Goal: Communication & Community: Ask a question

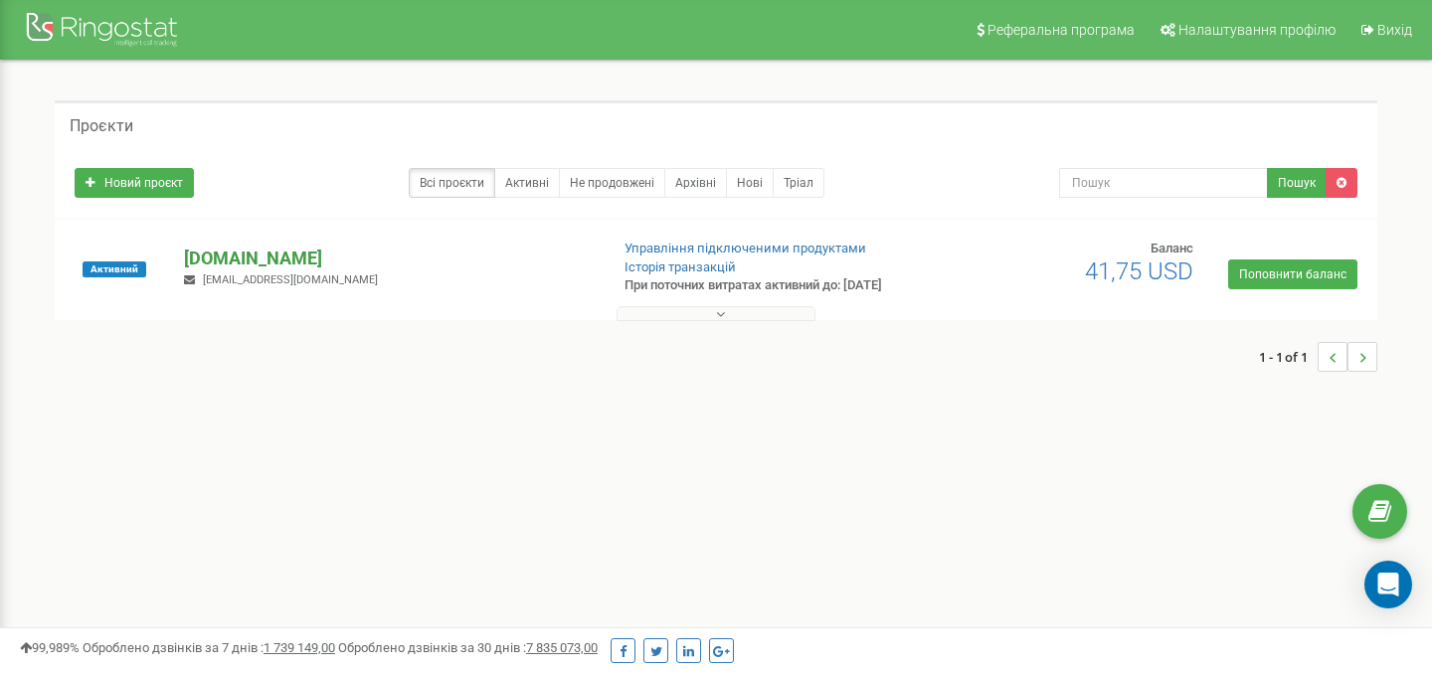
click at [251, 257] on p "[DOMAIN_NAME]" at bounding box center [388, 259] width 408 height 26
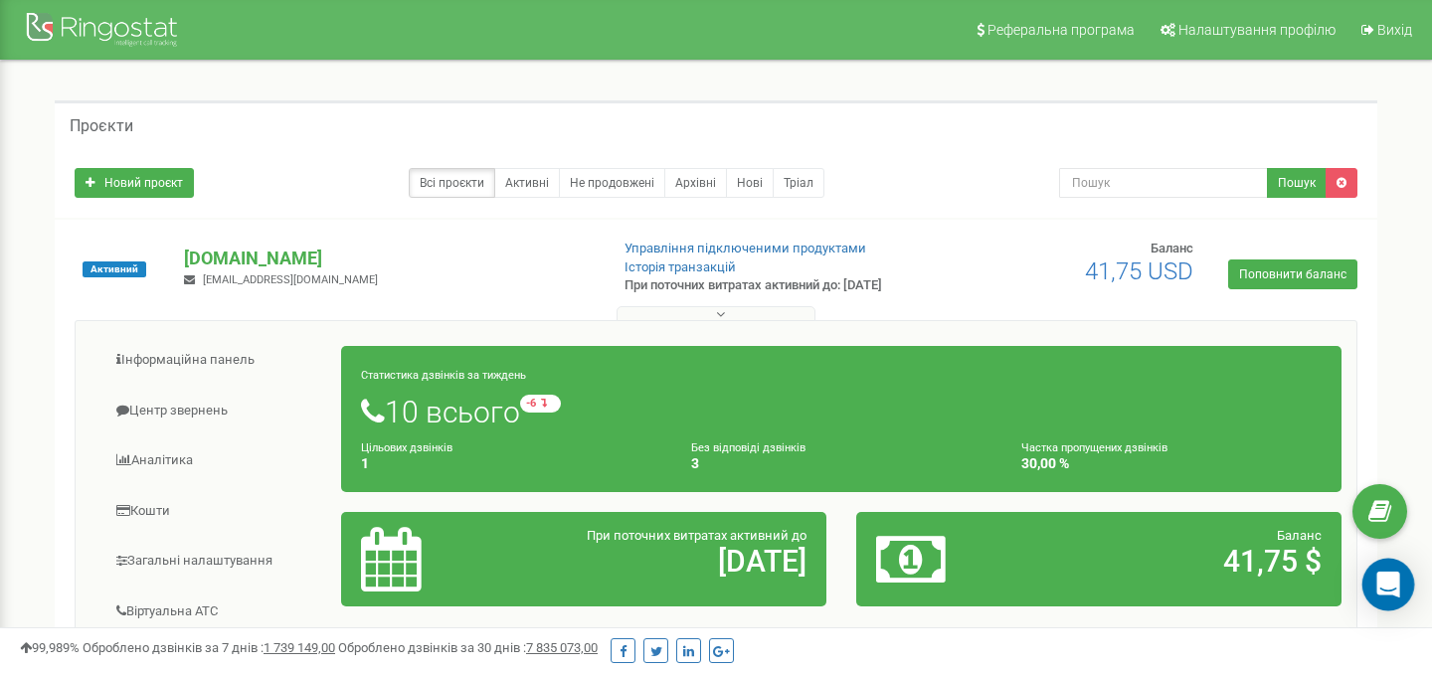
click at [1397, 597] on div "Open Intercom Messenger" at bounding box center [1388, 585] width 53 height 53
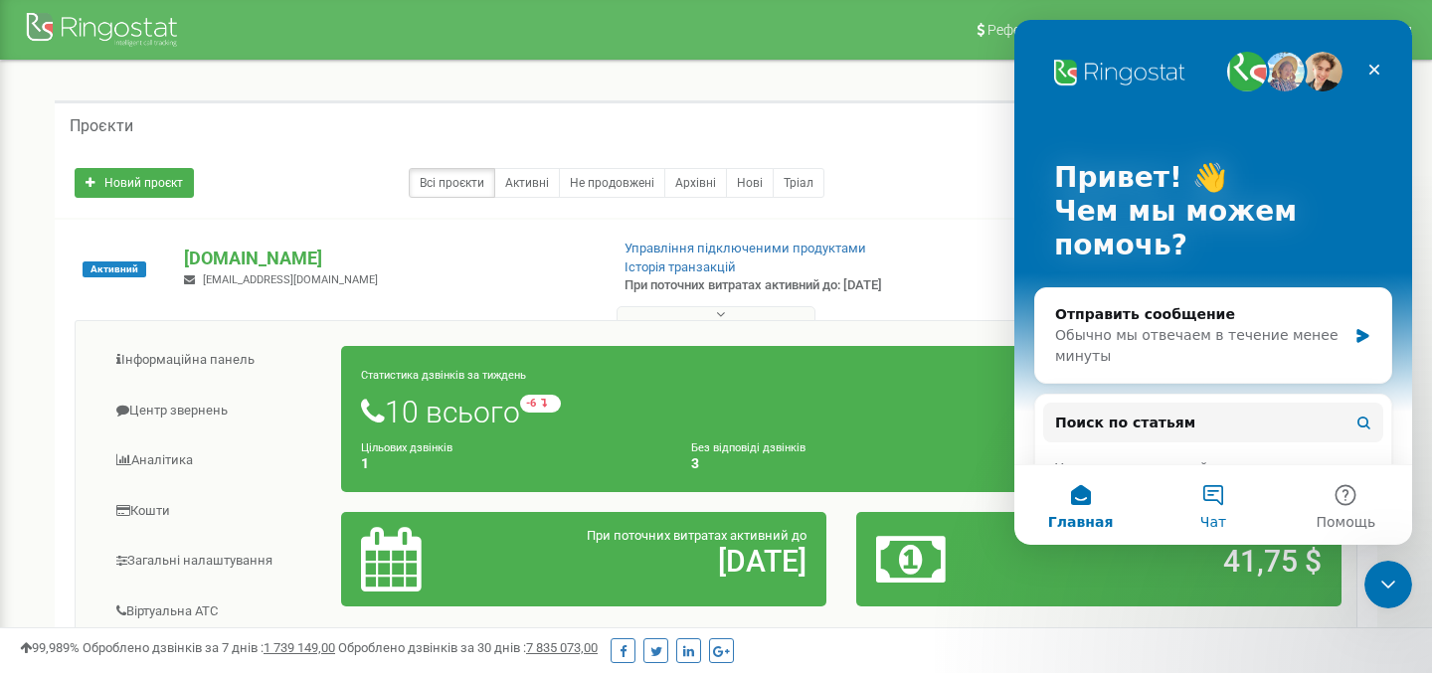
click at [1216, 497] on button "Чат" at bounding box center [1212, 505] width 132 height 80
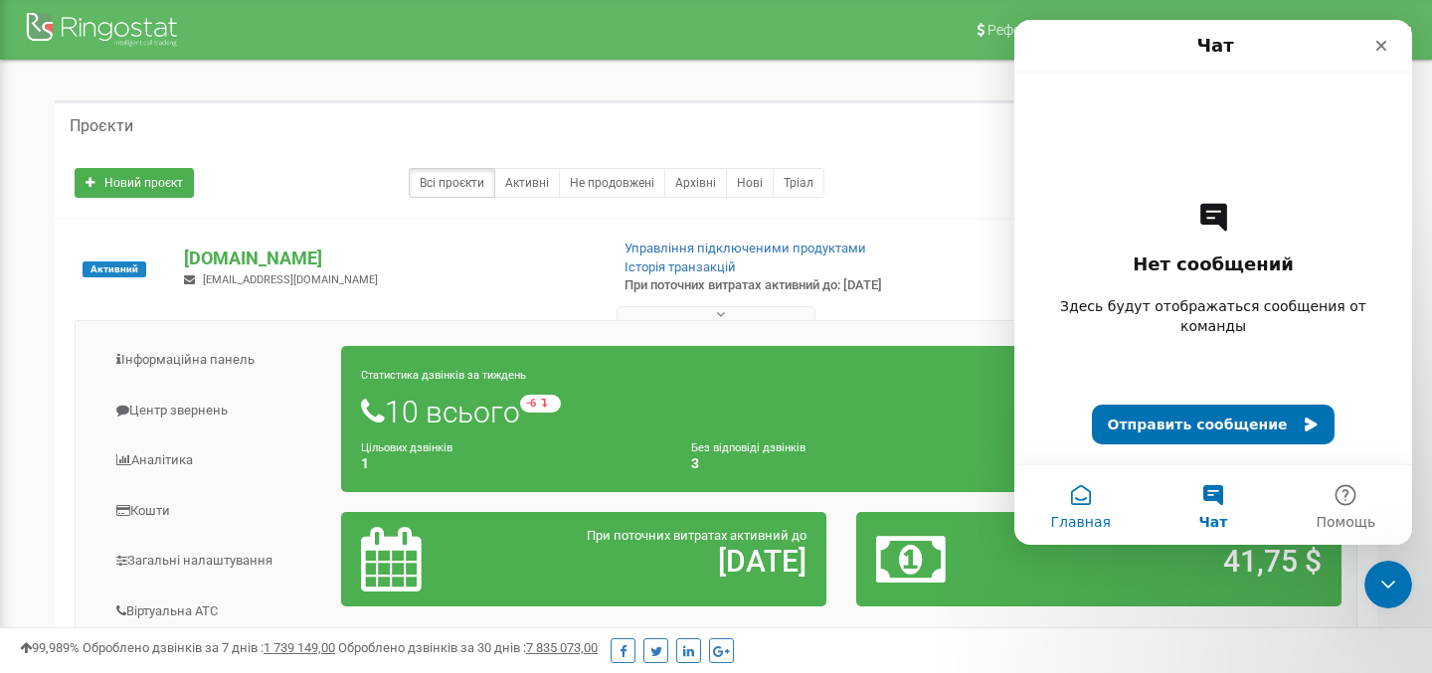
click at [1050, 506] on button "Главная" at bounding box center [1080, 505] width 132 height 80
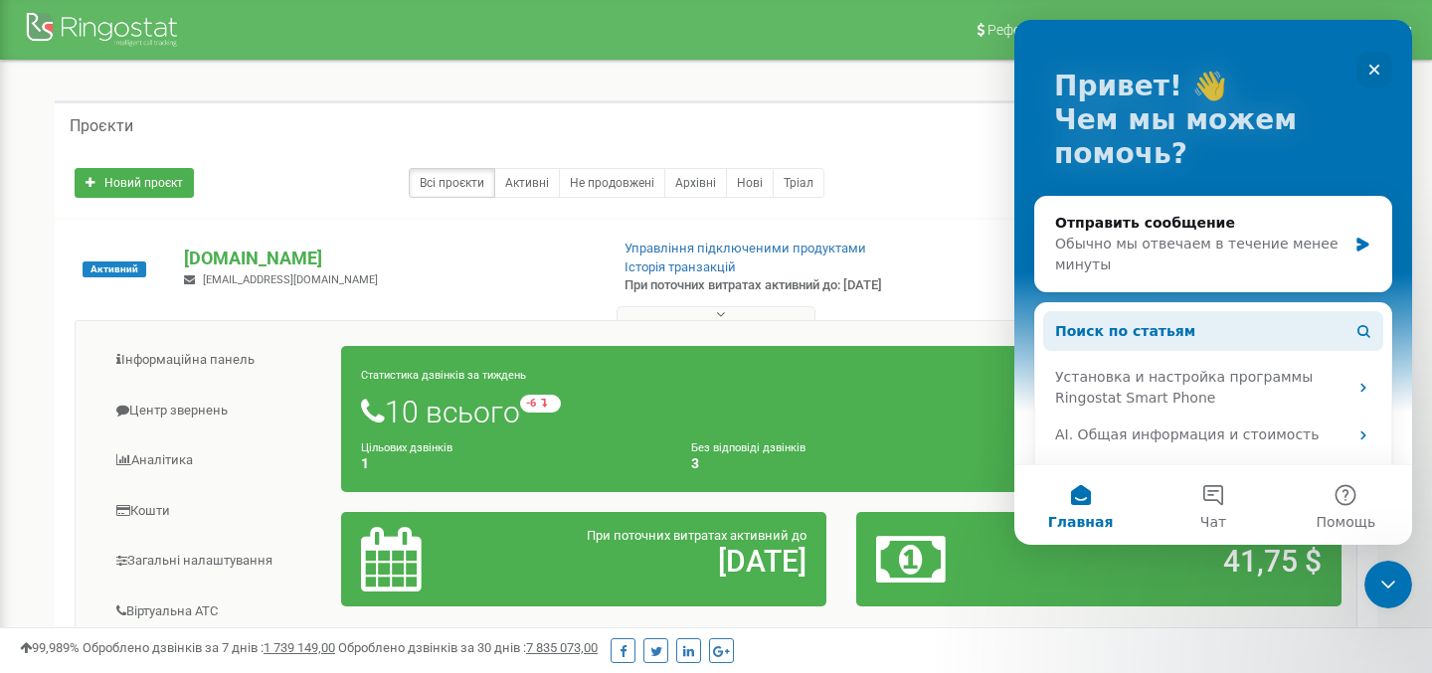
scroll to position [131, 0]
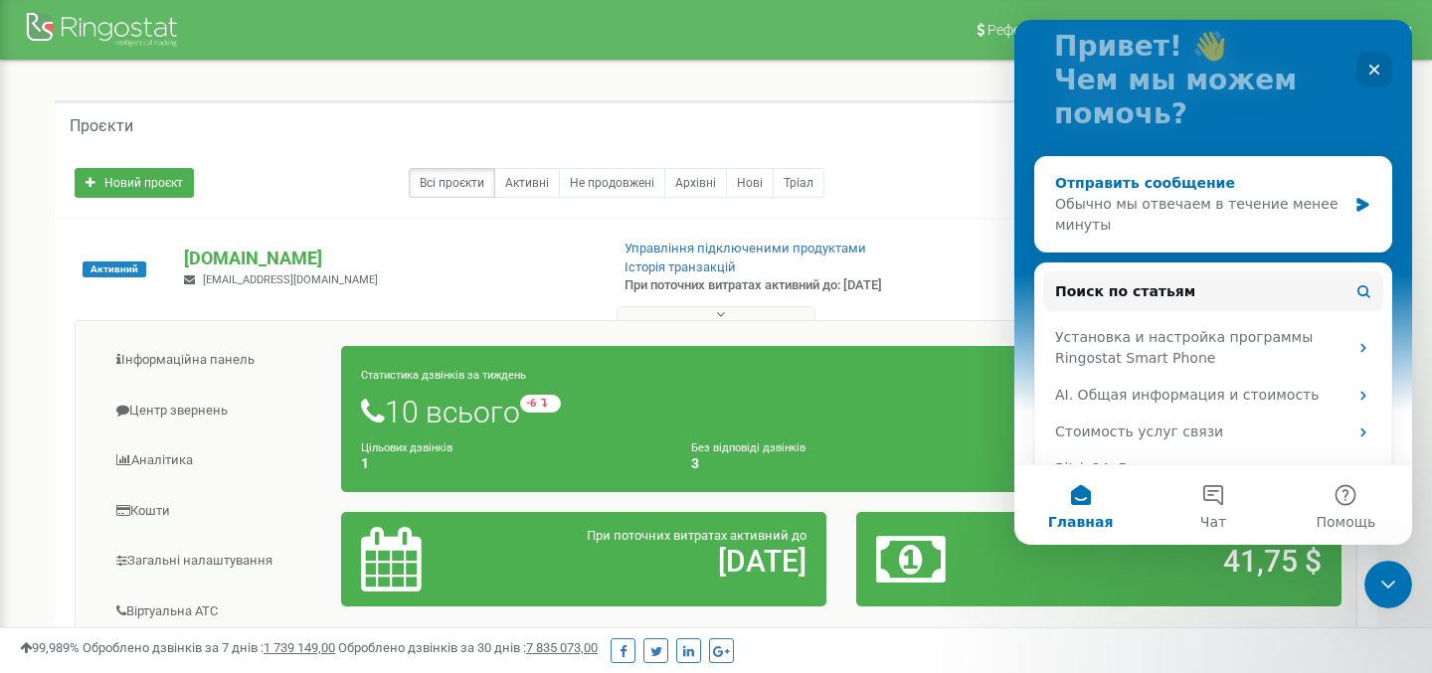
click at [1352, 213] on div "Отправить сообщение Обычно мы отвечаем в течение менее минуты" at bounding box center [1213, 204] width 356 height 94
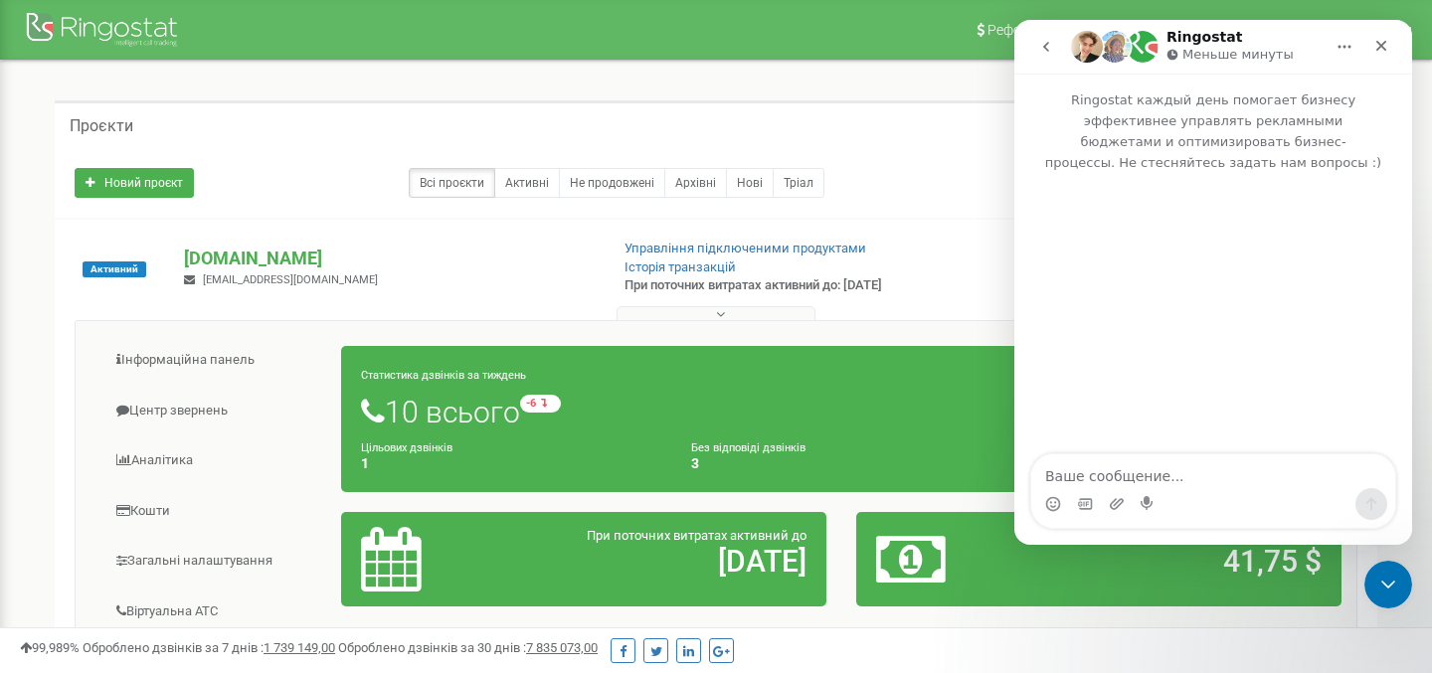
click at [1042, 52] on icon "go back" at bounding box center [1046, 47] width 16 height 16
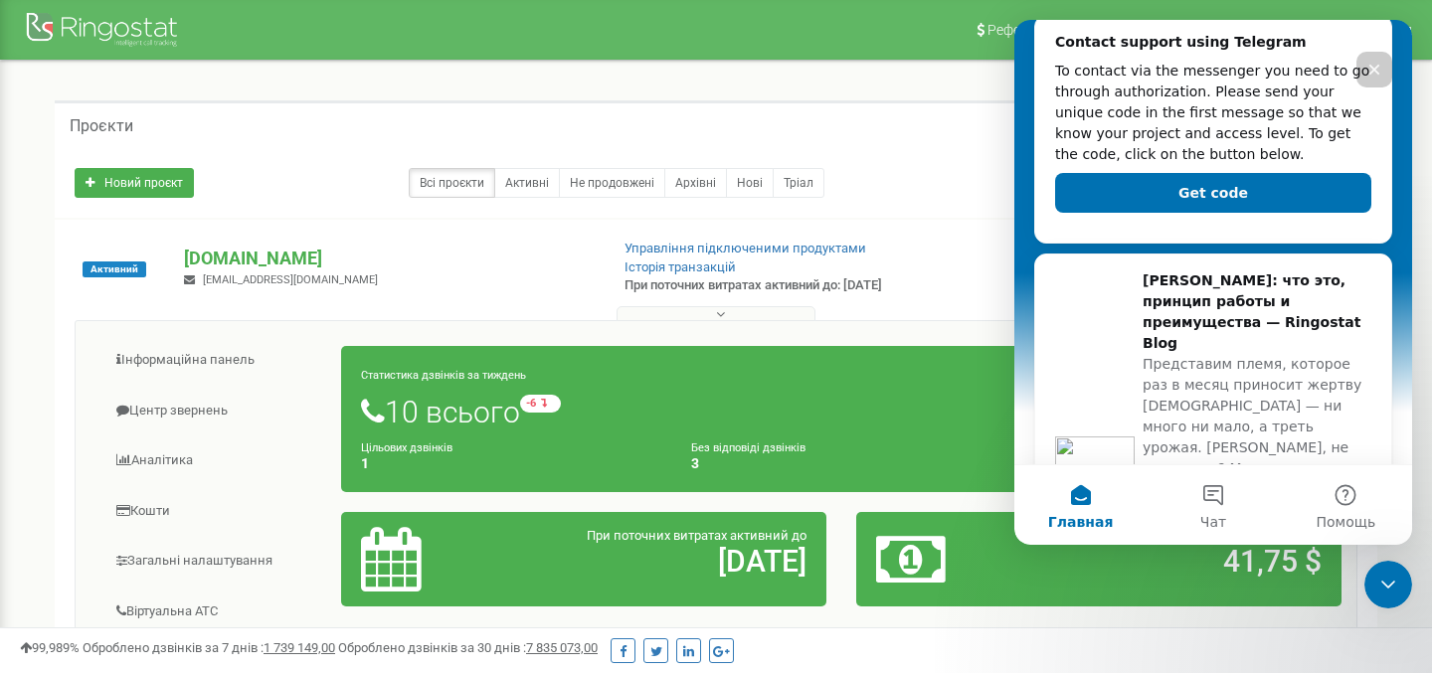
scroll to position [746, 0]
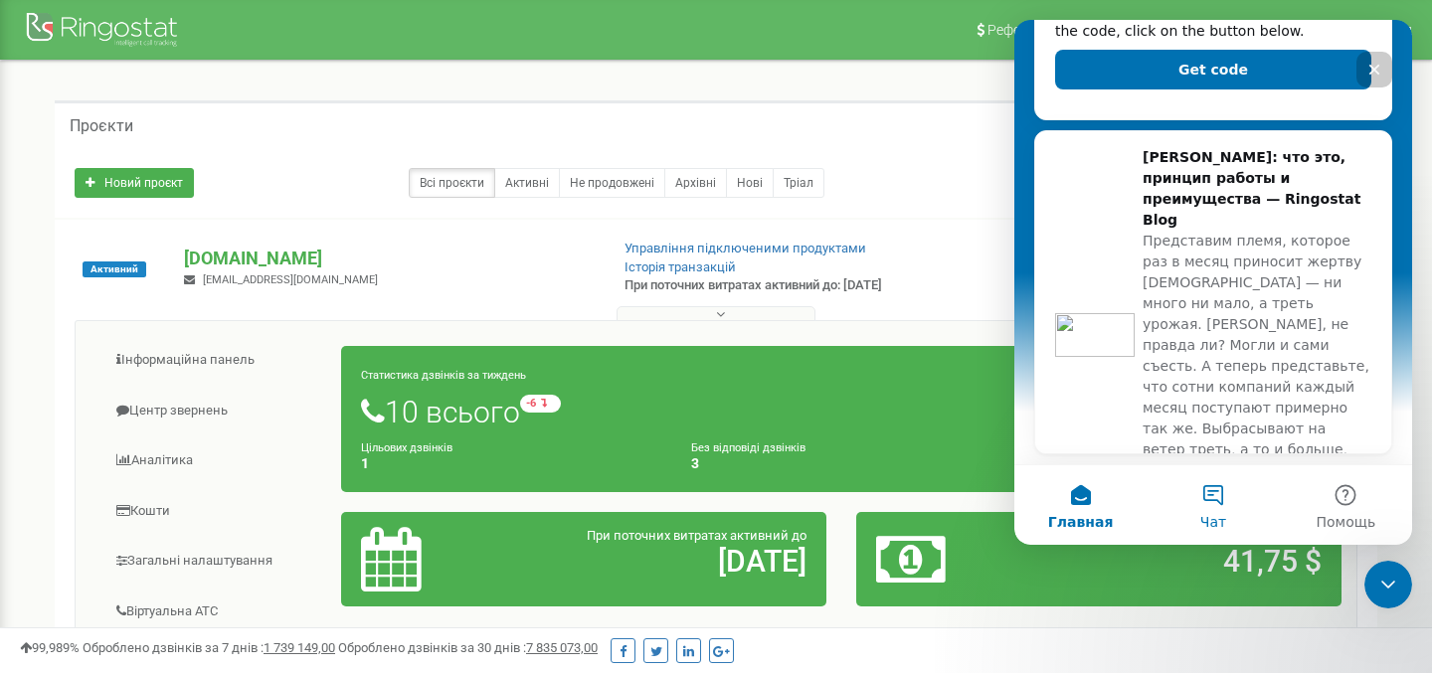
click at [1220, 499] on button "Чат" at bounding box center [1212, 505] width 132 height 80
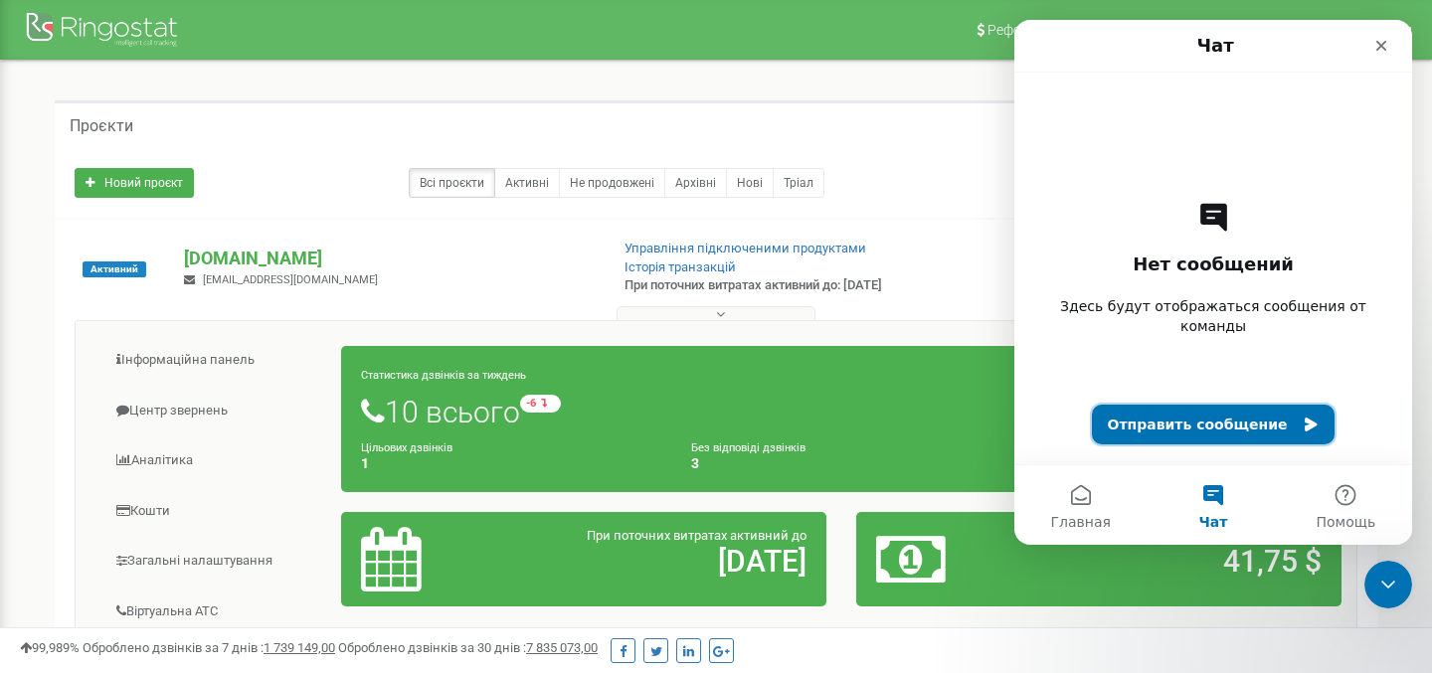
click at [1276, 427] on button "Отправить сообщение" at bounding box center [1214, 425] width 244 height 40
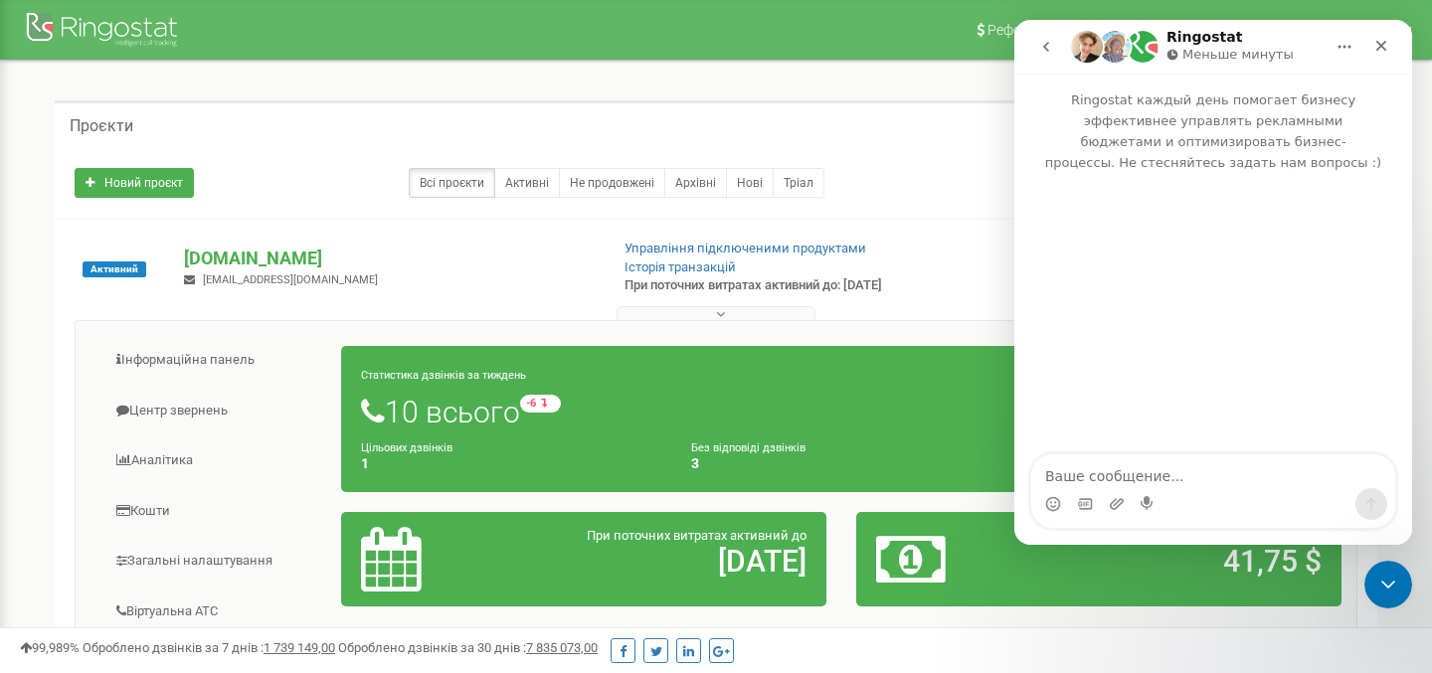
click at [1051, 50] on icon "go back" at bounding box center [1046, 47] width 16 height 16
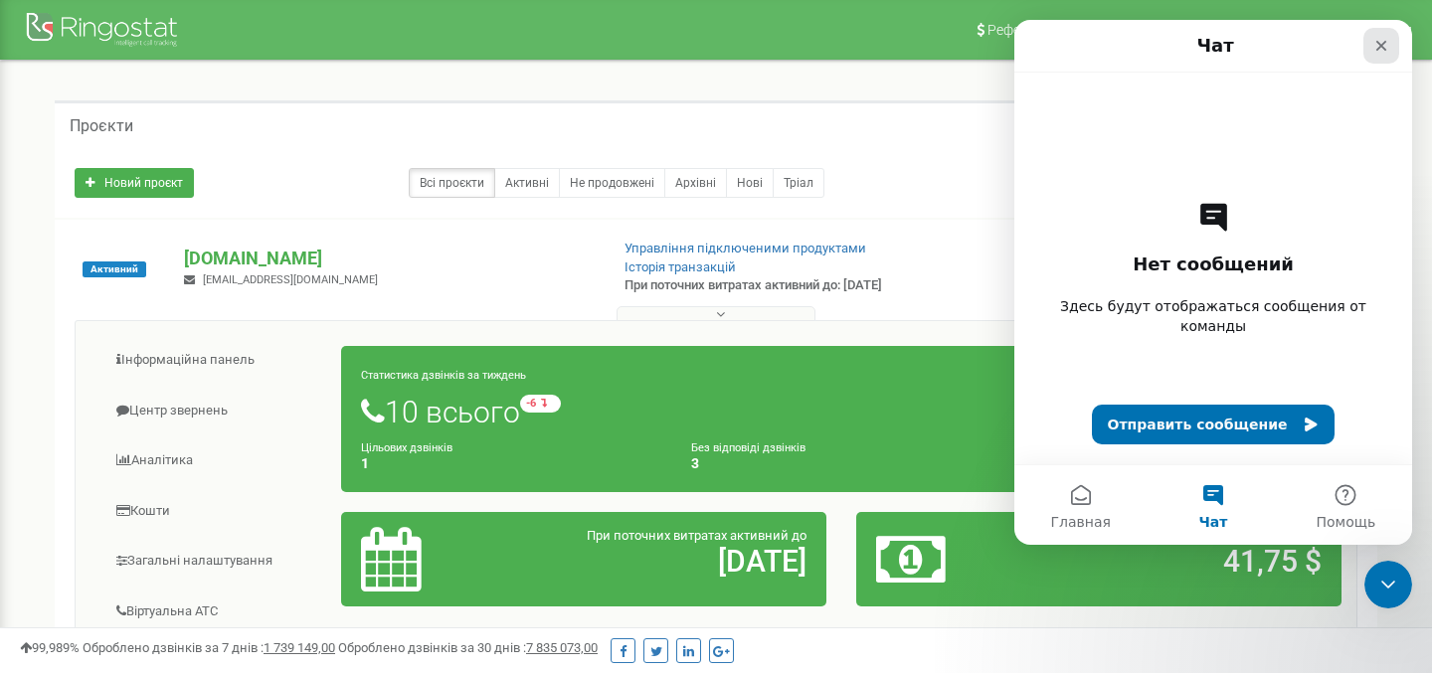
click at [1382, 42] on icon "Закрыть" at bounding box center [1381, 46] width 16 height 16
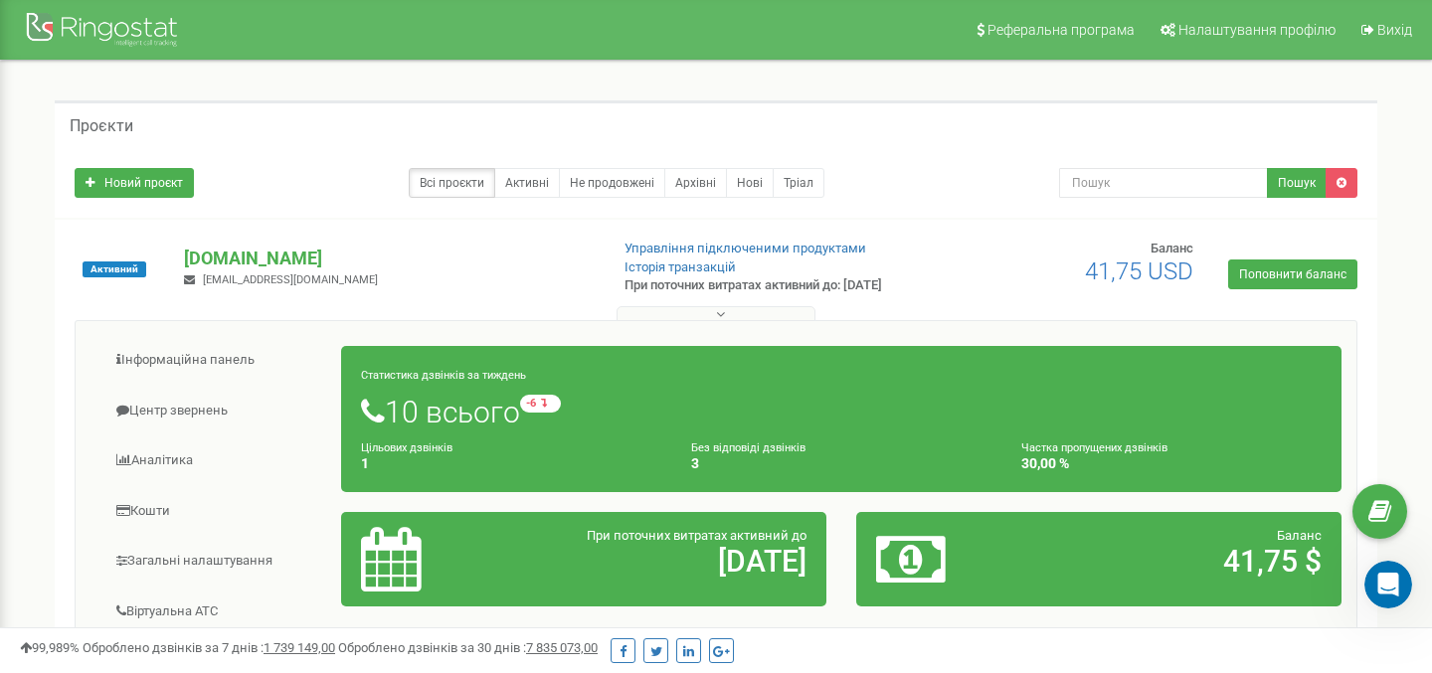
scroll to position [0, 0]
click at [1376, 521] on icon at bounding box center [1379, 512] width 23 height 30
click at [1393, 589] on icon "Открыть службу сообщений Intercom" at bounding box center [1385, 582] width 33 height 33
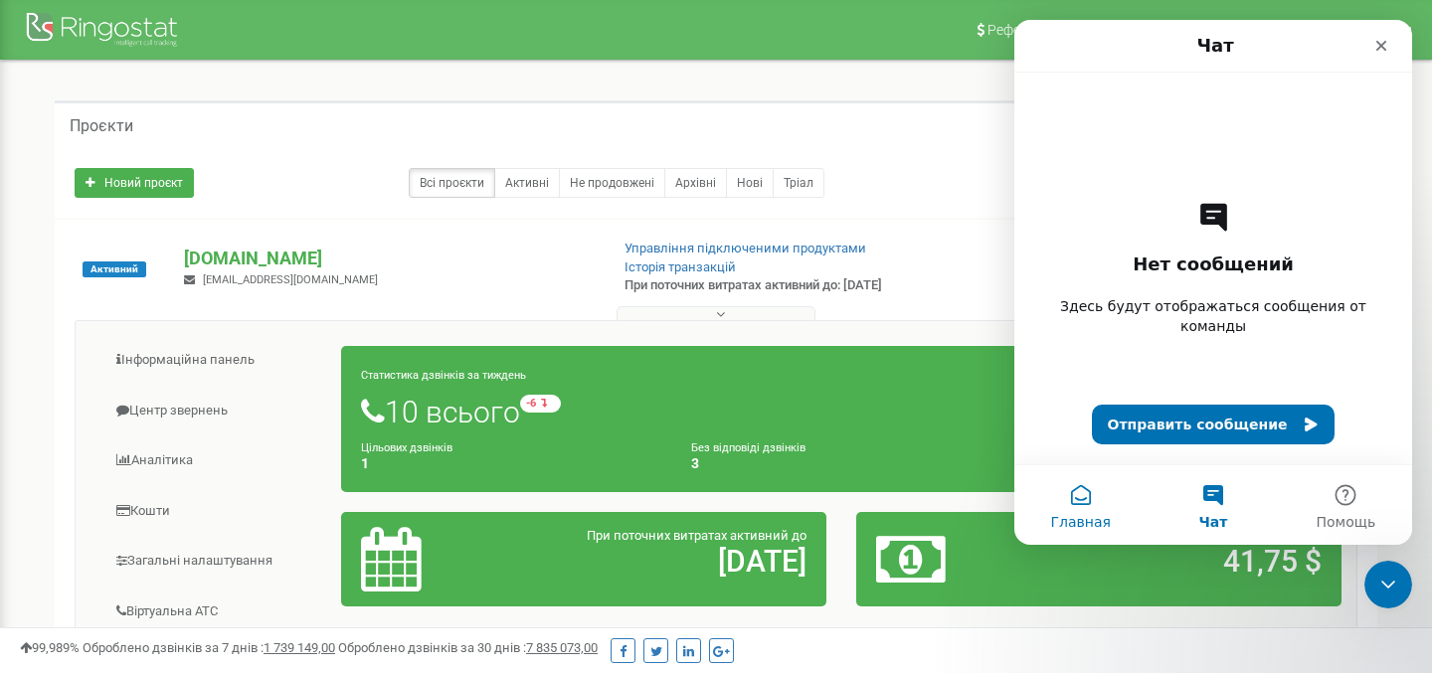
click at [1071, 500] on button "Главная" at bounding box center [1080, 505] width 132 height 80
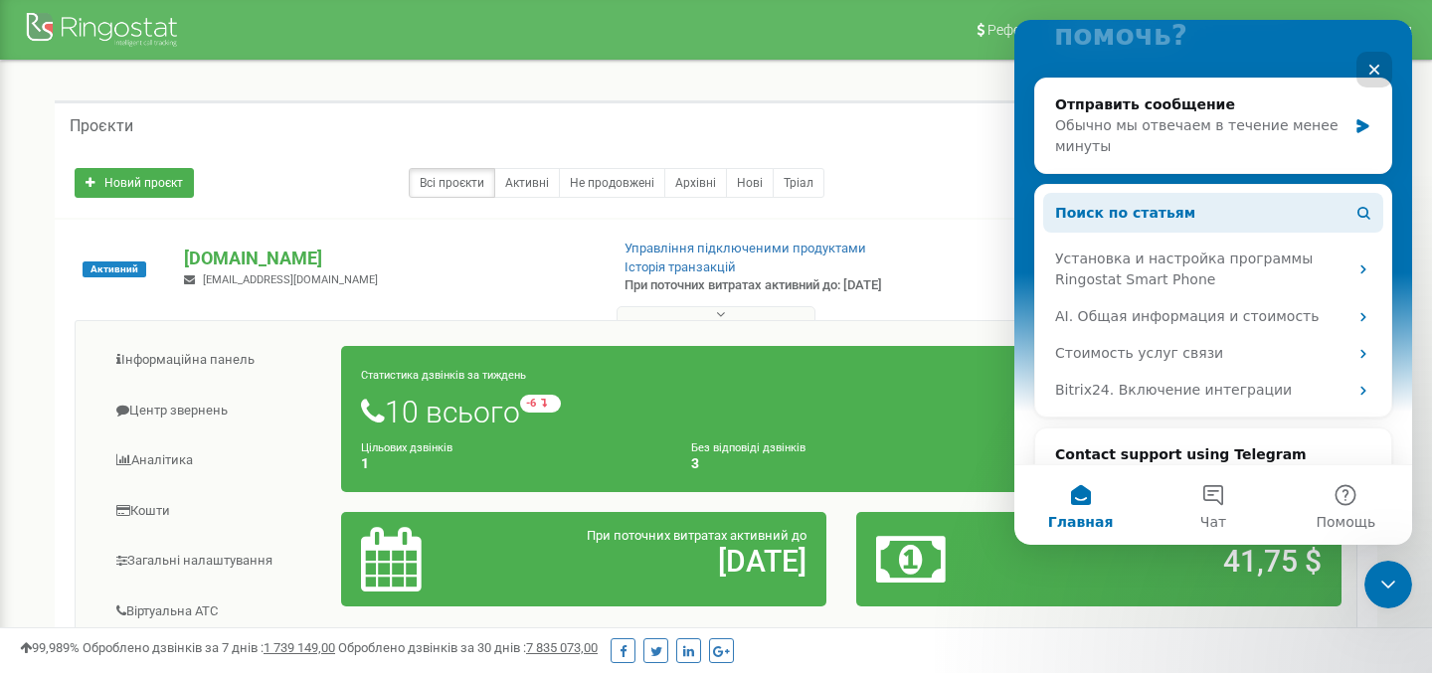
scroll to position [218, 0]
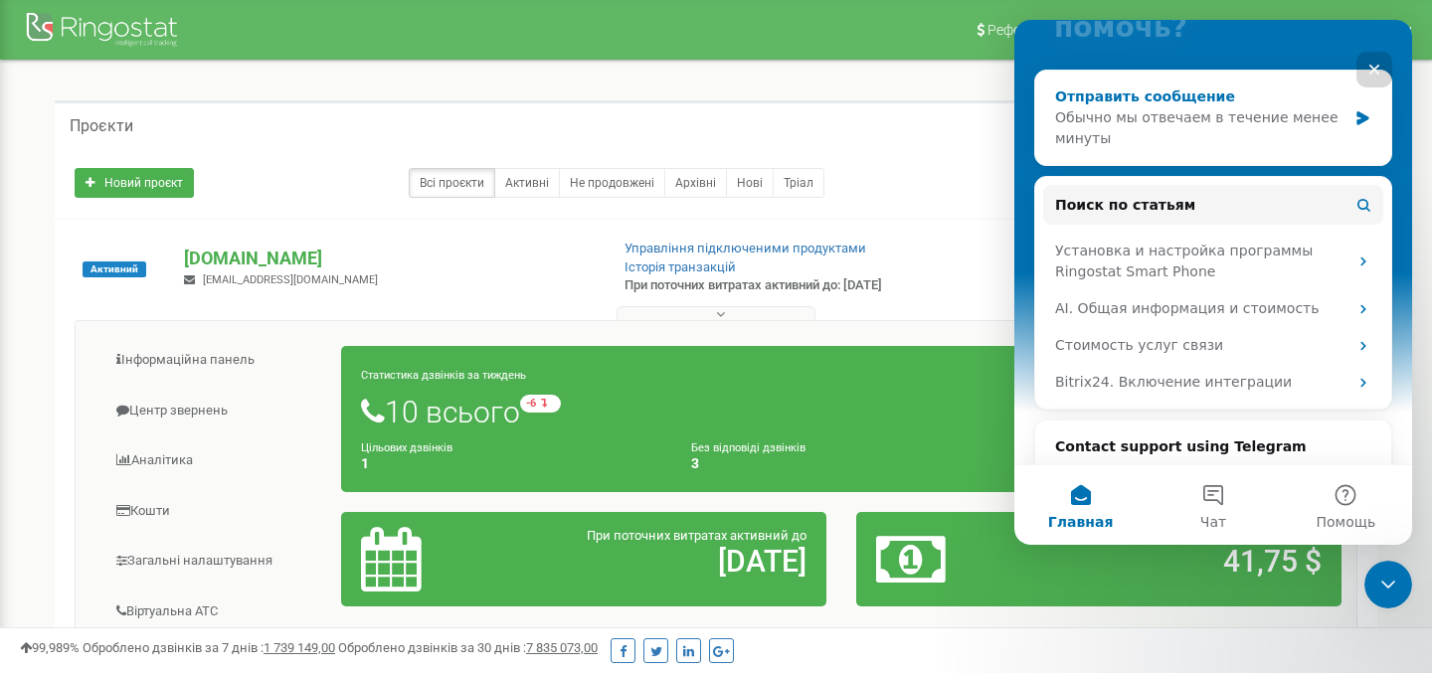
click at [1361, 121] on icon "Мессенджер Intercom" at bounding box center [1362, 118] width 12 height 14
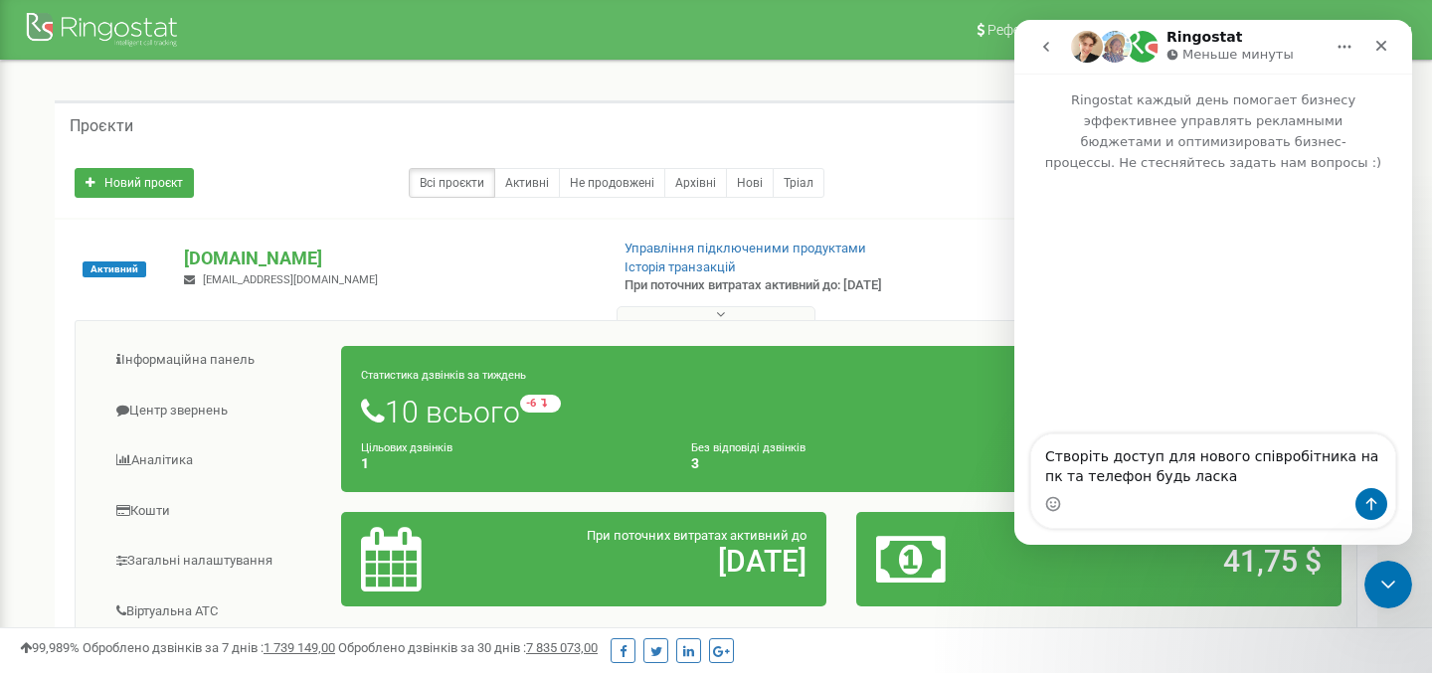
click at [1045, 452] on textarea "Створіть доступ для нового співробітника на пк та телефон будь ласка" at bounding box center [1213, 461] width 364 height 54
click at [1206, 475] on textarea "Добрий день! Створіть доступ для нового співробітника на пк та телефон будь лас…" at bounding box center [1213, 452] width 364 height 74
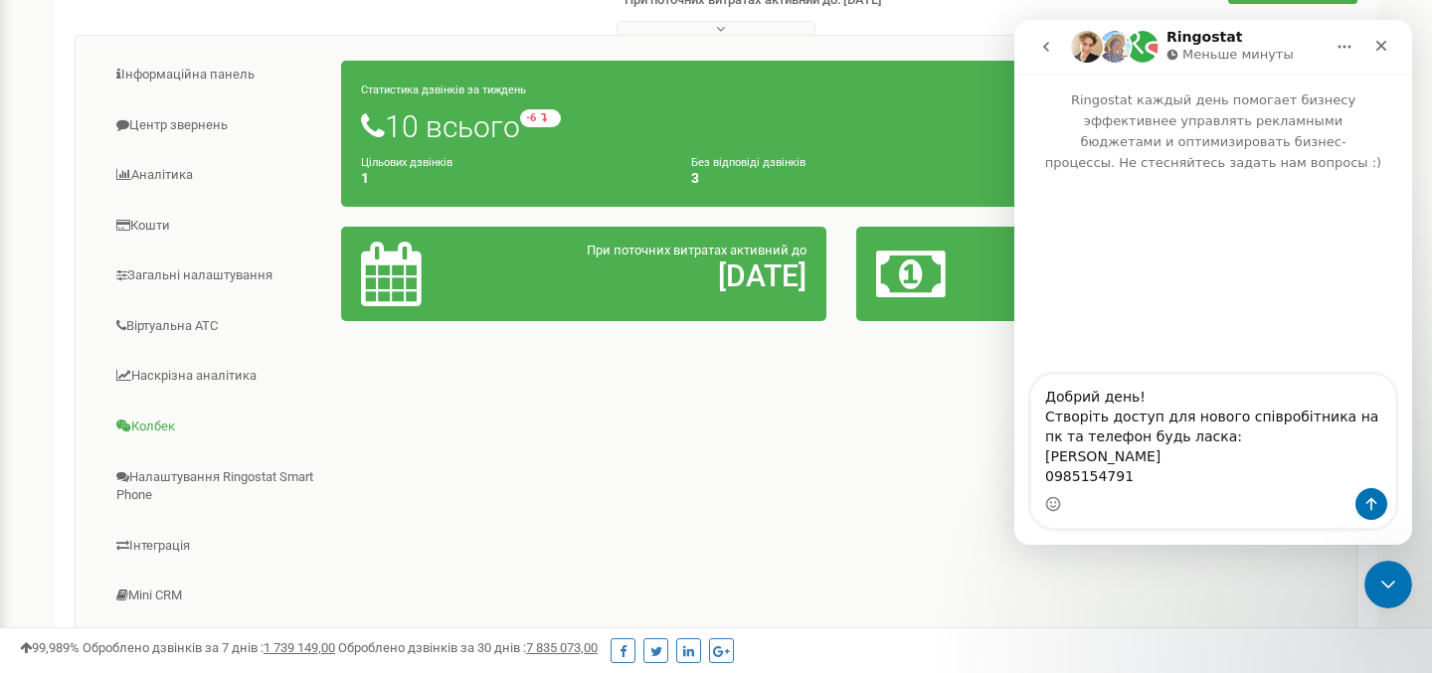
scroll to position [272, 0]
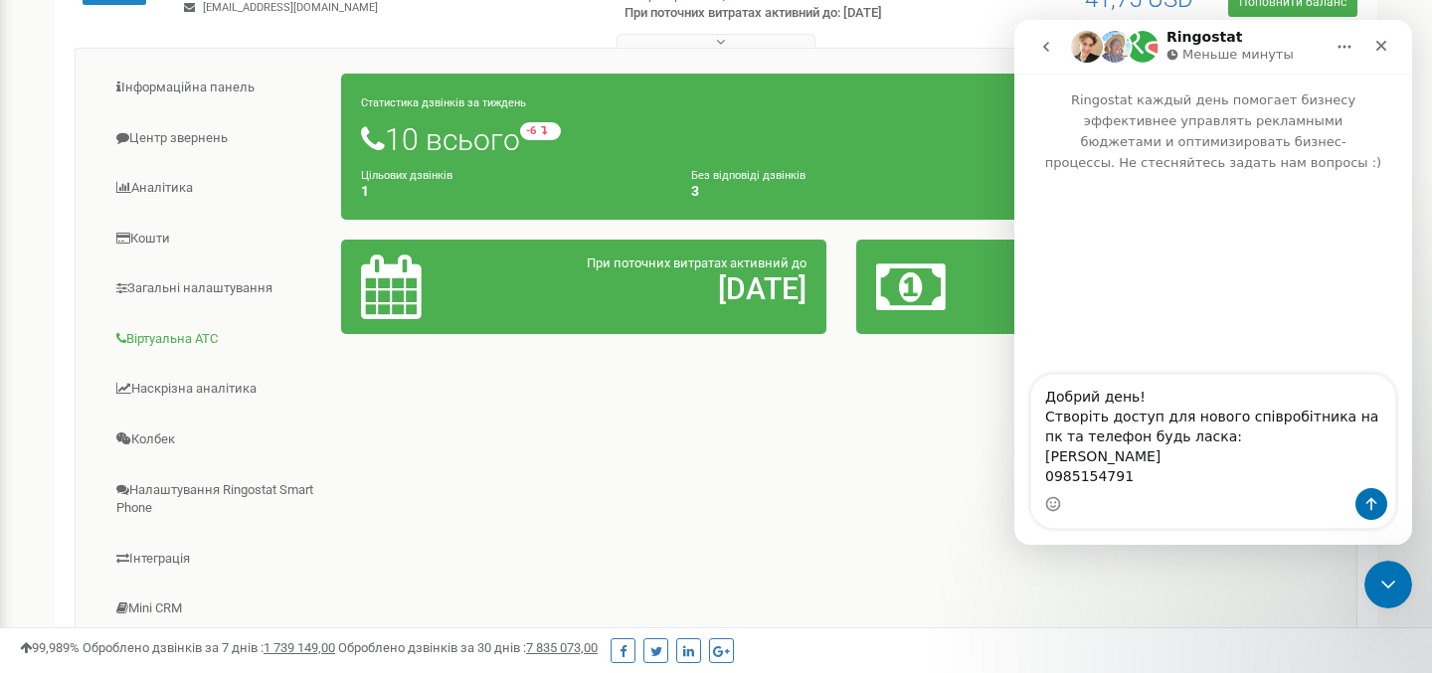
type textarea "Добрий день! Створіть доступ для нового співробітника на пк та телефон будь лас…"
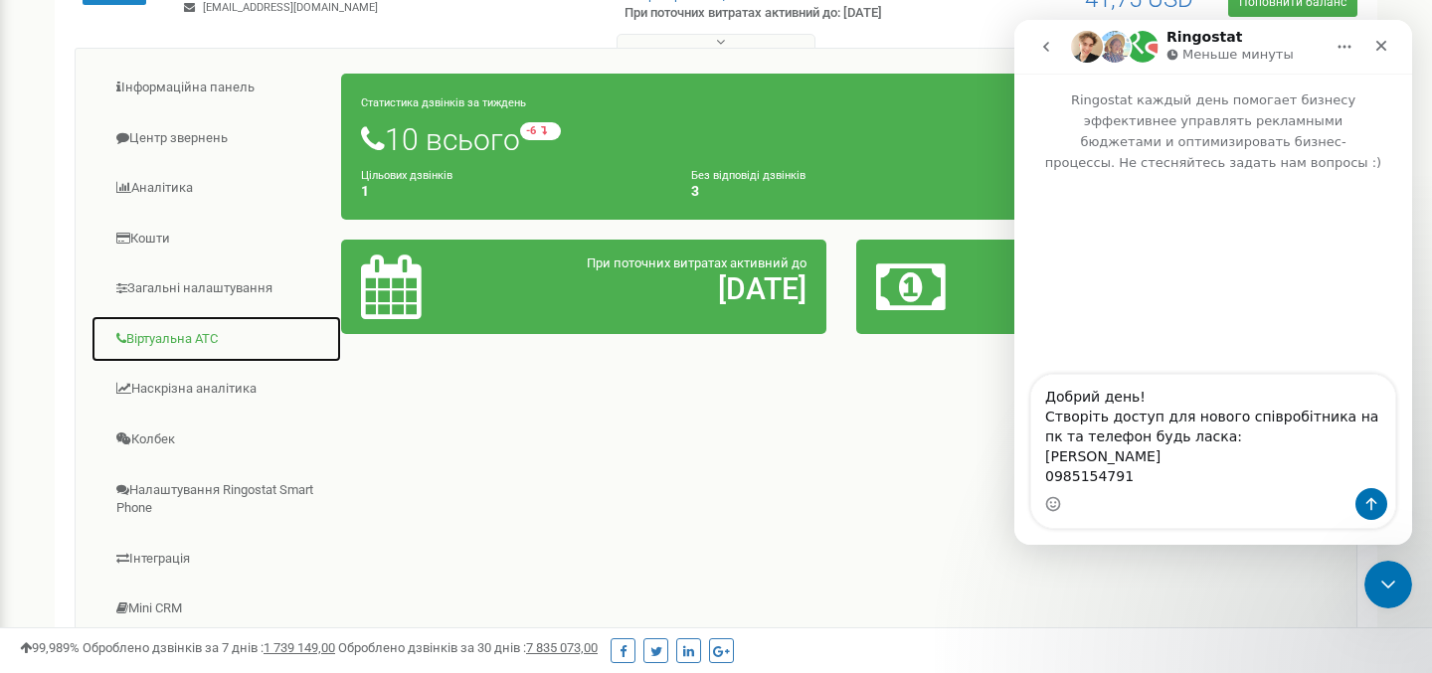
click at [183, 333] on link "Віртуальна АТС" at bounding box center [216, 339] width 252 height 49
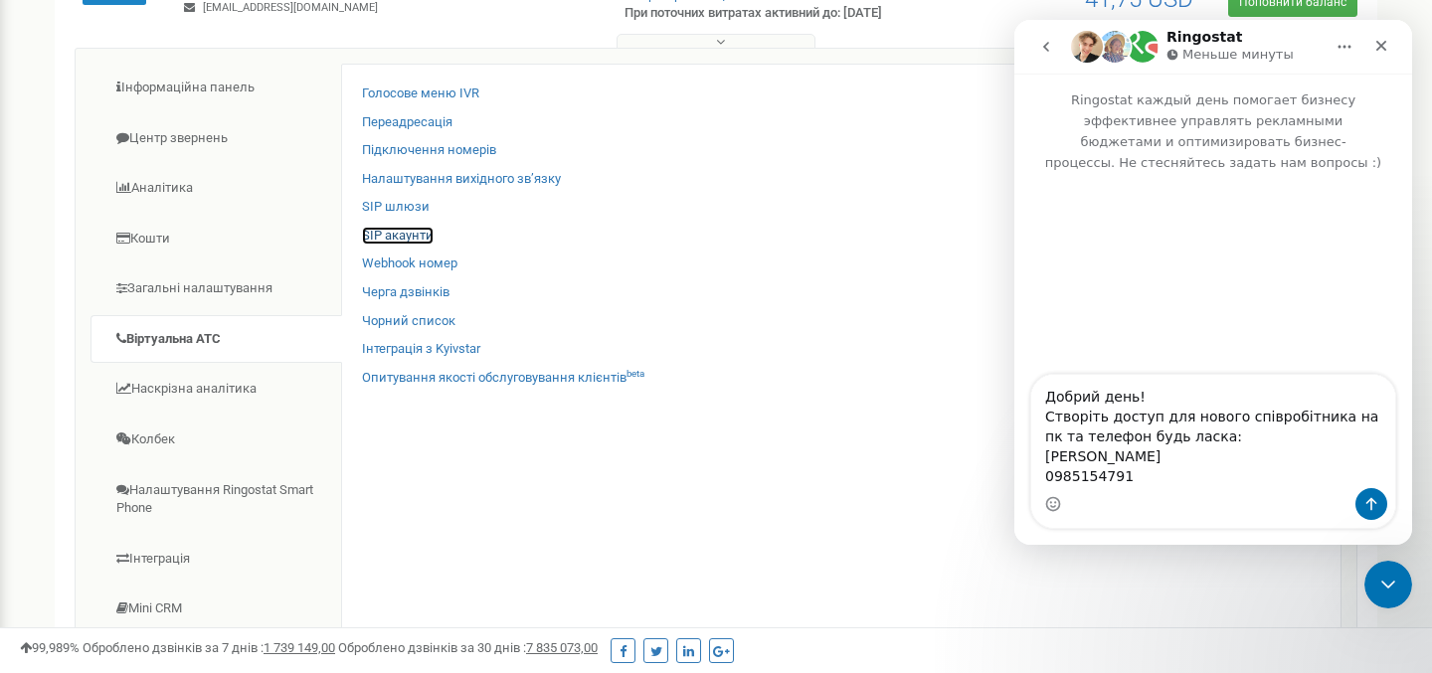
click at [401, 235] on link "SIP акаунти" at bounding box center [398, 236] width 72 height 19
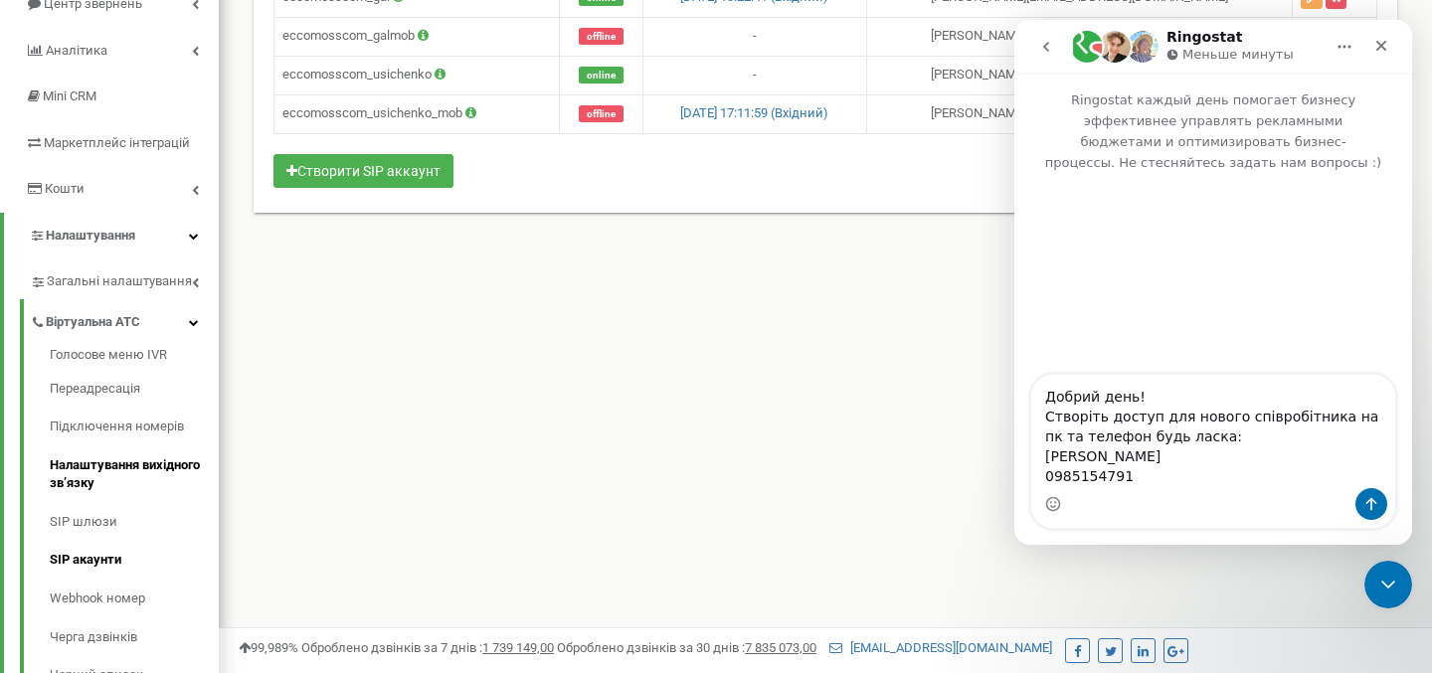
scroll to position [225, 0]
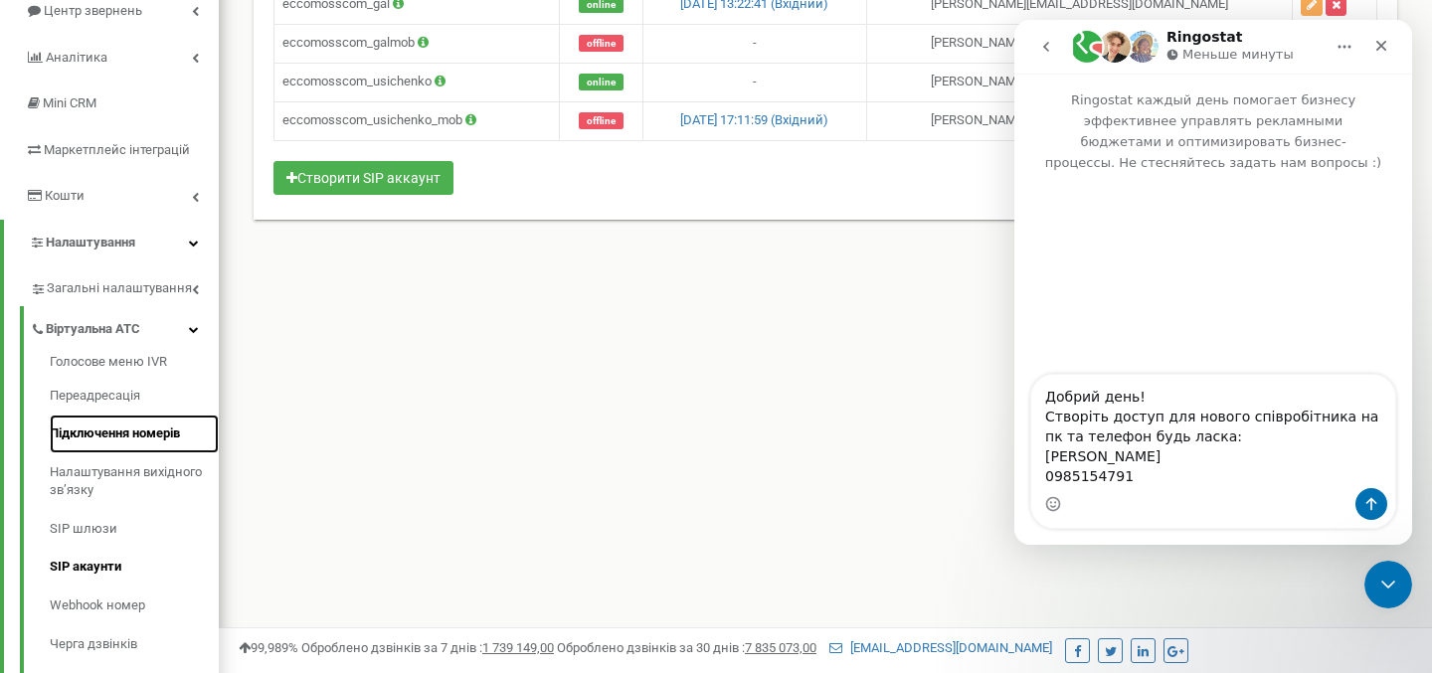
click at [131, 424] on link "Підключення номерів" at bounding box center [134, 434] width 169 height 39
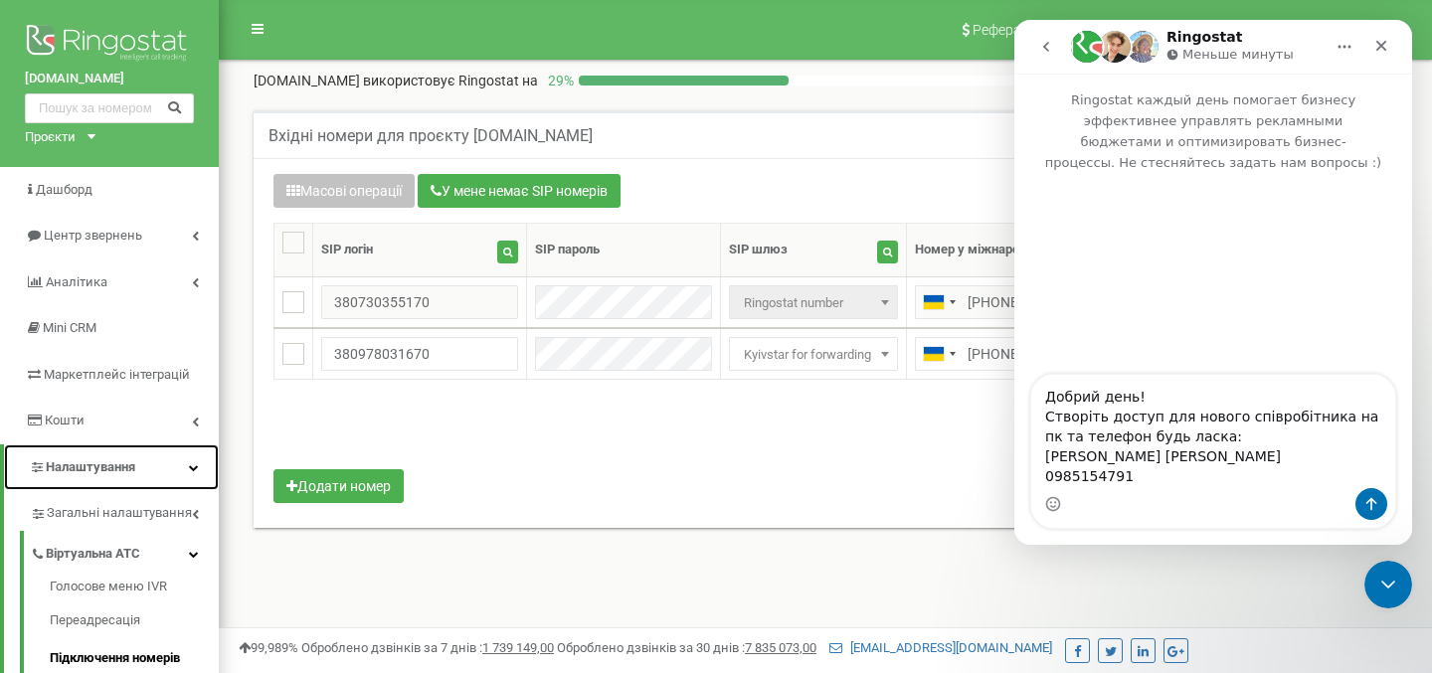
click at [194, 467] on icon at bounding box center [194, 467] width 10 height 10
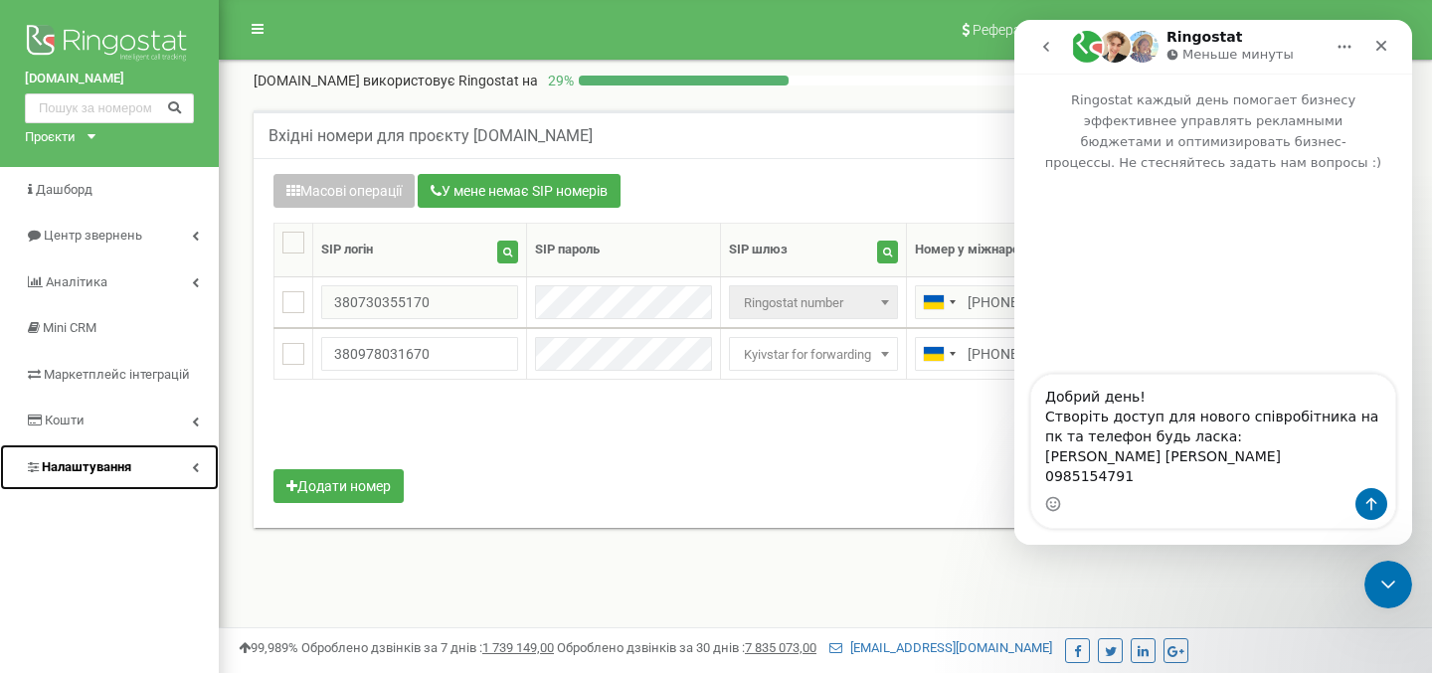
click at [194, 467] on icon at bounding box center [195, 467] width 7 height 10
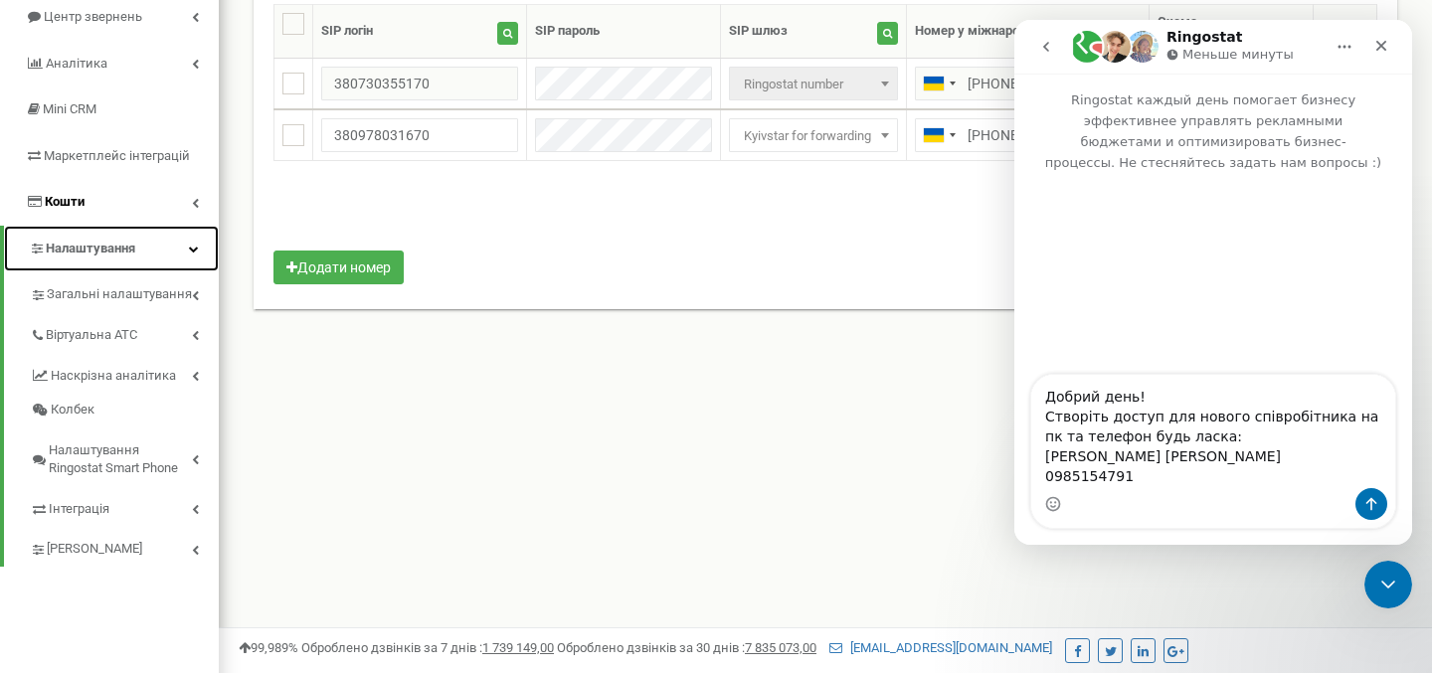
scroll to position [220, 0]
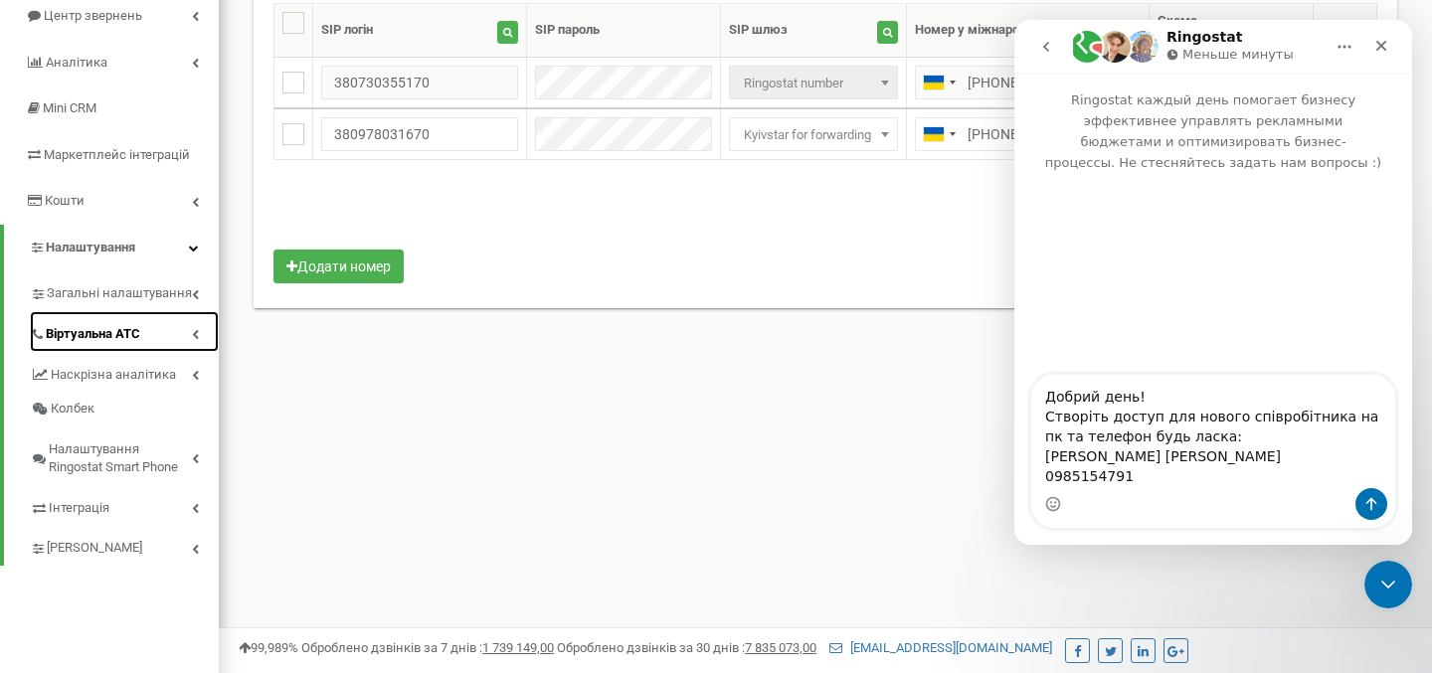
click at [194, 332] on icon at bounding box center [195, 334] width 7 height 10
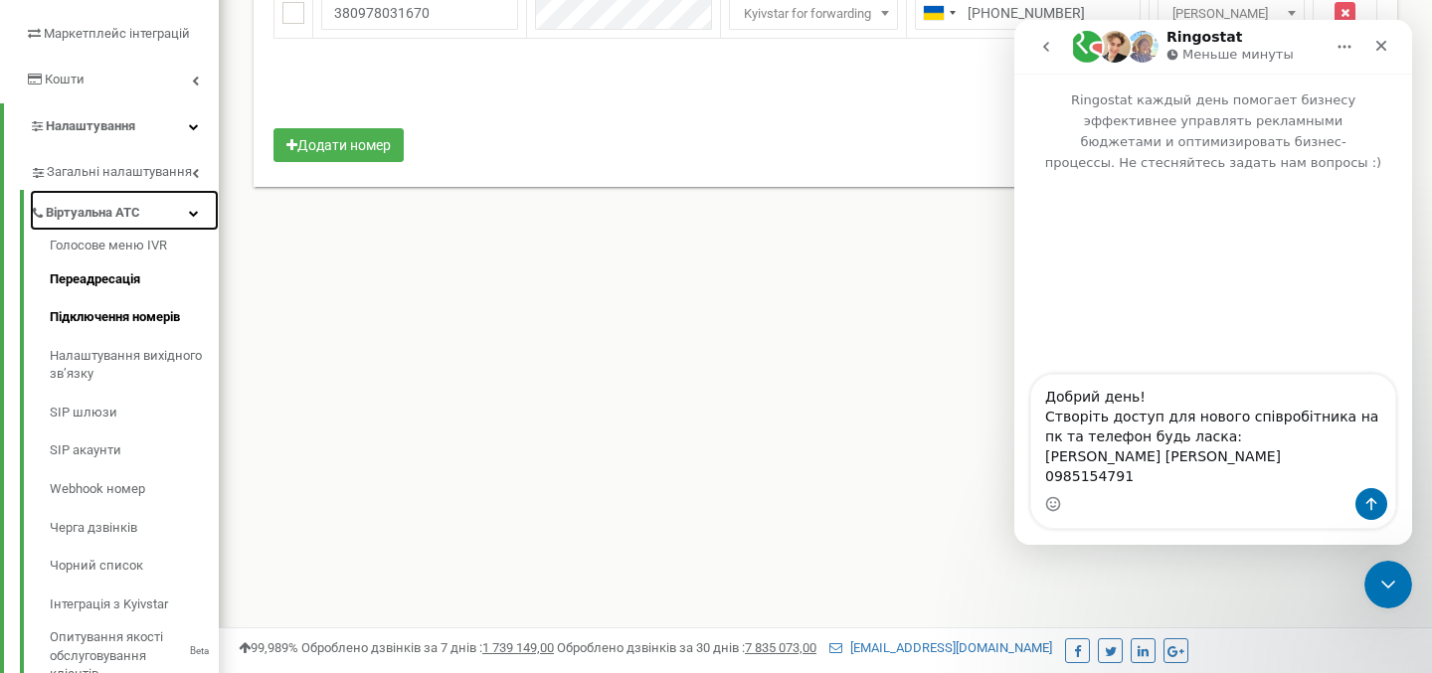
scroll to position [343, 0]
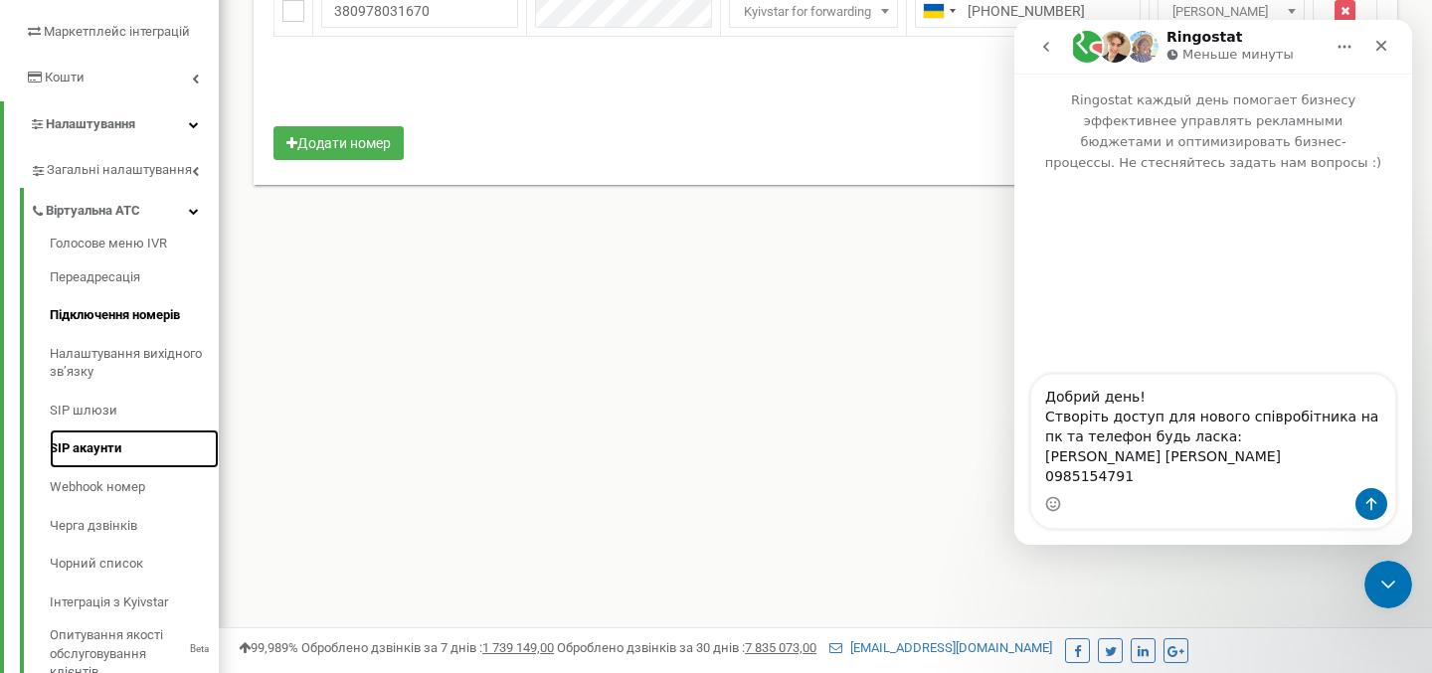
click at [100, 444] on link "SIP акаунти" at bounding box center [134, 448] width 169 height 39
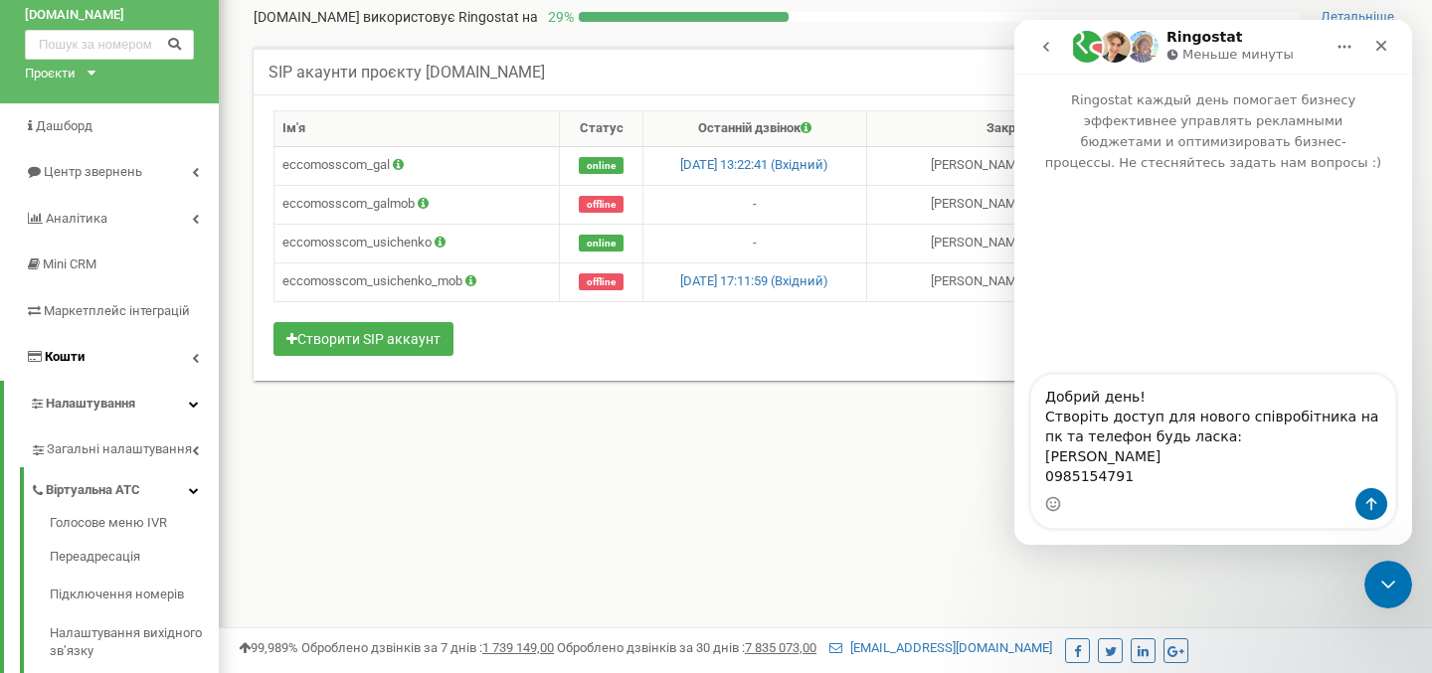
scroll to position [75, 0]
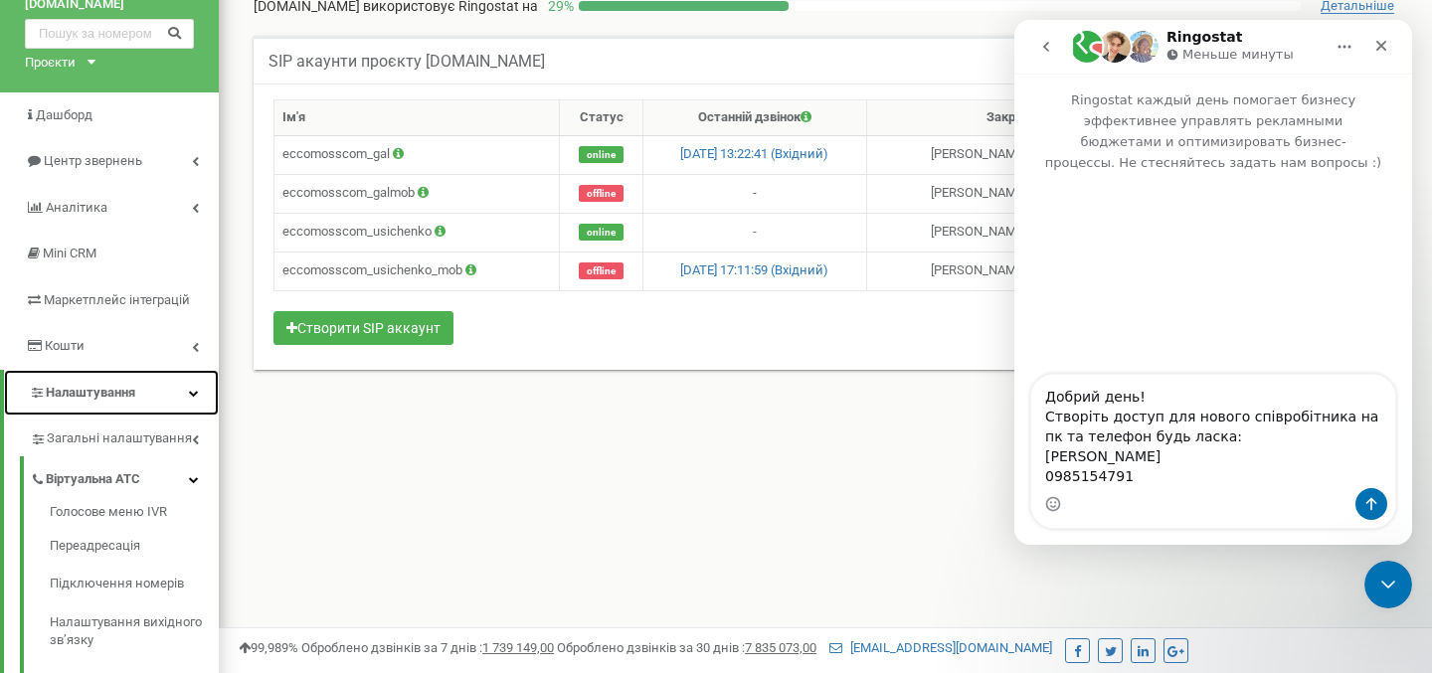
click at [192, 394] on icon at bounding box center [194, 393] width 10 height 10
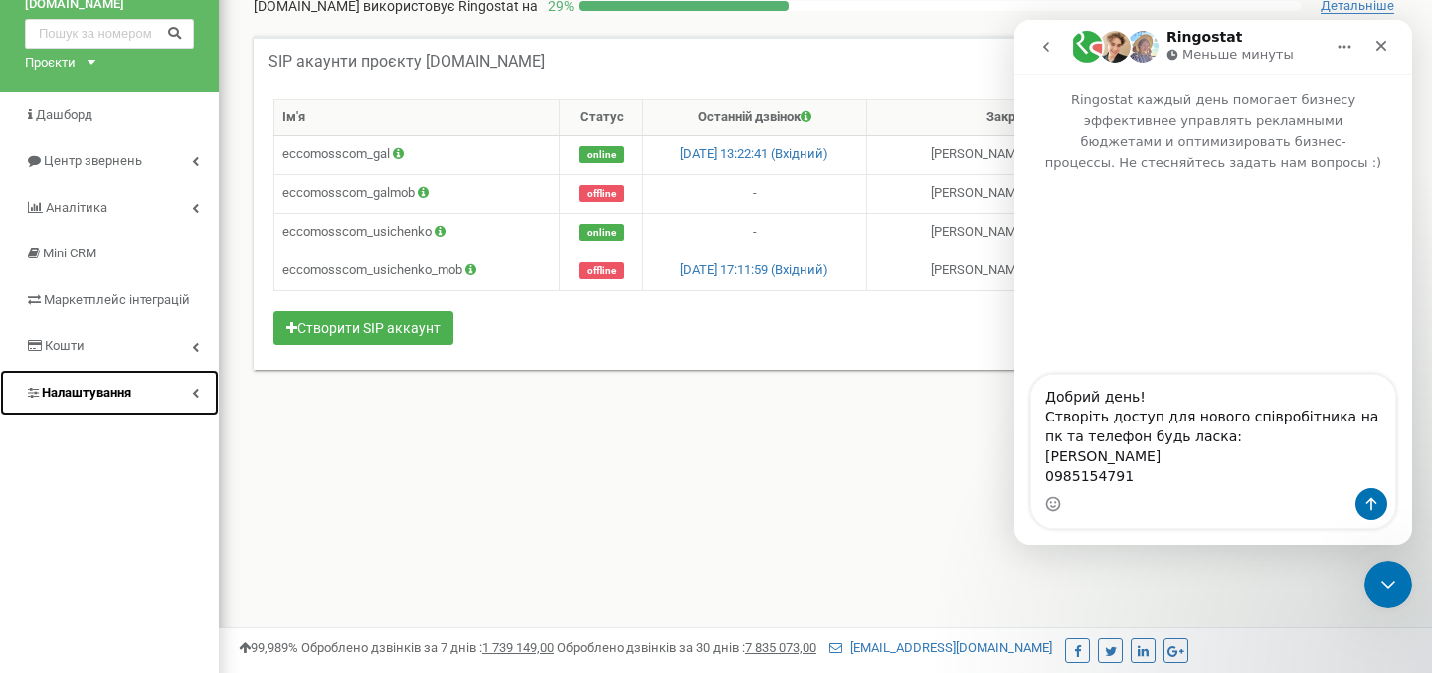
click at [192, 394] on icon at bounding box center [195, 393] width 7 height 10
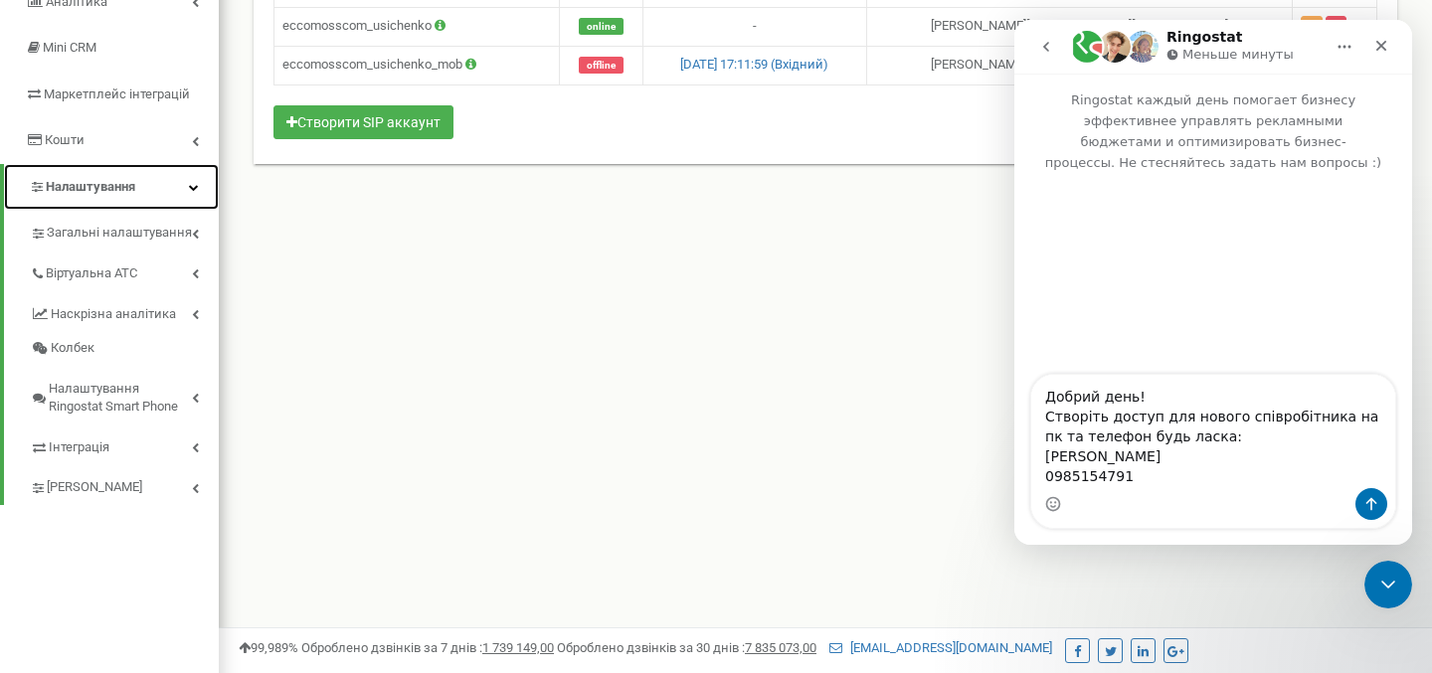
scroll to position [299, 0]
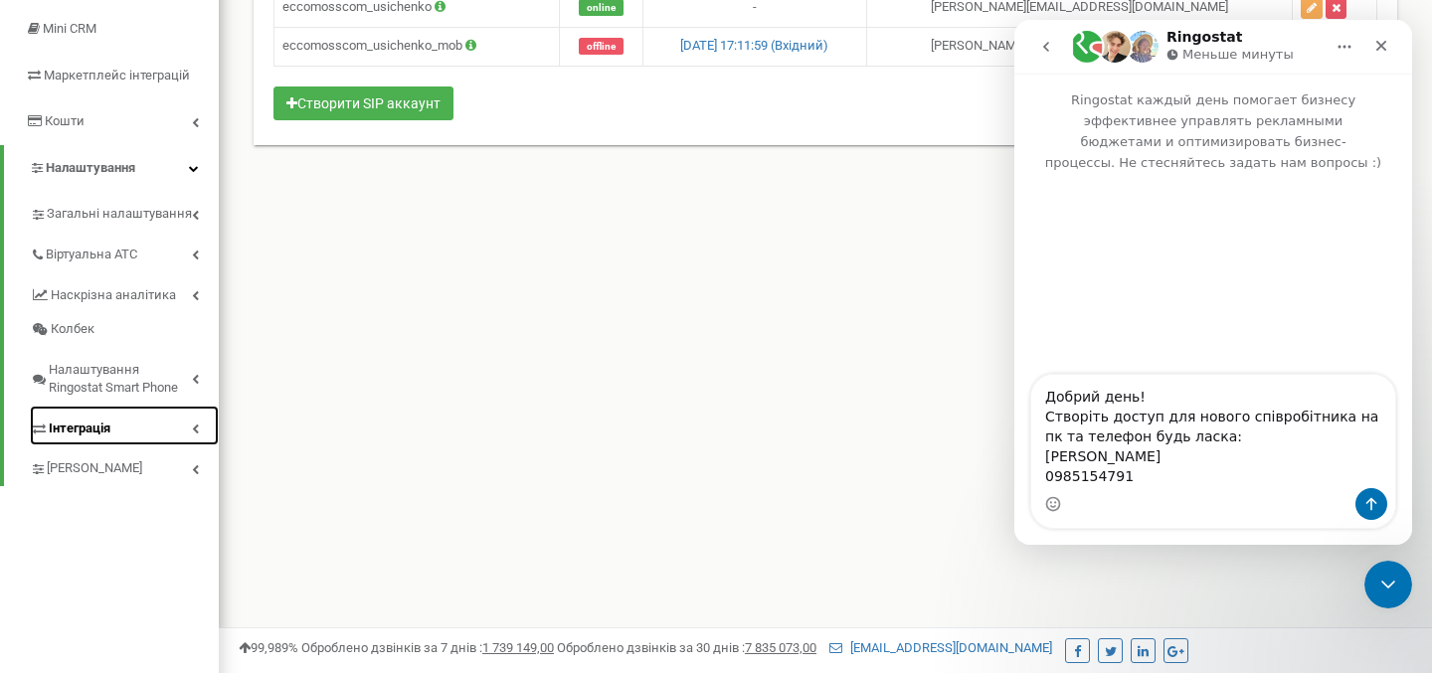
click at [193, 430] on icon at bounding box center [195, 429] width 7 height 10
click at [192, 430] on icon at bounding box center [194, 429] width 10 height 10
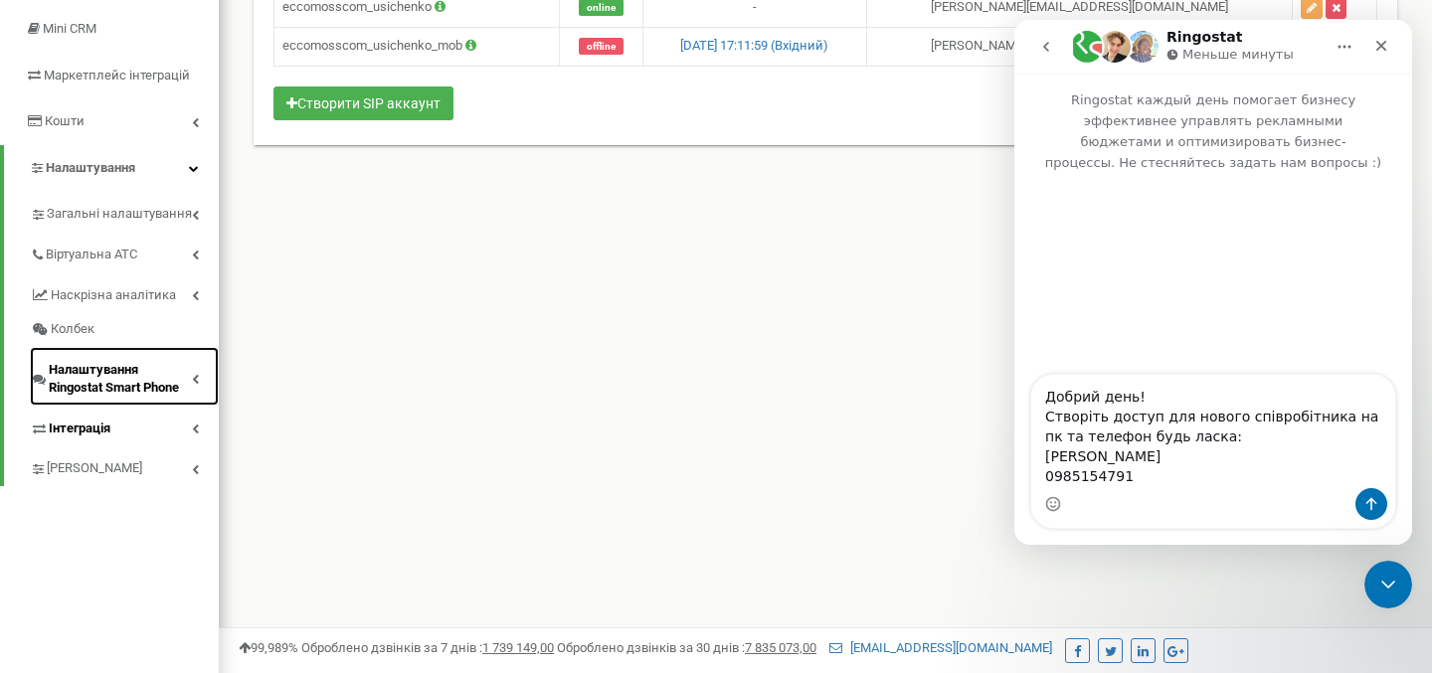
click at [199, 379] on link "Налаштування Ringostat Smart Phone" at bounding box center [124, 376] width 189 height 59
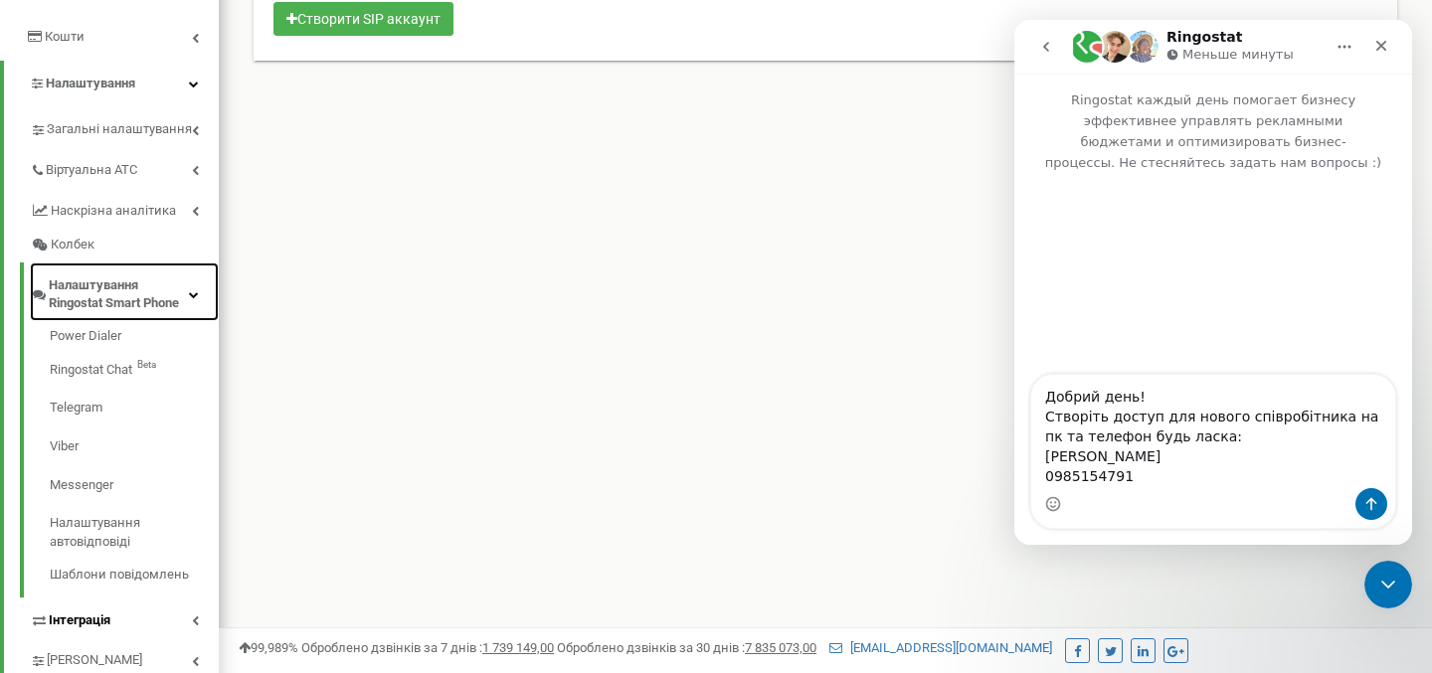
scroll to position [391, 0]
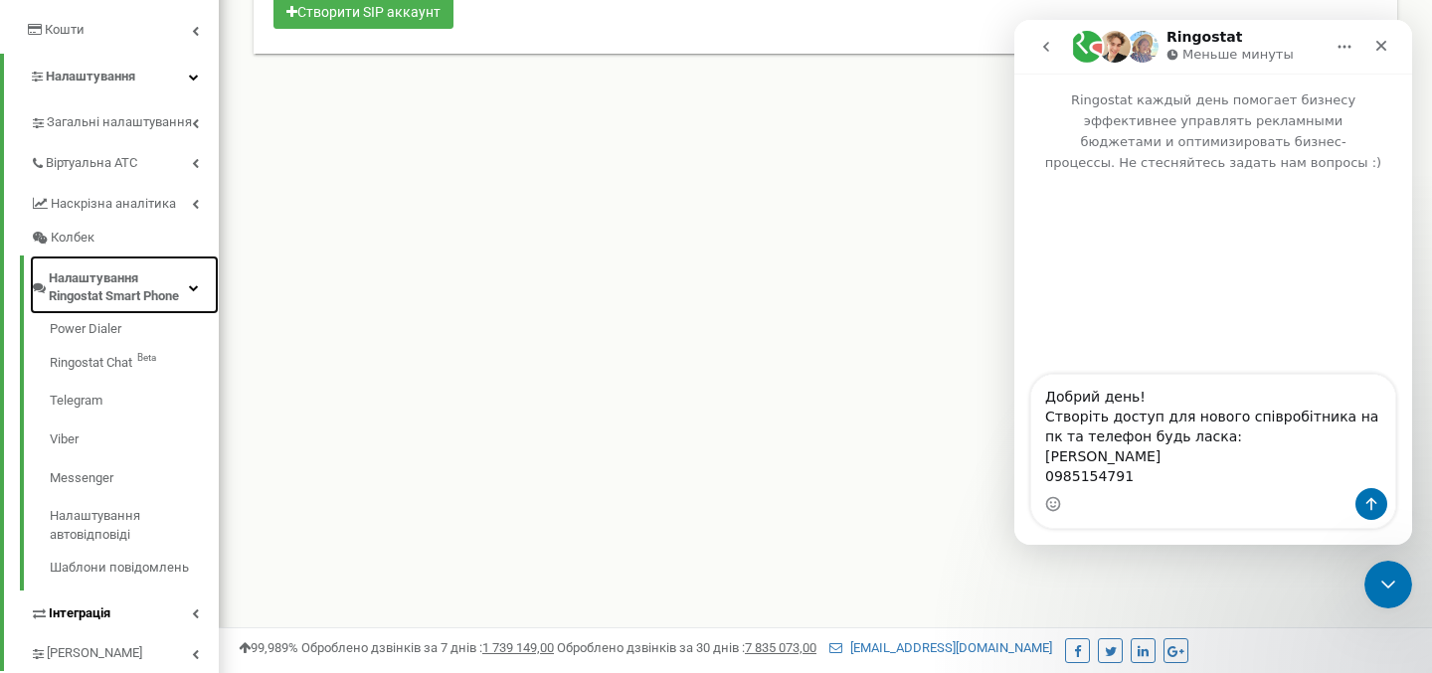
click at [194, 289] on icon at bounding box center [194, 287] width 10 height 10
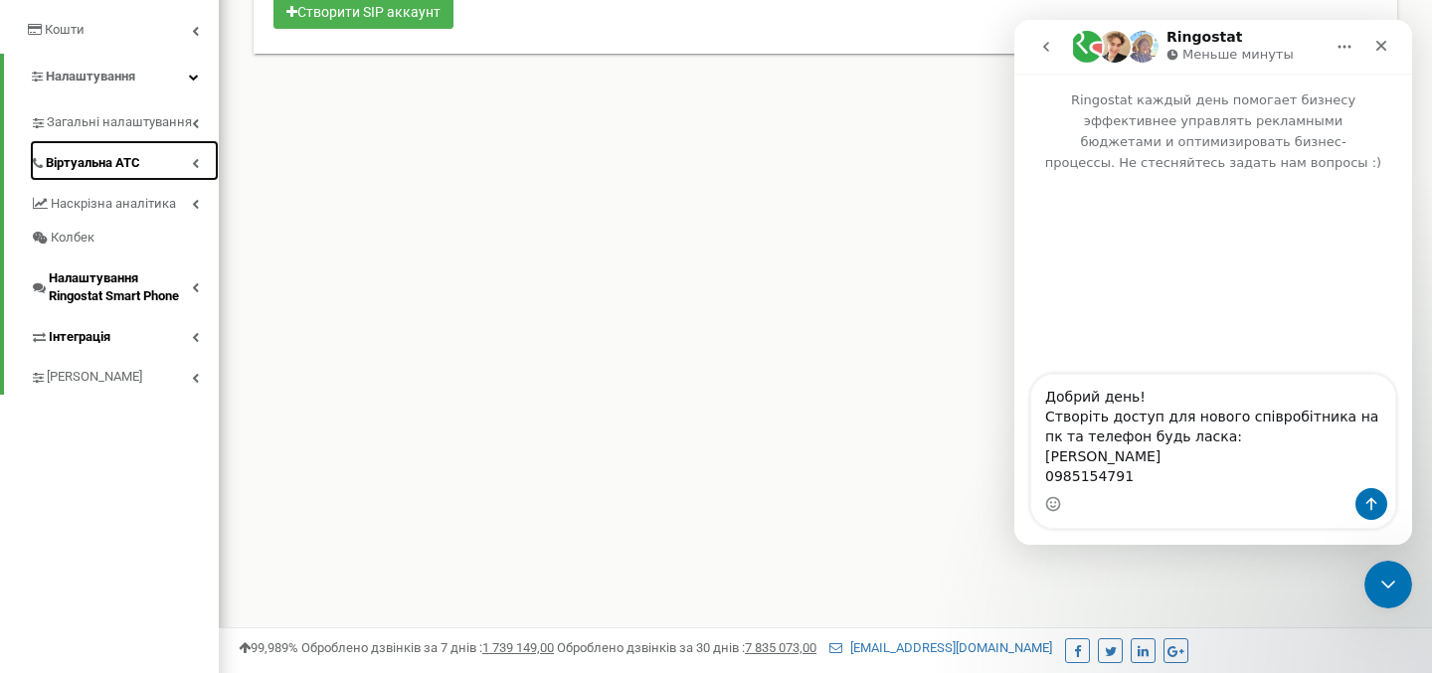
click at [192, 158] on link "Віртуальна АТС" at bounding box center [124, 160] width 189 height 41
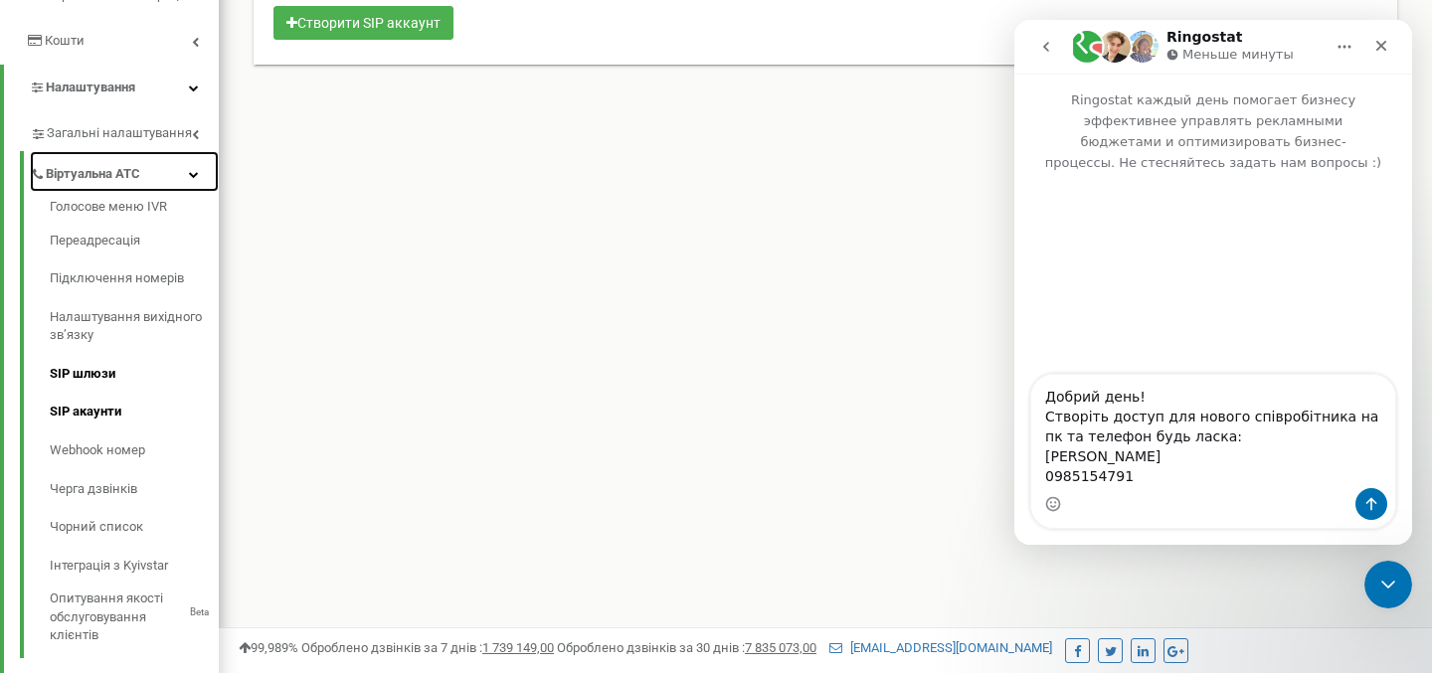
scroll to position [379, 0]
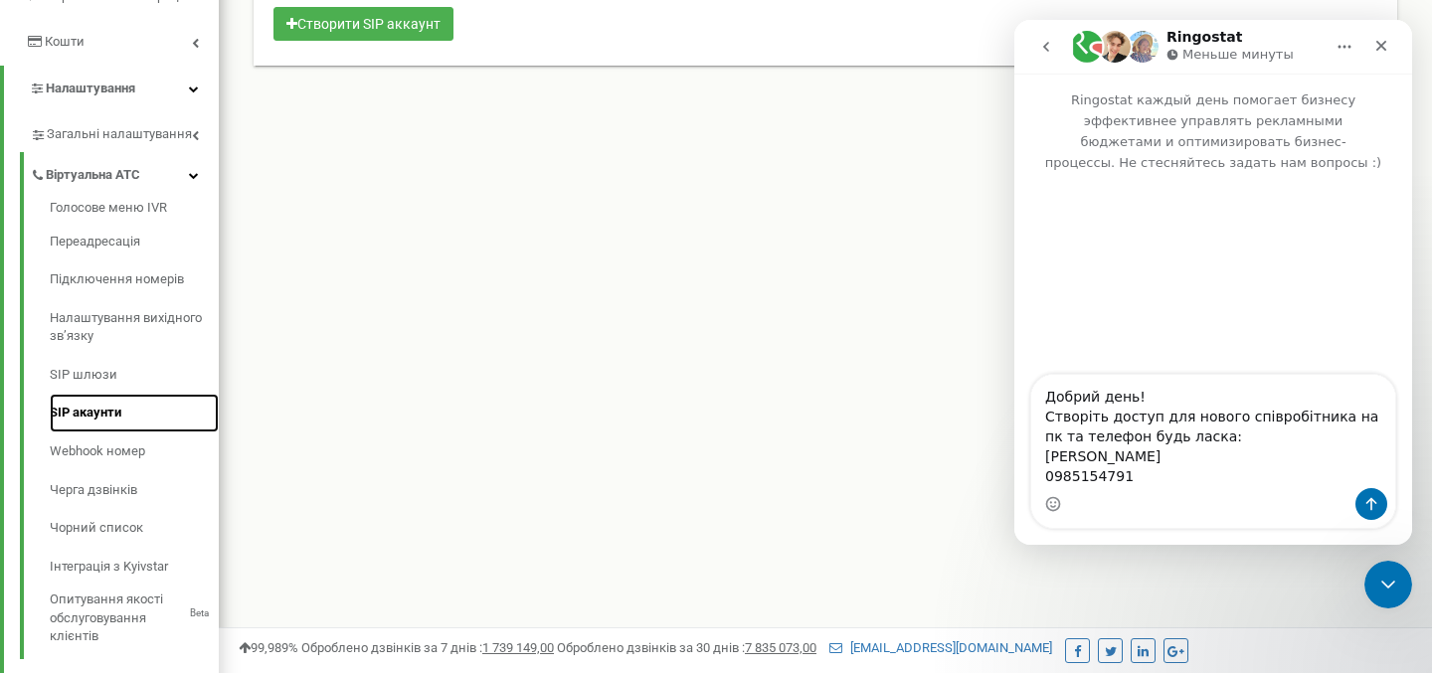
click at [89, 412] on link "SIP акаунти" at bounding box center [134, 413] width 169 height 39
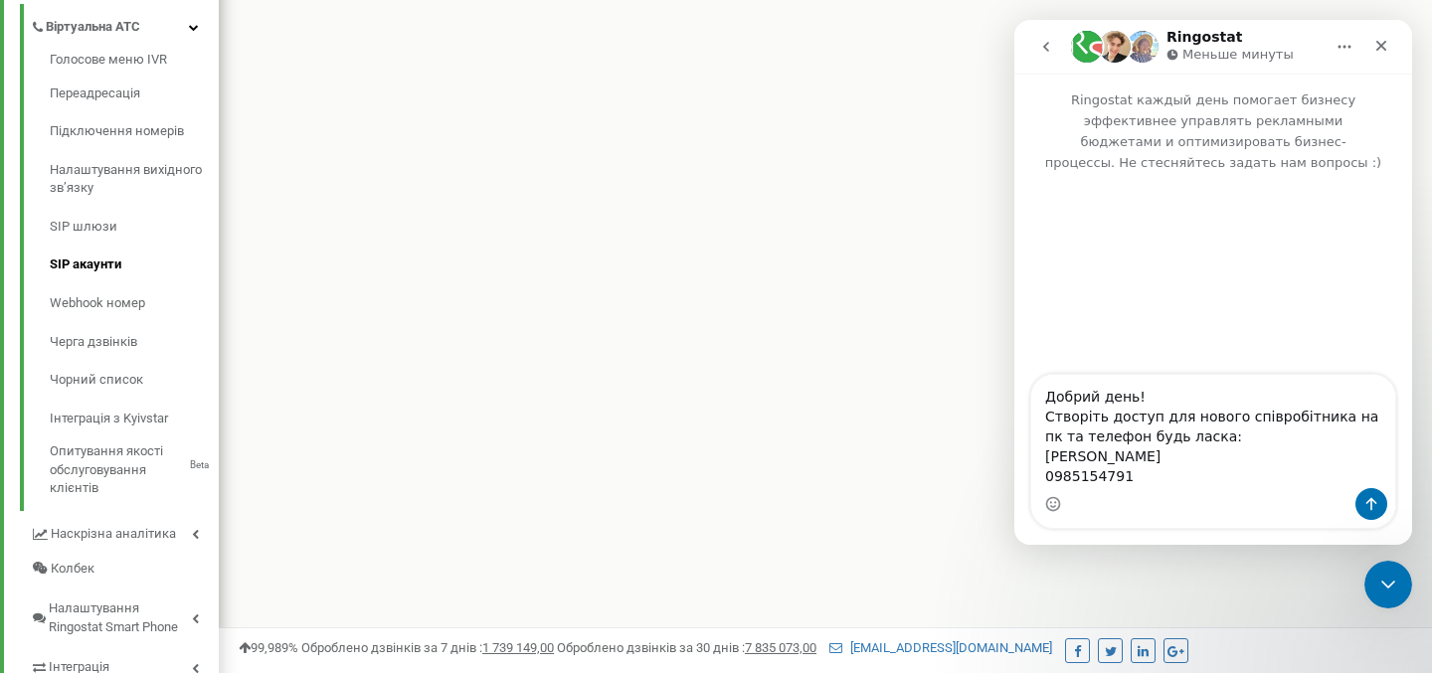
scroll to position [628, 0]
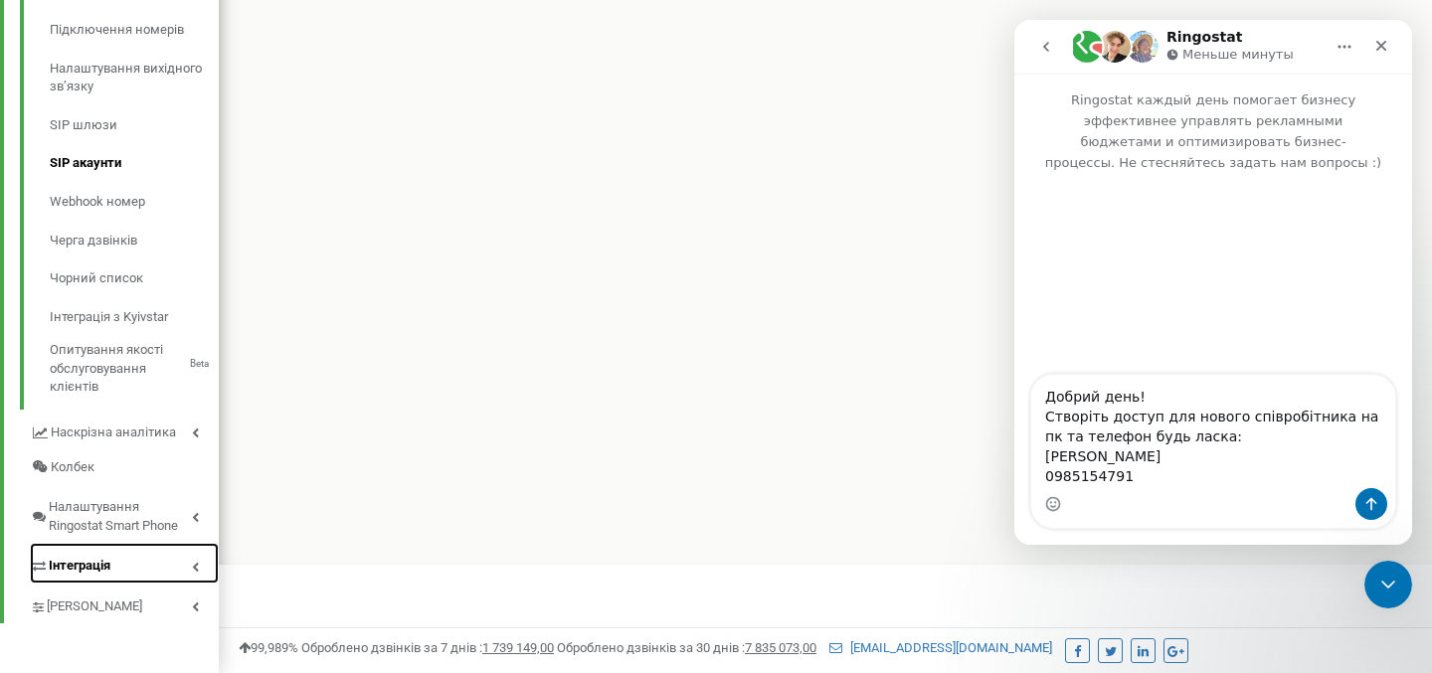
click at [197, 565] on icon at bounding box center [195, 567] width 7 height 10
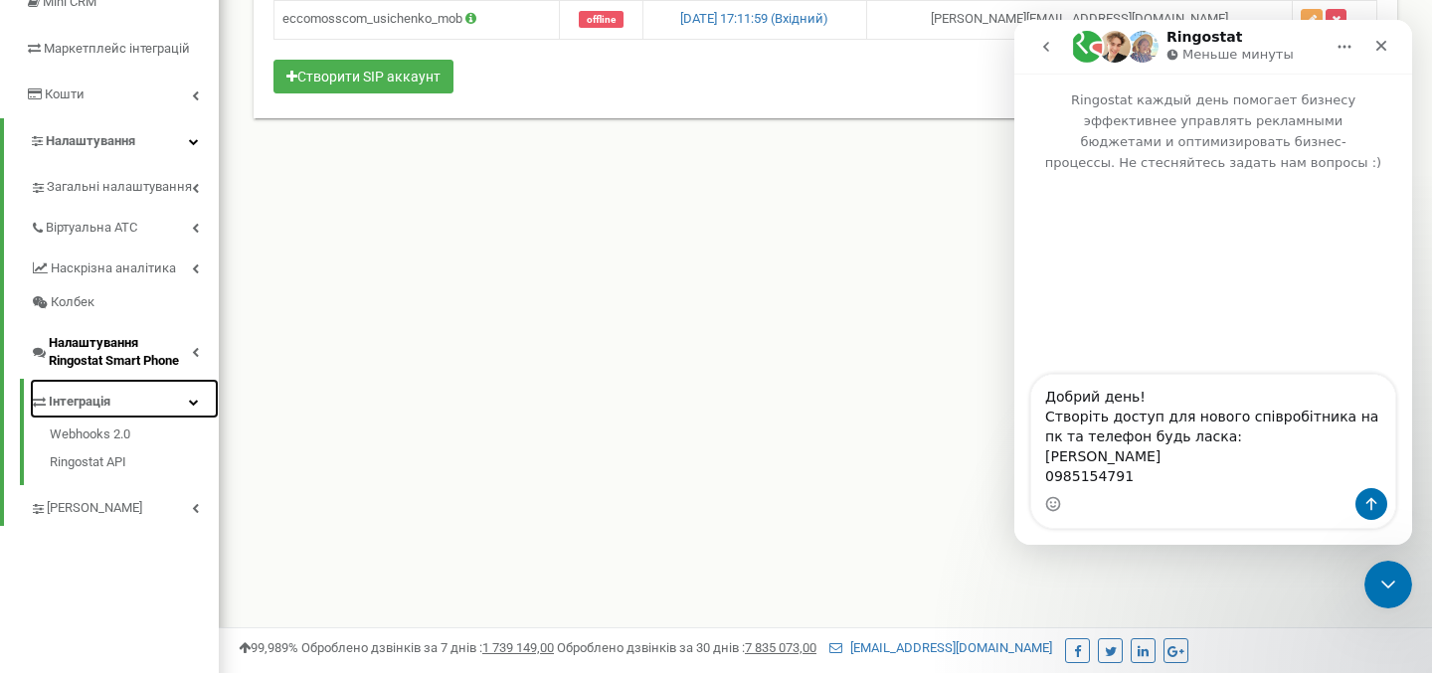
scroll to position [329, 0]
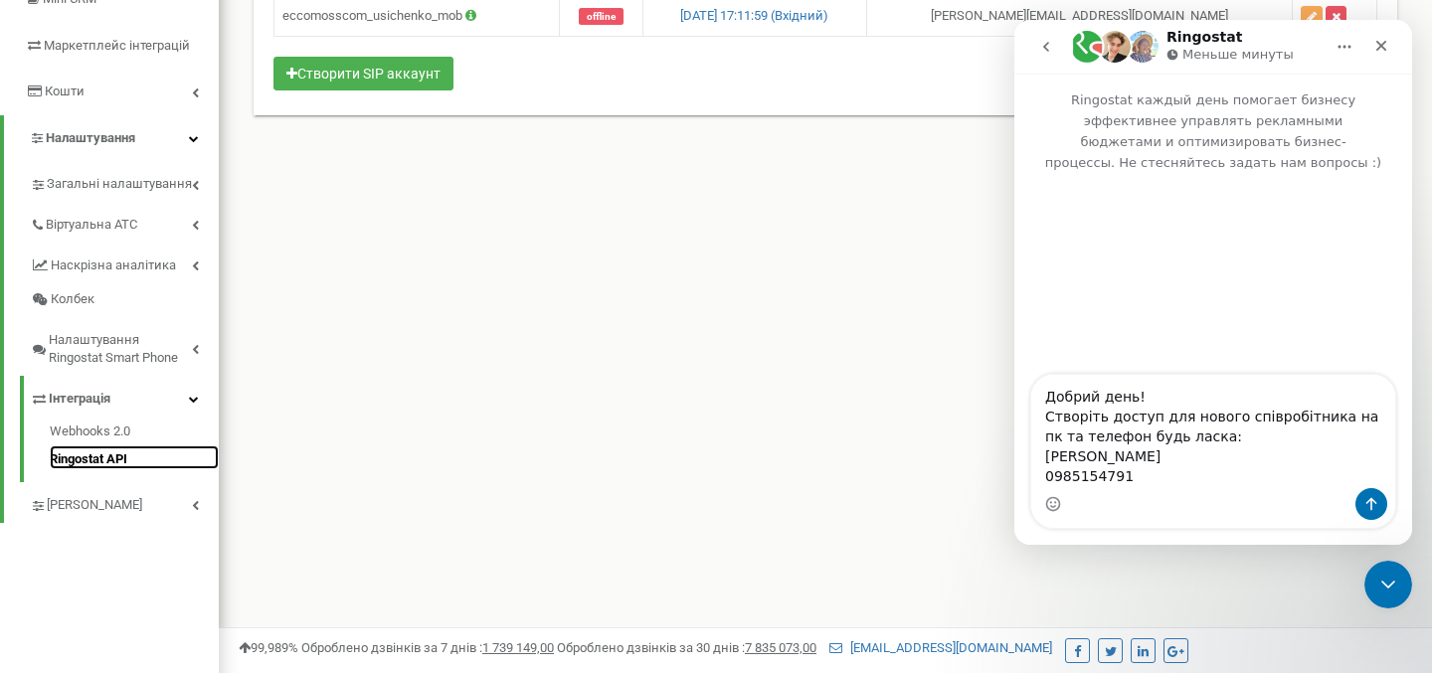
click at [97, 460] on link "Ringostat API" at bounding box center [134, 457] width 169 height 24
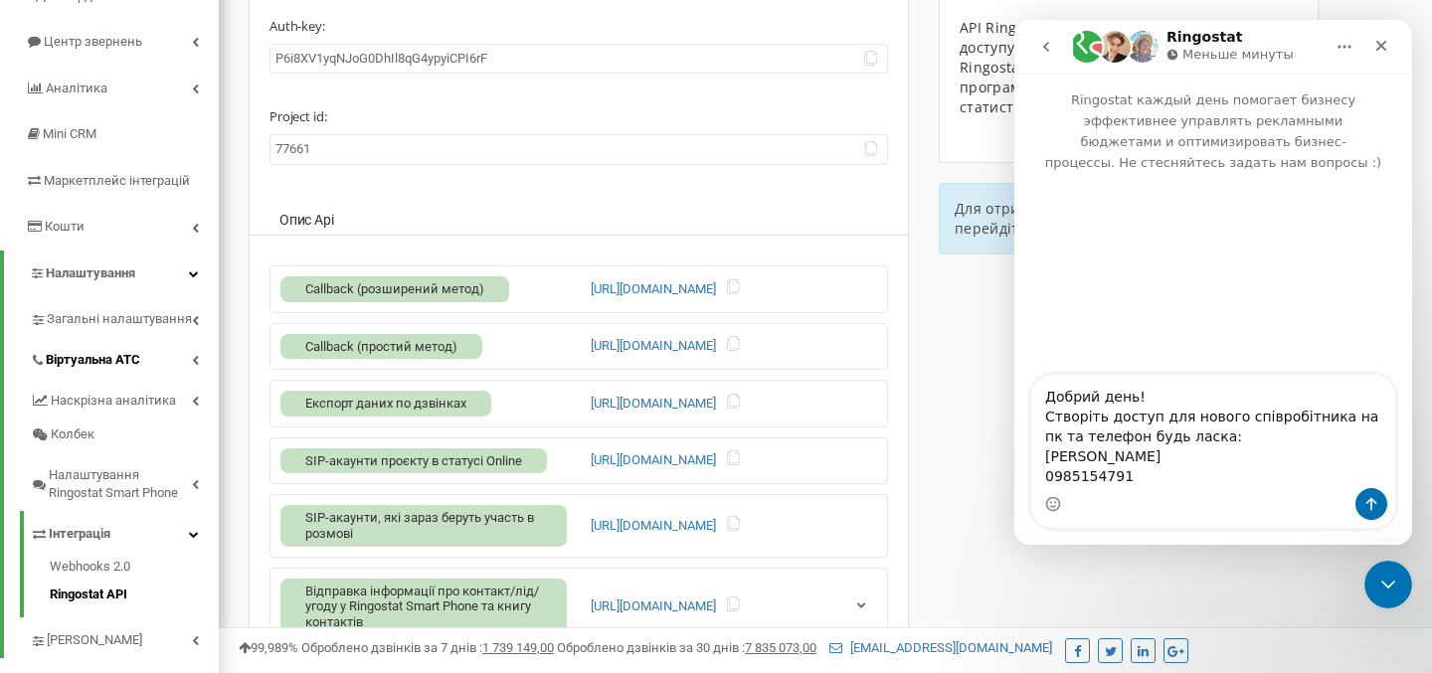
scroll to position [196, 0]
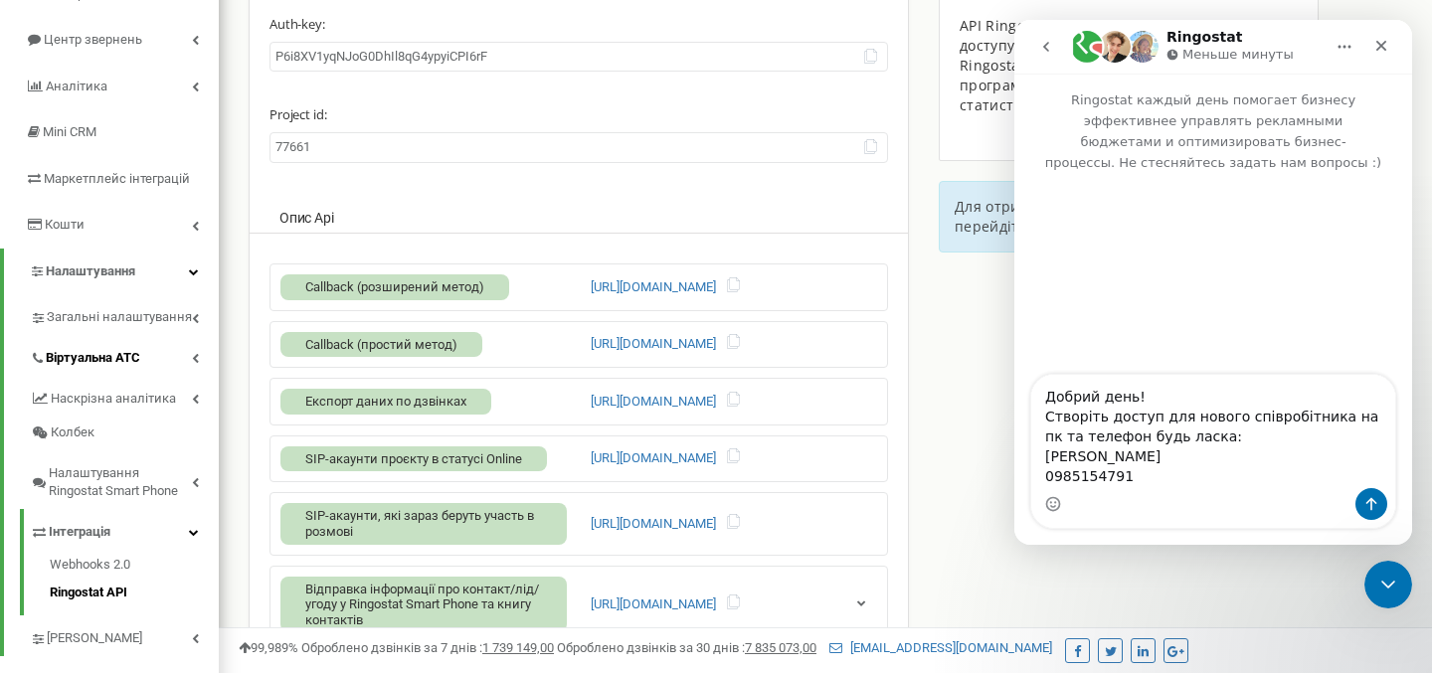
click at [194, 353] on icon at bounding box center [195, 358] width 7 height 10
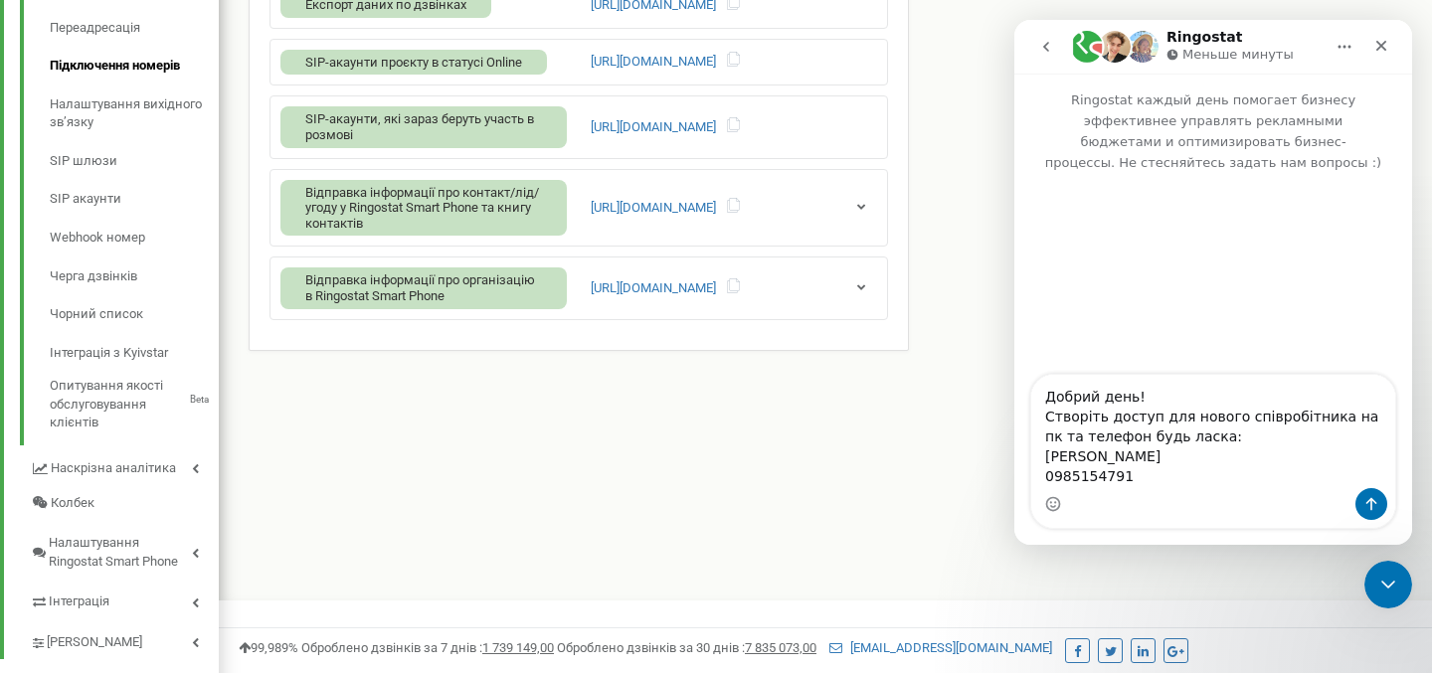
scroll to position [628, 0]
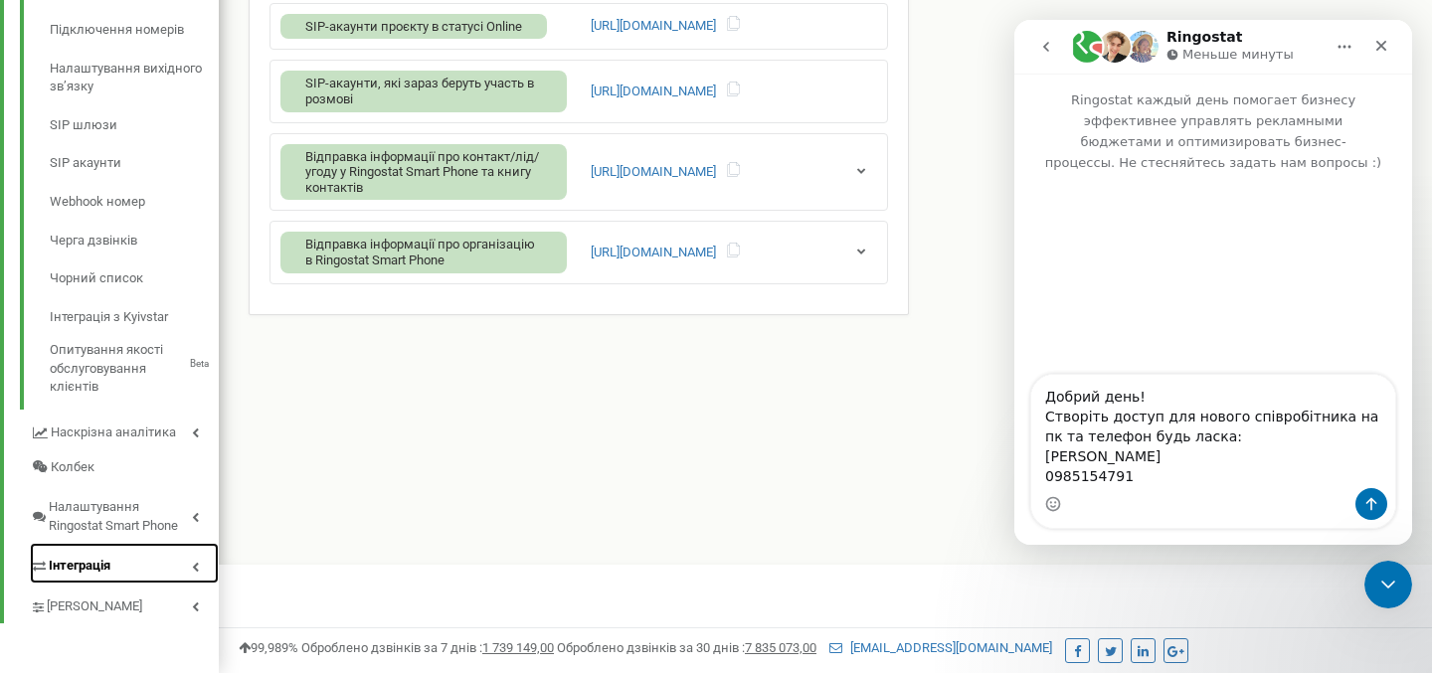
click at [195, 567] on icon at bounding box center [195, 567] width 7 height 10
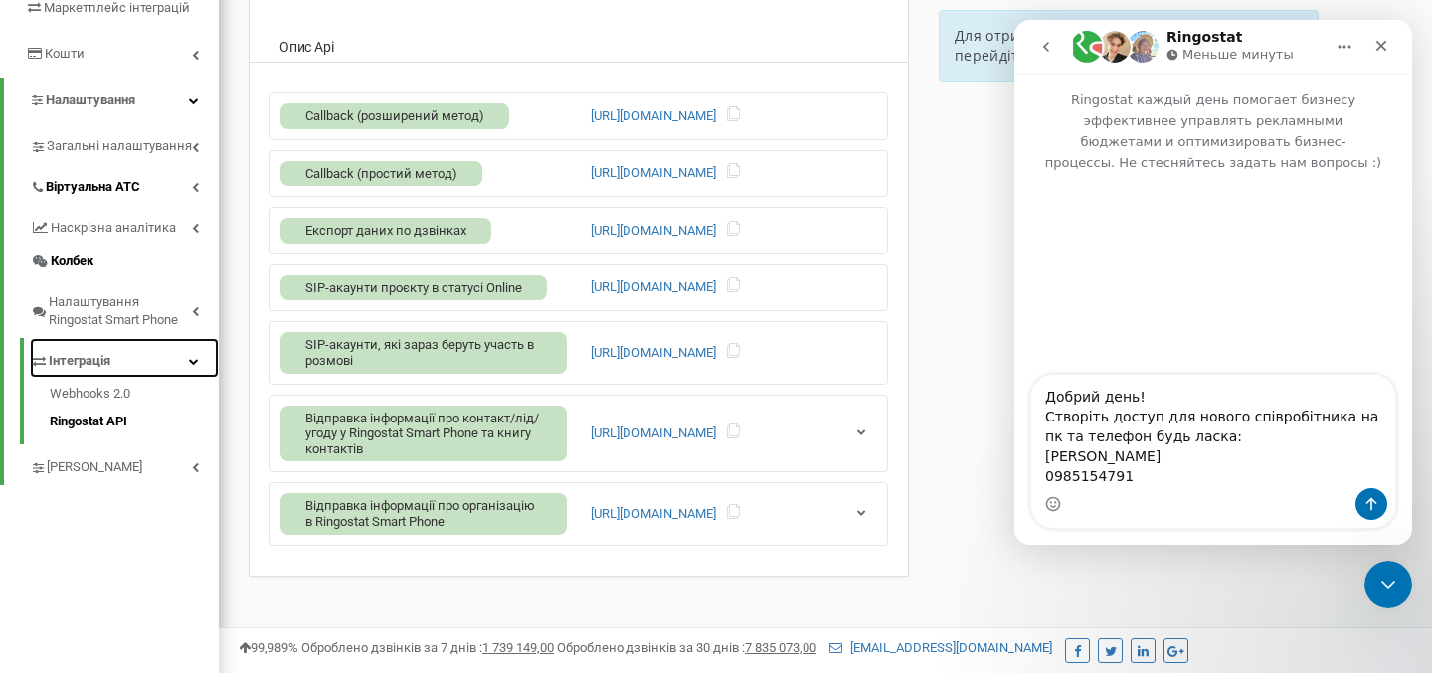
scroll to position [411, 0]
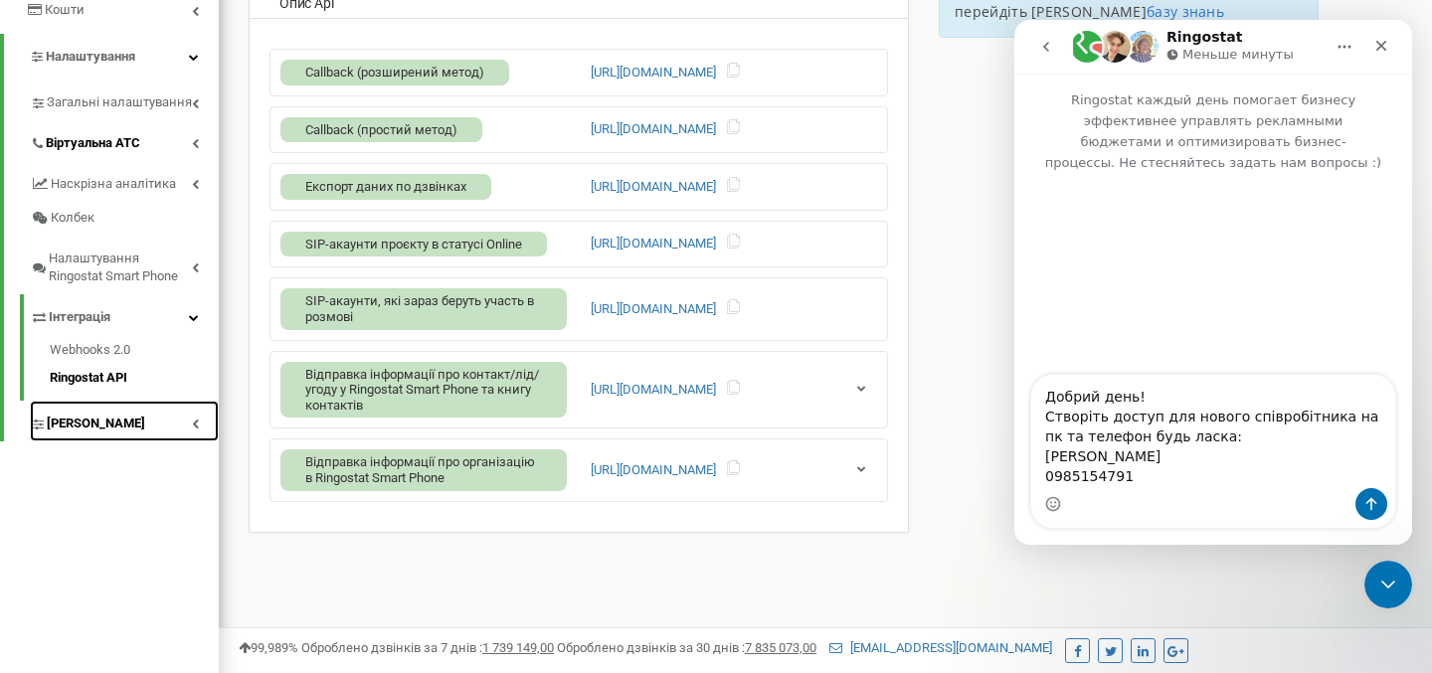
click at [194, 418] on link "[PERSON_NAME]" at bounding box center [124, 421] width 189 height 41
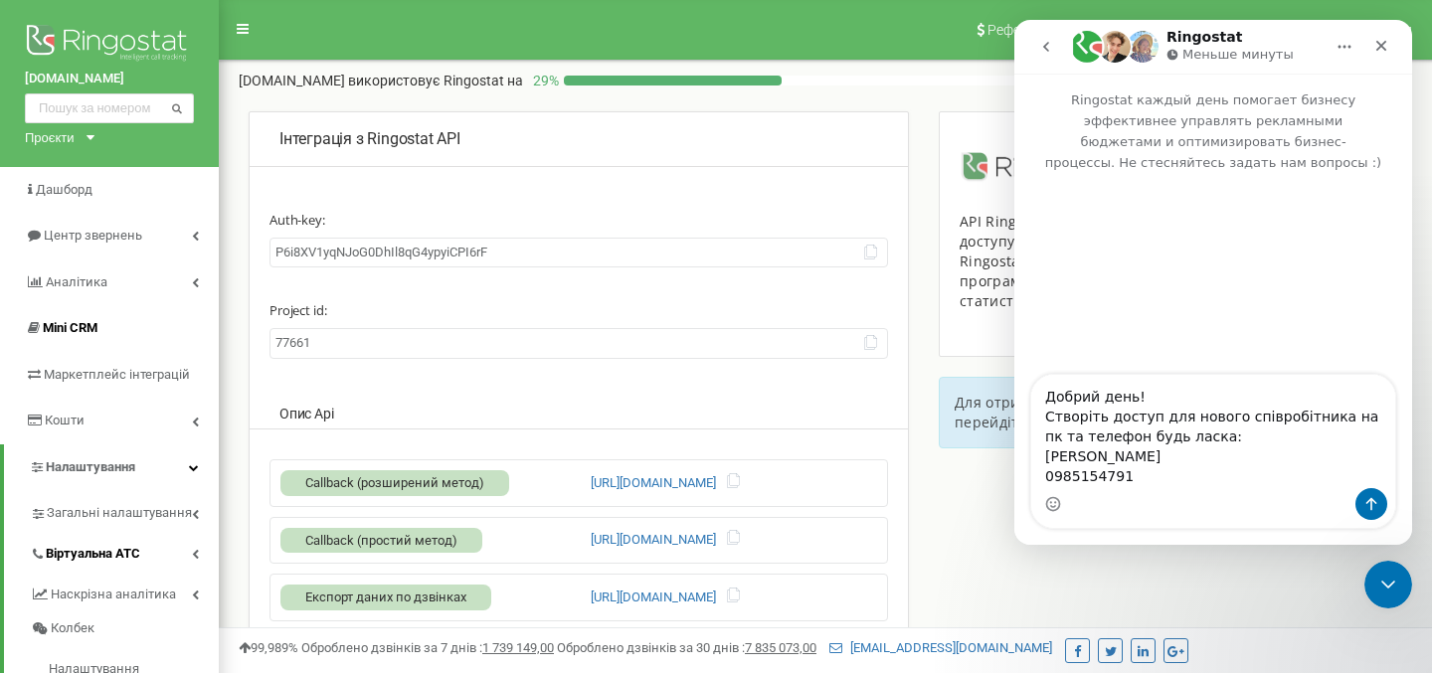
scroll to position [0, 0]
click at [148, 549] on link "Віртуальна АТС" at bounding box center [124, 551] width 189 height 41
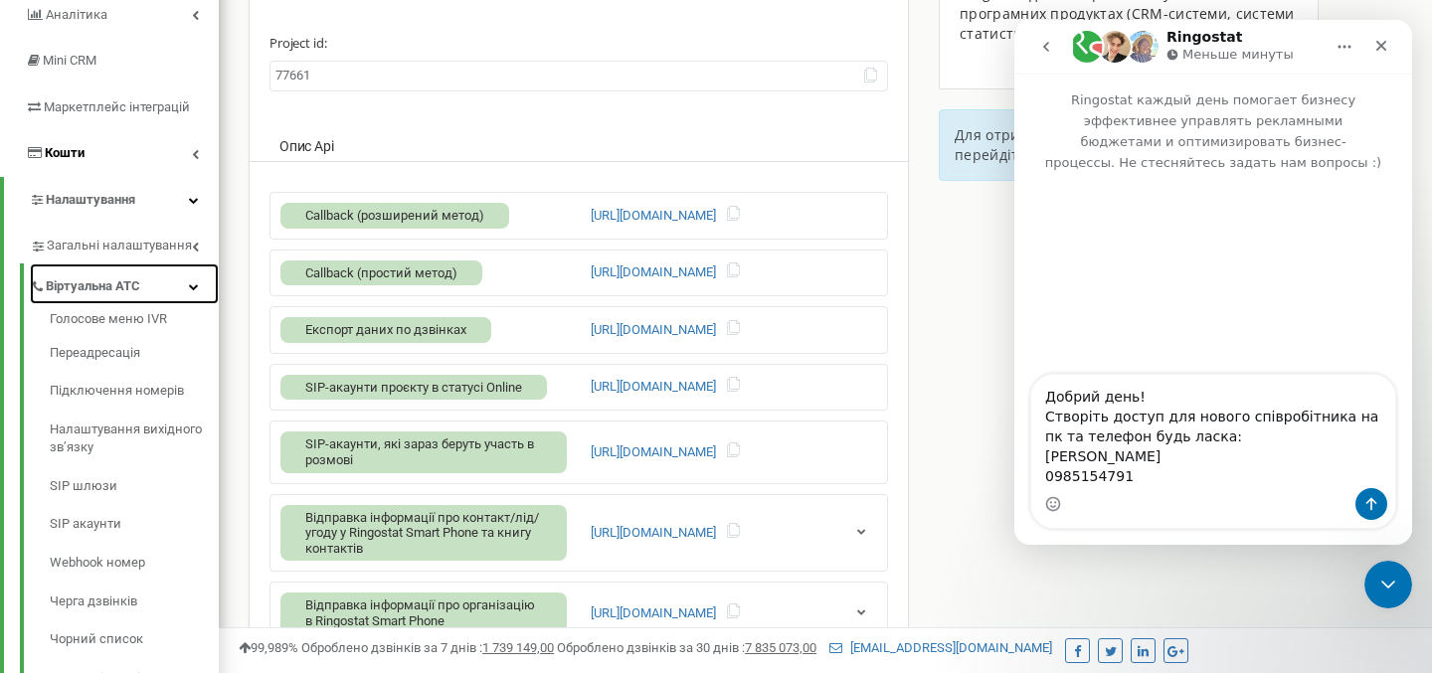
scroll to position [274, 0]
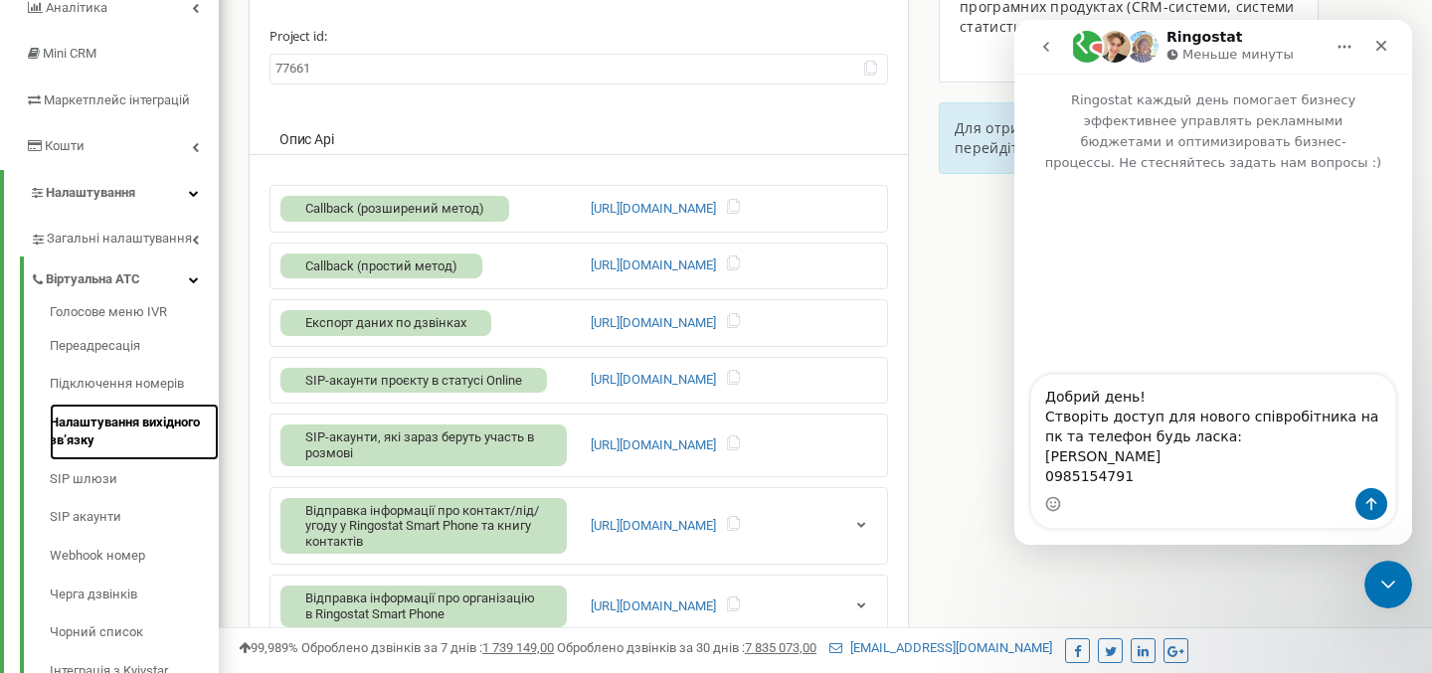
click at [100, 427] on link "Налаштування вихідного зв’язку" at bounding box center [134, 432] width 169 height 57
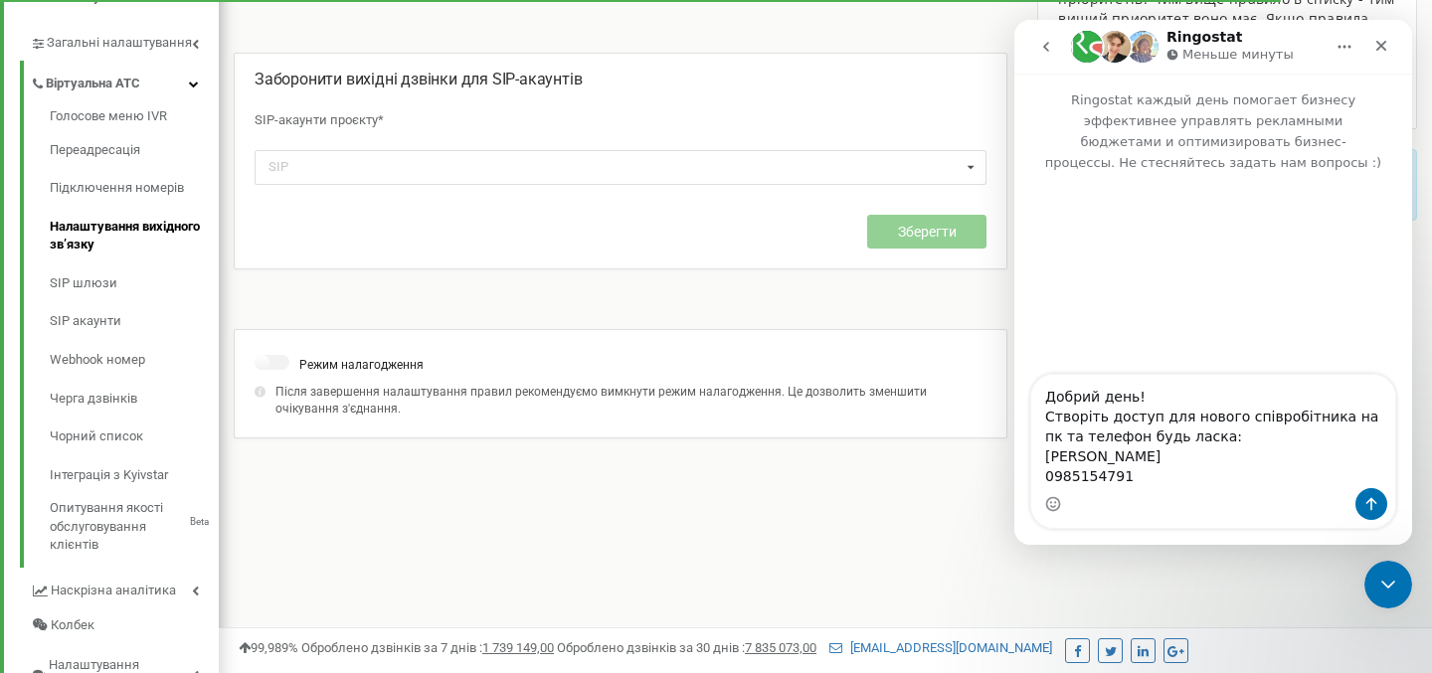
scroll to position [472, 0]
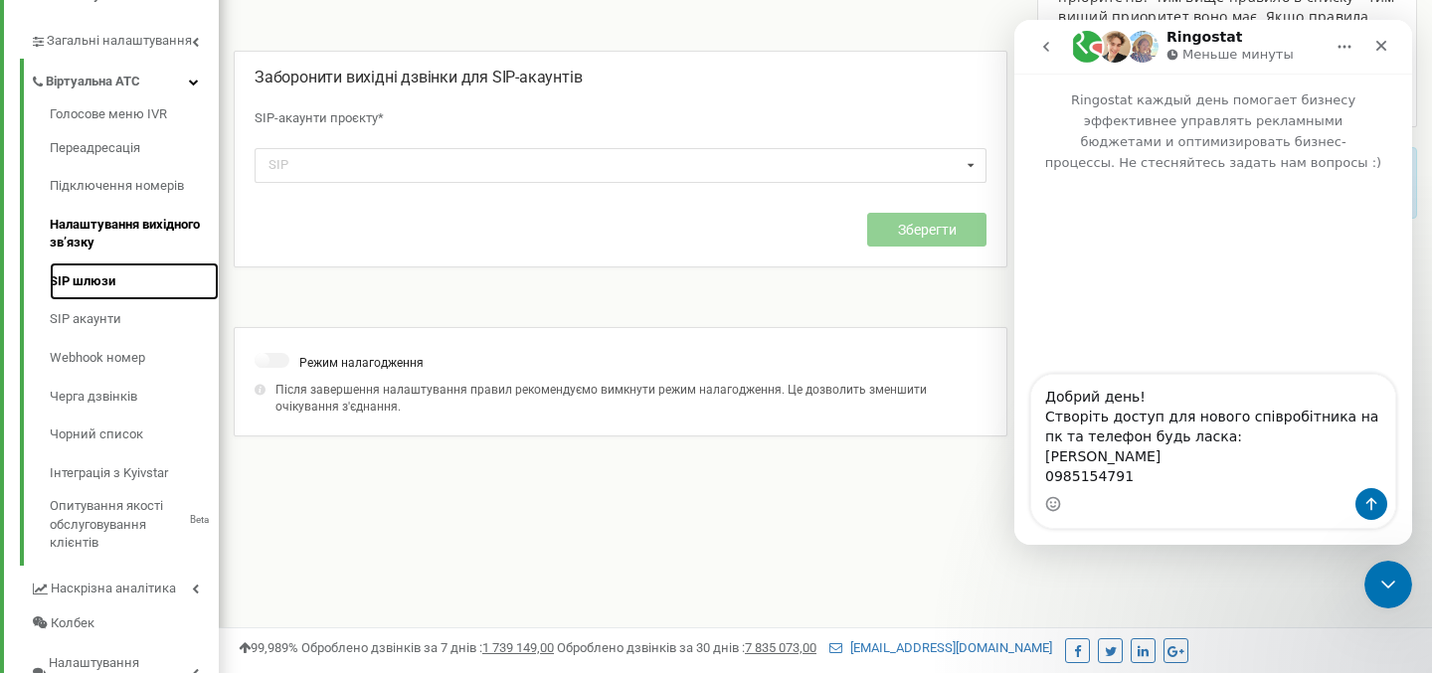
click at [79, 288] on link "SIP шлюзи" at bounding box center [134, 281] width 169 height 39
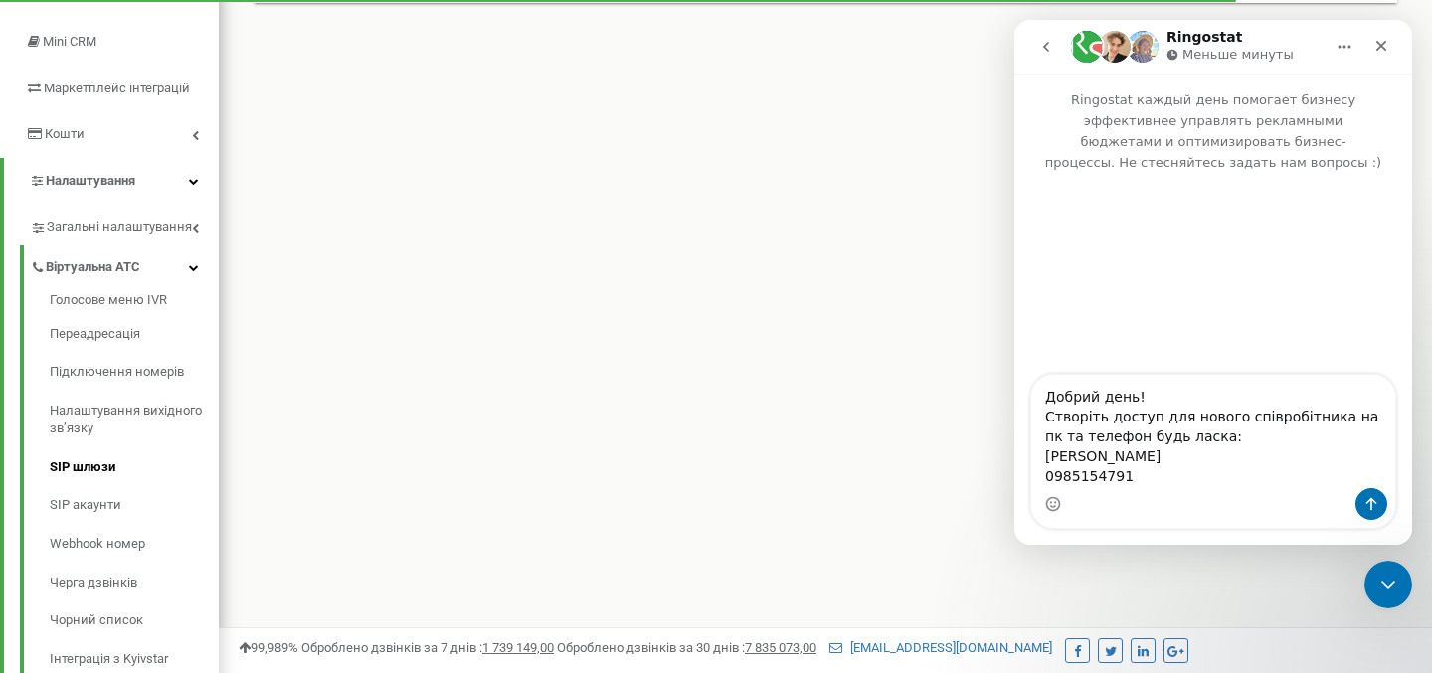
scroll to position [291, 0]
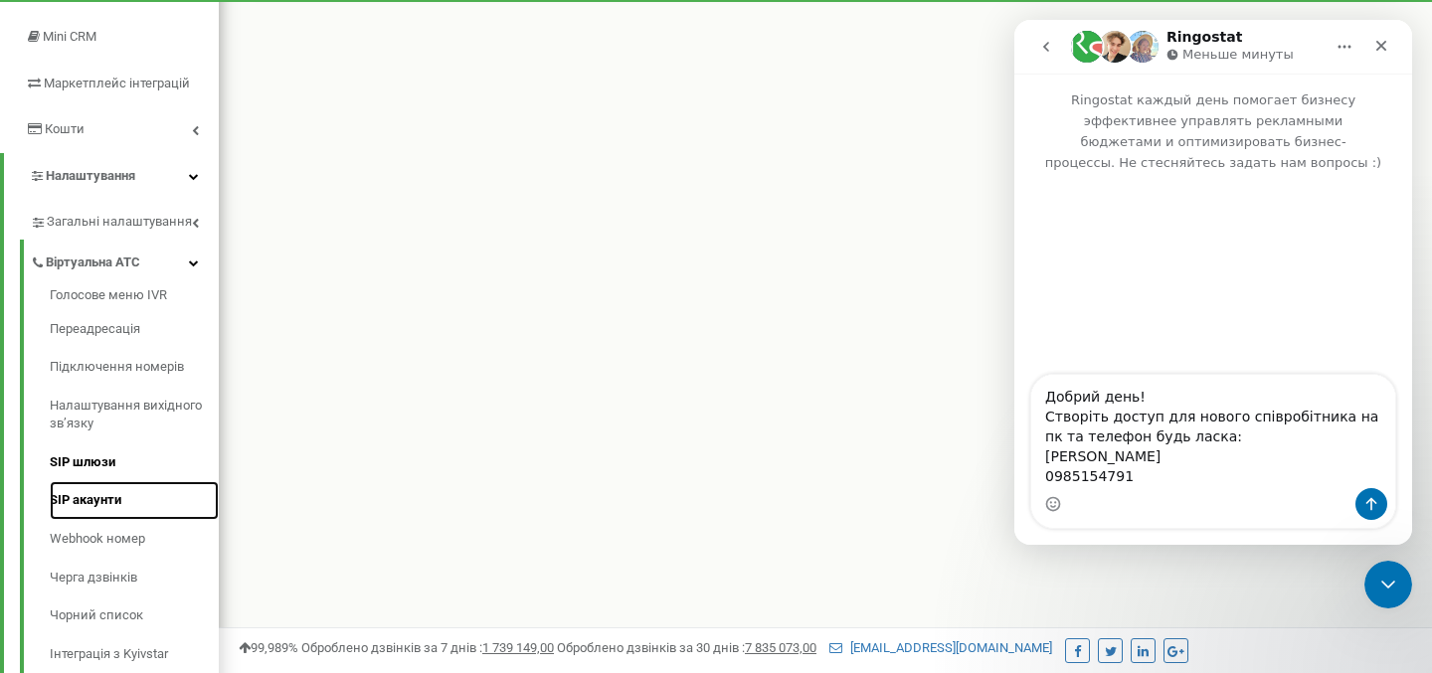
click at [89, 503] on link "SIP акаунти" at bounding box center [134, 500] width 169 height 39
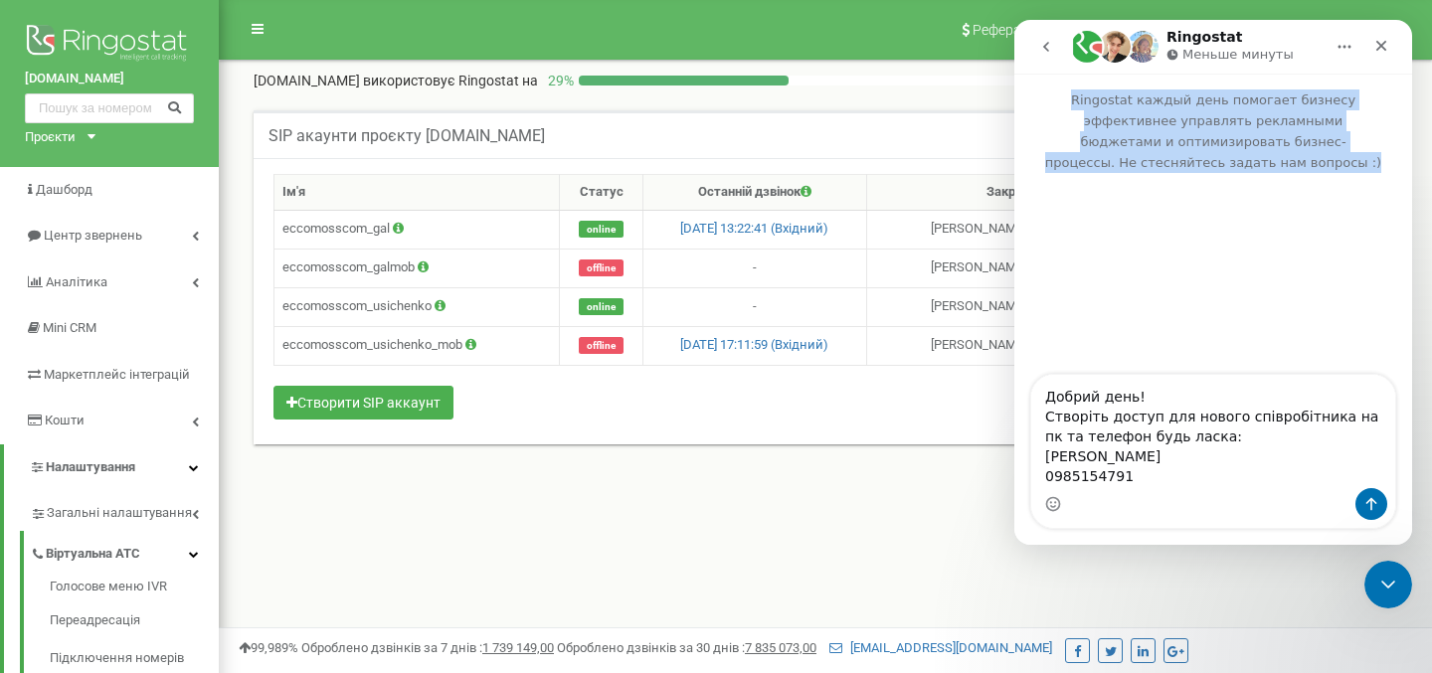
drag, startPoint x: 1288, startPoint y: 58, endPoint x: 1271, endPoint y: 195, distance: 138.4
click at [1271, 195] on div "Ringostat Меньше минуты Ringostat каждый день помогает бизнесу эффективнее упра…" at bounding box center [1213, 282] width 398 height 525
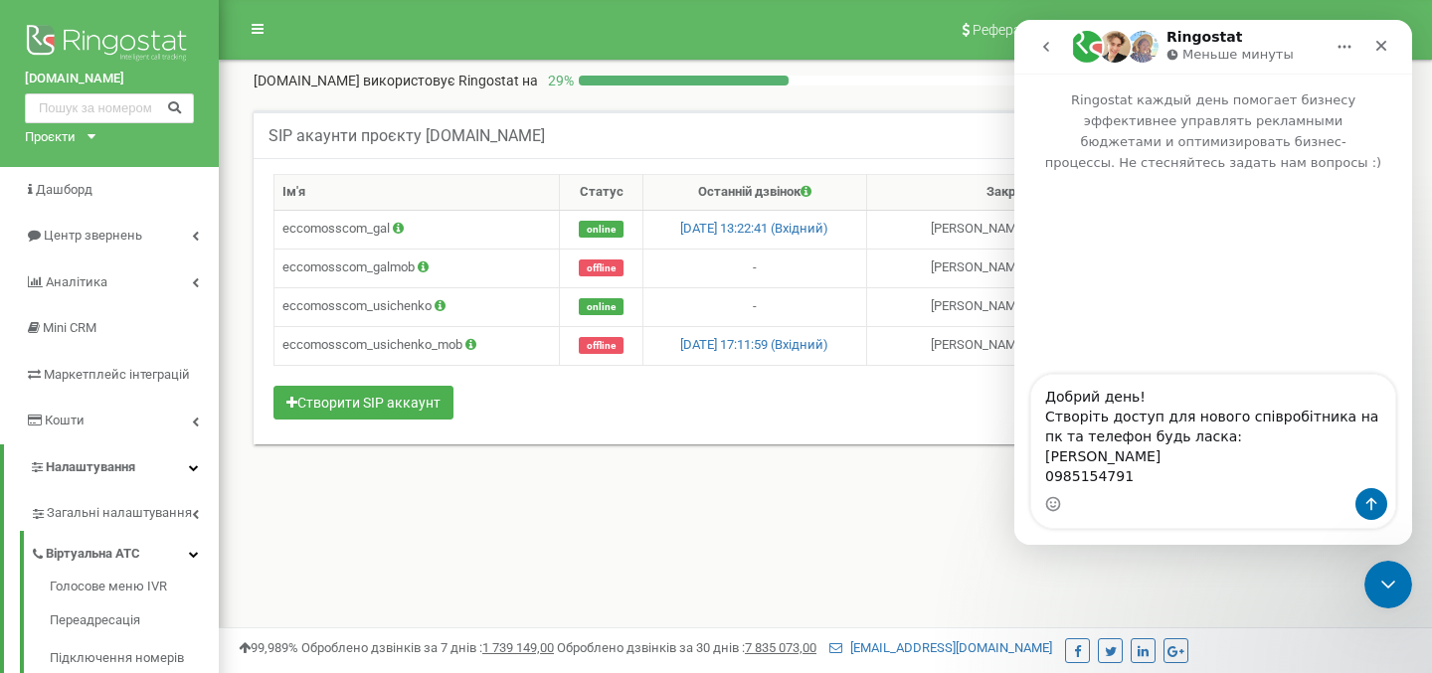
click at [1260, 62] on p "Меньше минуты" at bounding box center [1237, 55] width 111 height 20
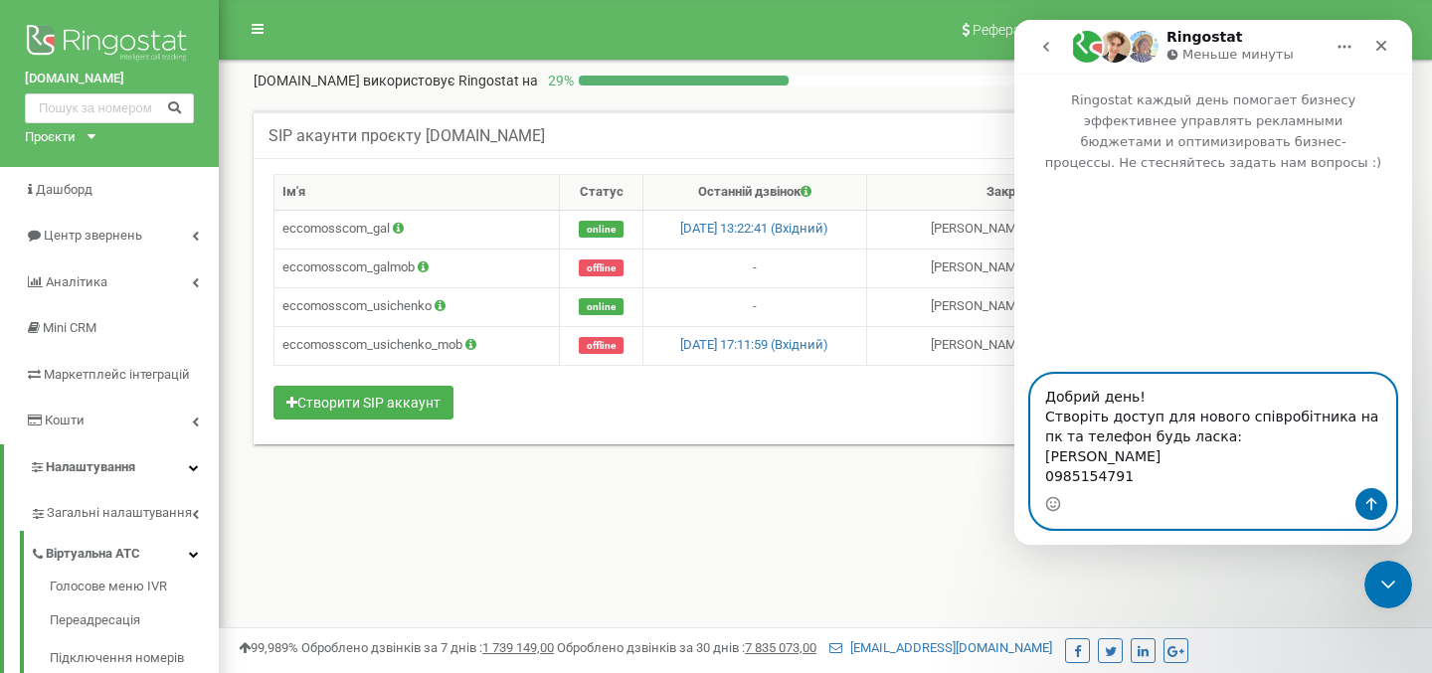
click at [1122, 475] on textarea "Добрий день! Створіть доступ для нового співробітника на пк та телефон будь лас…" at bounding box center [1213, 431] width 364 height 113
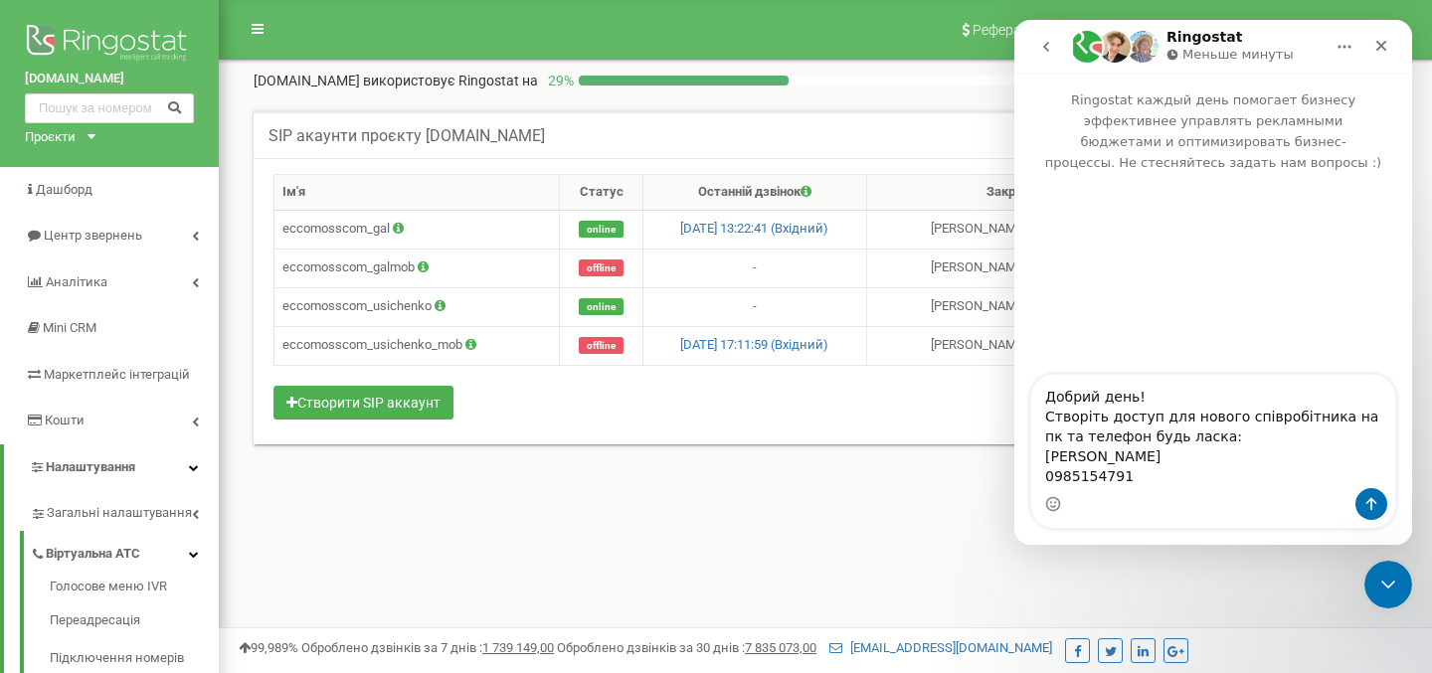
click at [890, 530] on div "Реферальна програма Налаштування профілю Вихід eccomoss.com використовує Ringos…" at bounding box center [825, 596] width 1213 height 1193
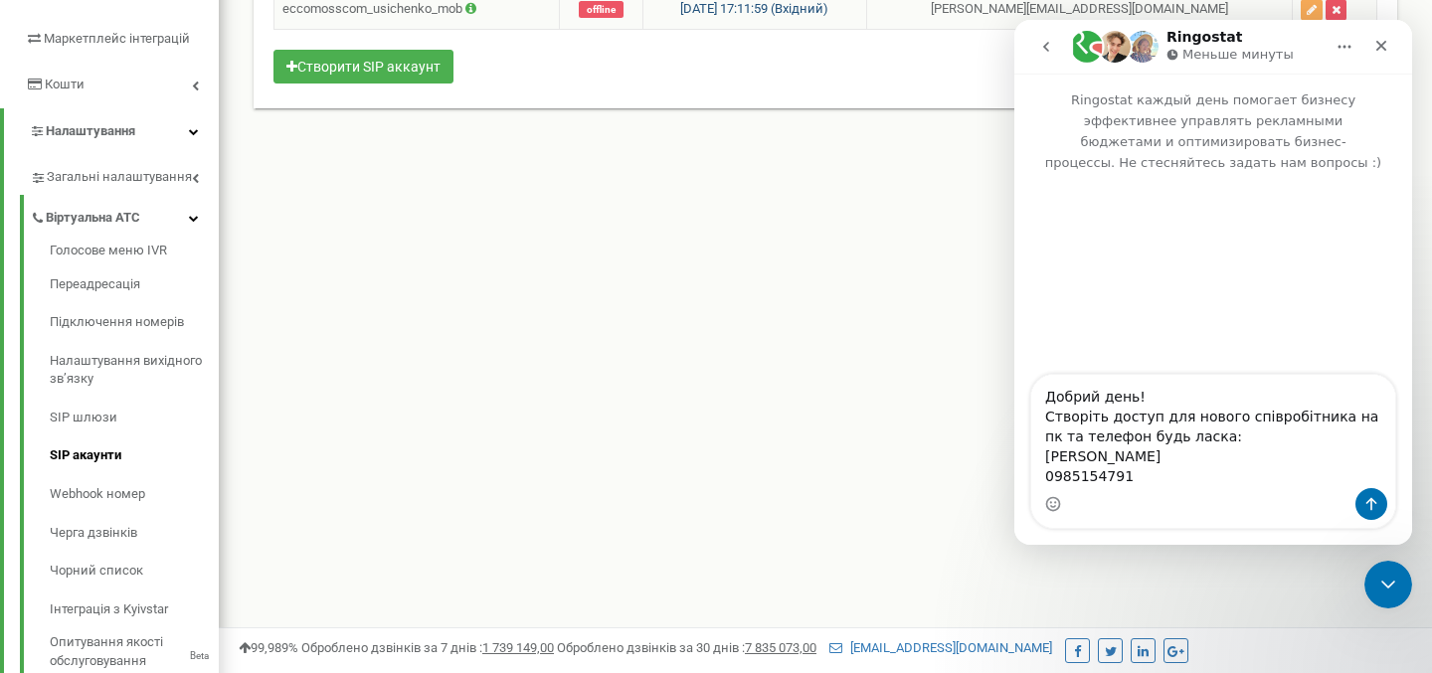
scroll to position [330, 0]
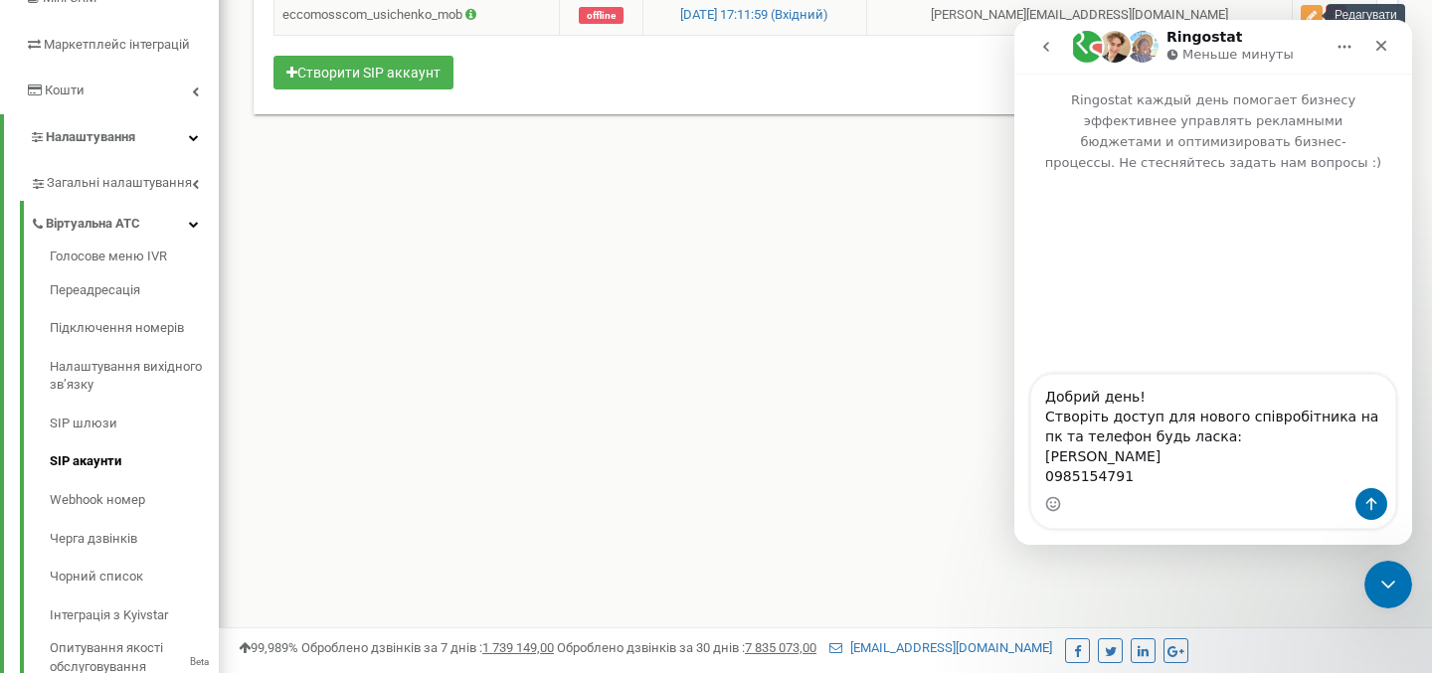
click at [1309, 12] on icon "button" at bounding box center [1311, 16] width 10 height 12
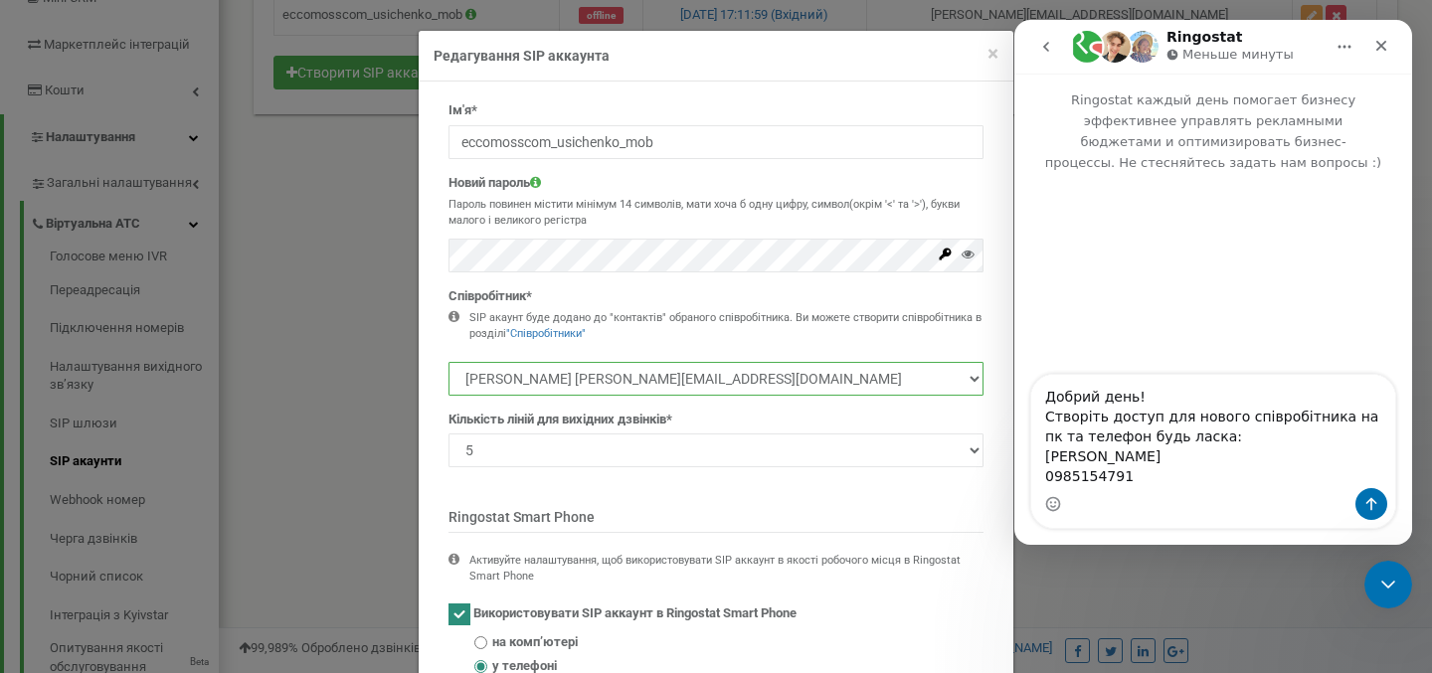
click at [728, 378] on select "Галина gemmosopt@gmail.com Усіченко Лілія grinmenedzer@gmail.com" at bounding box center [715, 379] width 535 height 34
click at [448, 362] on select "Галина gemmosopt@gmail.com Усіченко Лілія grinmenedzer@gmail.com" at bounding box center [715, 379] width 535 height 34
click at [603, 381] on select "Галина gemmosopt@gmail.com Усіченко Лілія grinmenedzer@gmail.com" at bounding box center [715, 379] width 535 height 34
click at [448, 362] on select "Галина gemmosopt@gmail.com Усіченко Лілія grinmenedzer@gmail.com" at bounding box center [715, 379] width 535 height 34
click at [457, 381] on select "Галина gemmosopt@gmail.com Усіченко Лілія grinmenedzer@gmail.com" at bounding box center [715, 379] width 535 height 34
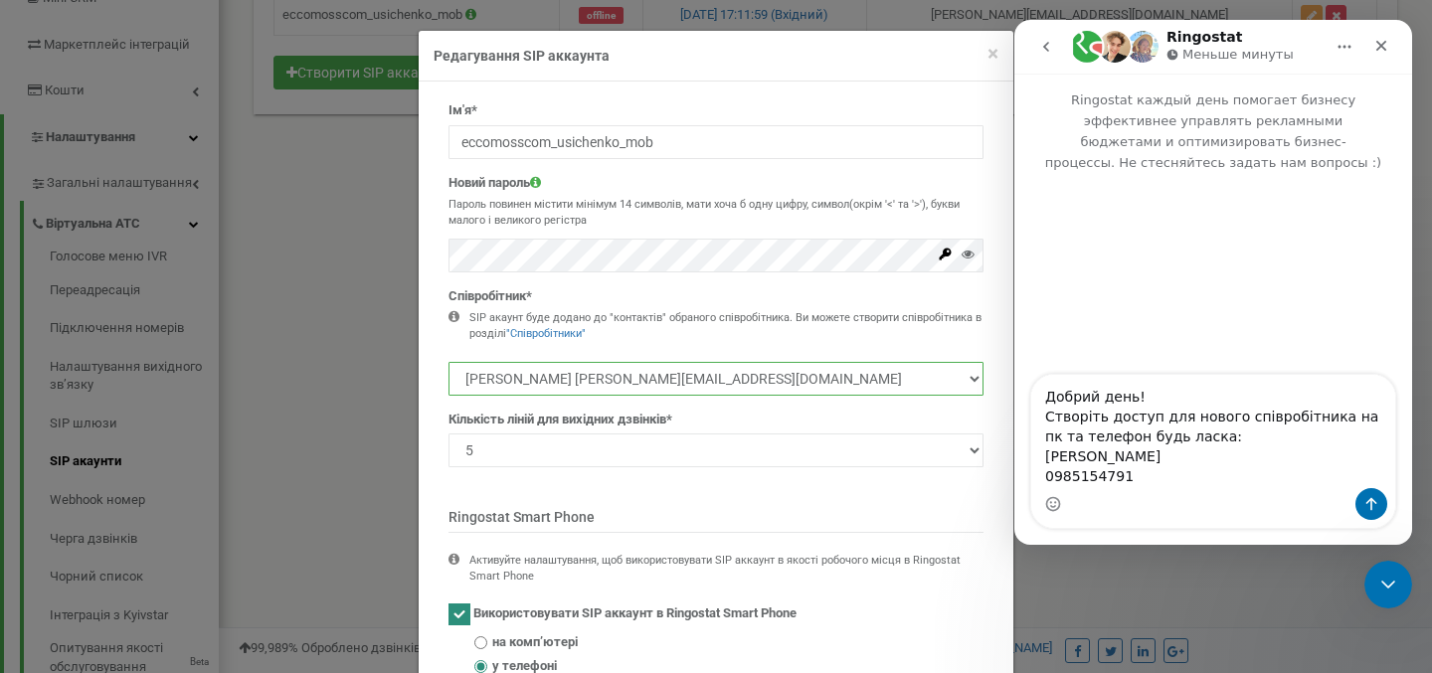
click at [448, 362] on select "Галина gemmosopt@gmail.com Усіченко Лілія grinmenedzer@gmail.com" at bounding box center [715, 379] width 535 height 34
drag, startPoint x: 433, startPoint y: 378, endPoint x: 726, endPoint y: 377, distance: 292.3
click at [726, 377] on div "Ім'я* eccomosscom_usichenko_mob Новий пароль Пароль повинен містити мінімум 14 …" at bounding box center [715, 396] width 565 height 590
click at [993, 51] on span "×" at bounding box center [992, 54] width 11 height 24
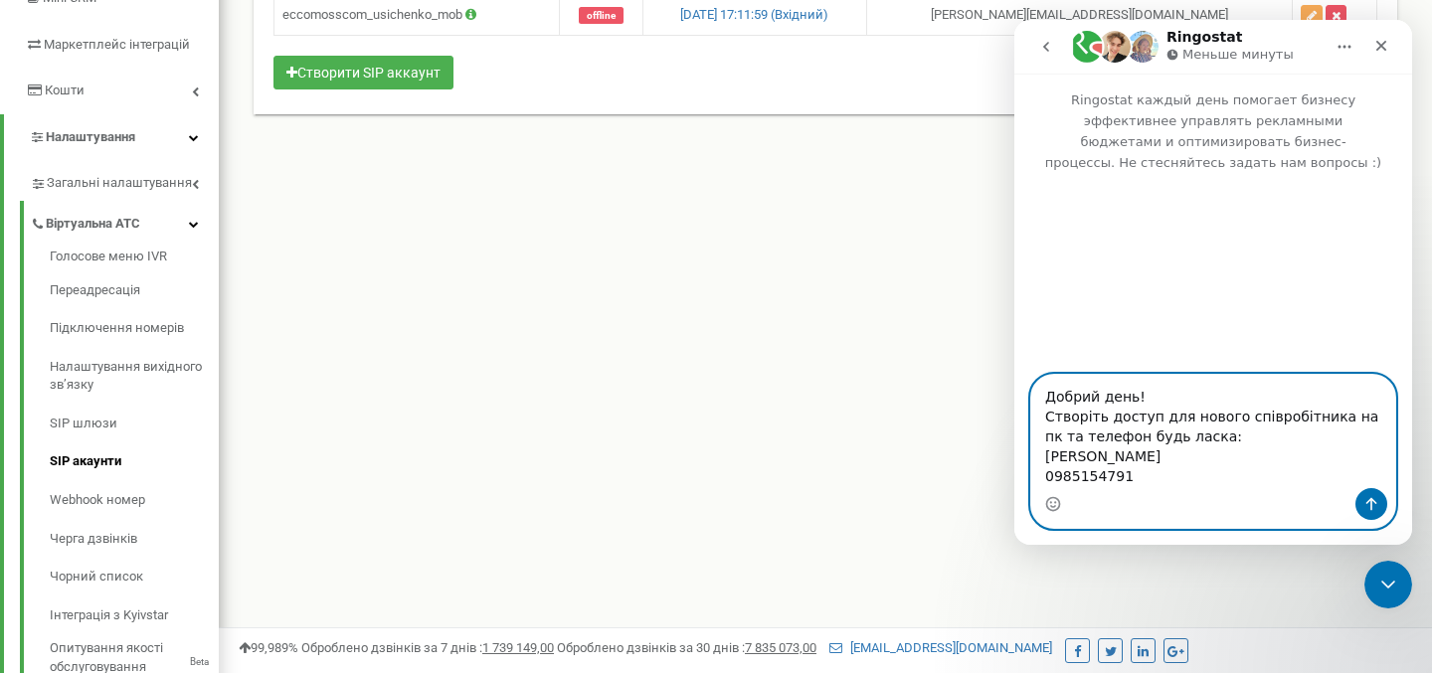
click at [1108, 473] on textarea "Добрий день! Створіть доступ для нового співробітника на пк та телефон будь лас…" at bounding box center [1213, 431] width 364 height 113
paste textarea "Усіченко Лілія grinmenedzer@gmail.com"
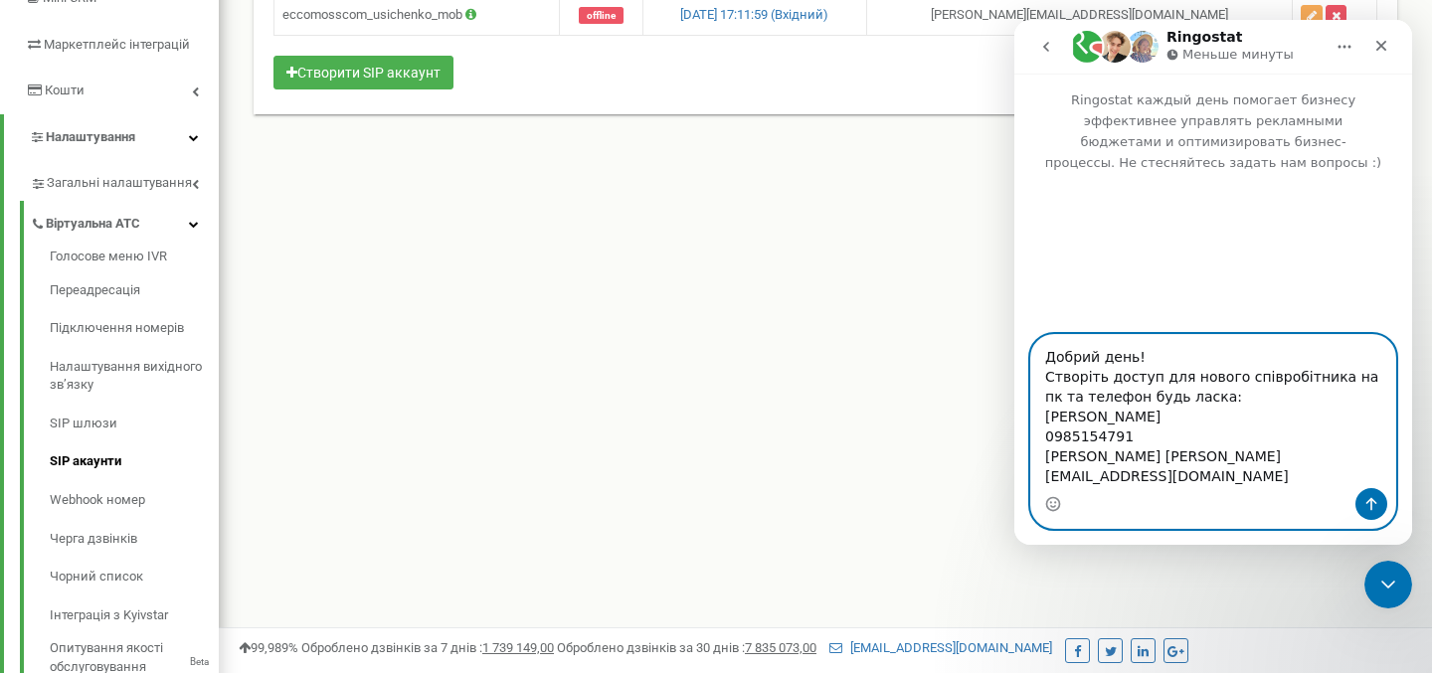
click at [1144, 478] on textarea "Добрий день! Створіть доступ для нового співробітника на пк та телефон будь лас…" at bounding box center [1213, 411] width 364 height 153
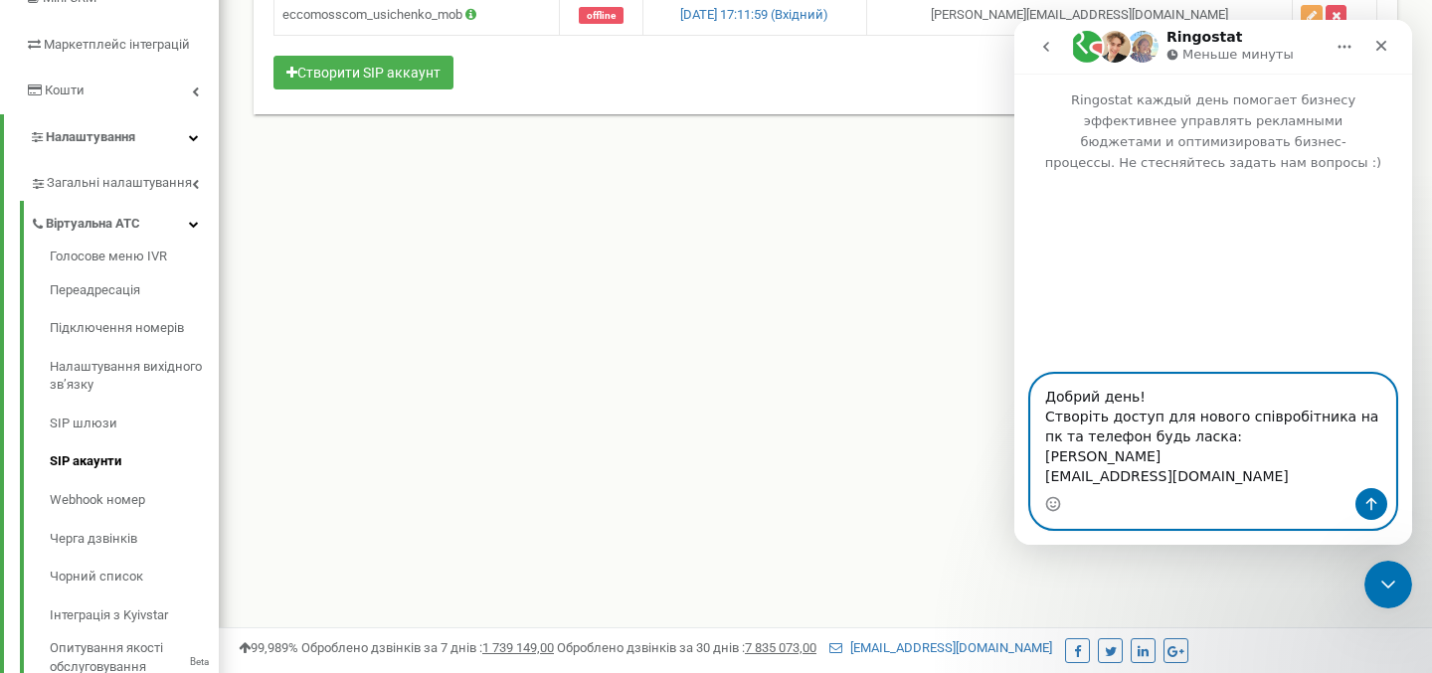
type textarea "Добрий день! Створіть доступ для нового співробітника на пк та телефон будь лас…"
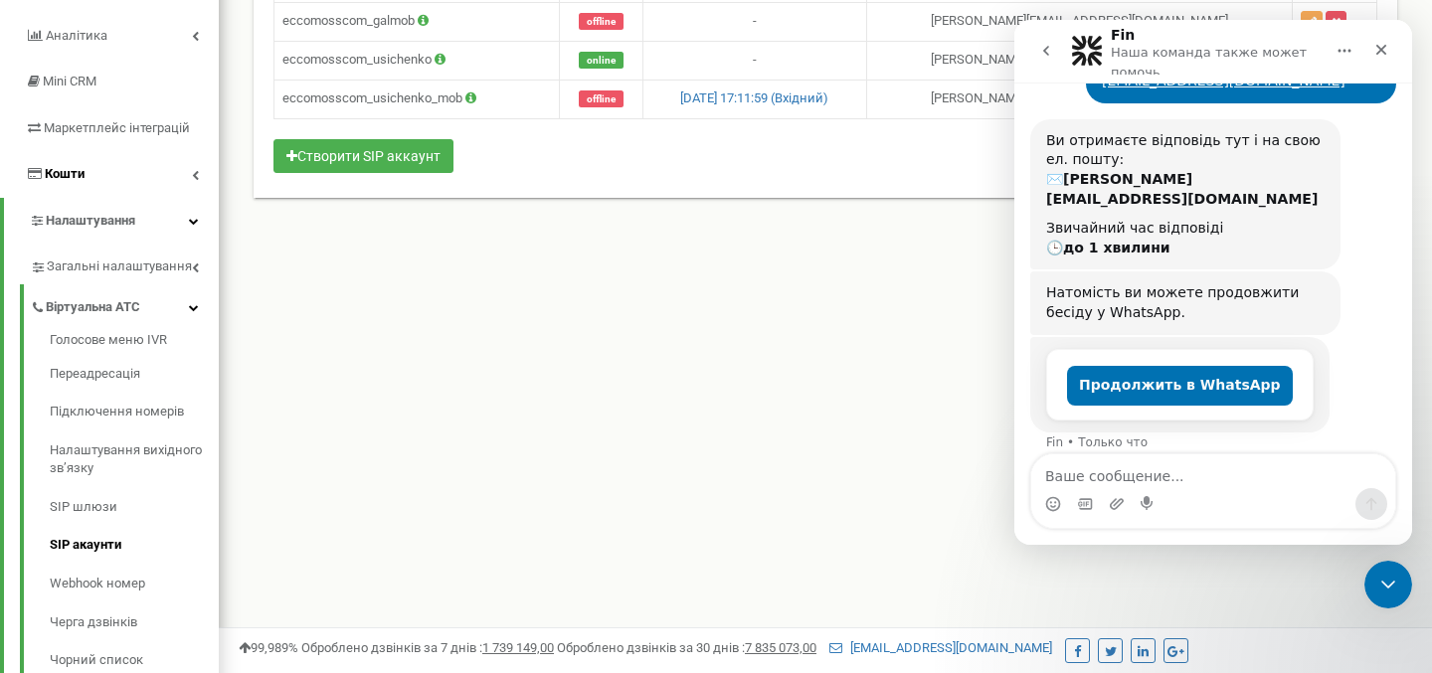
scroll to position [261, 0]
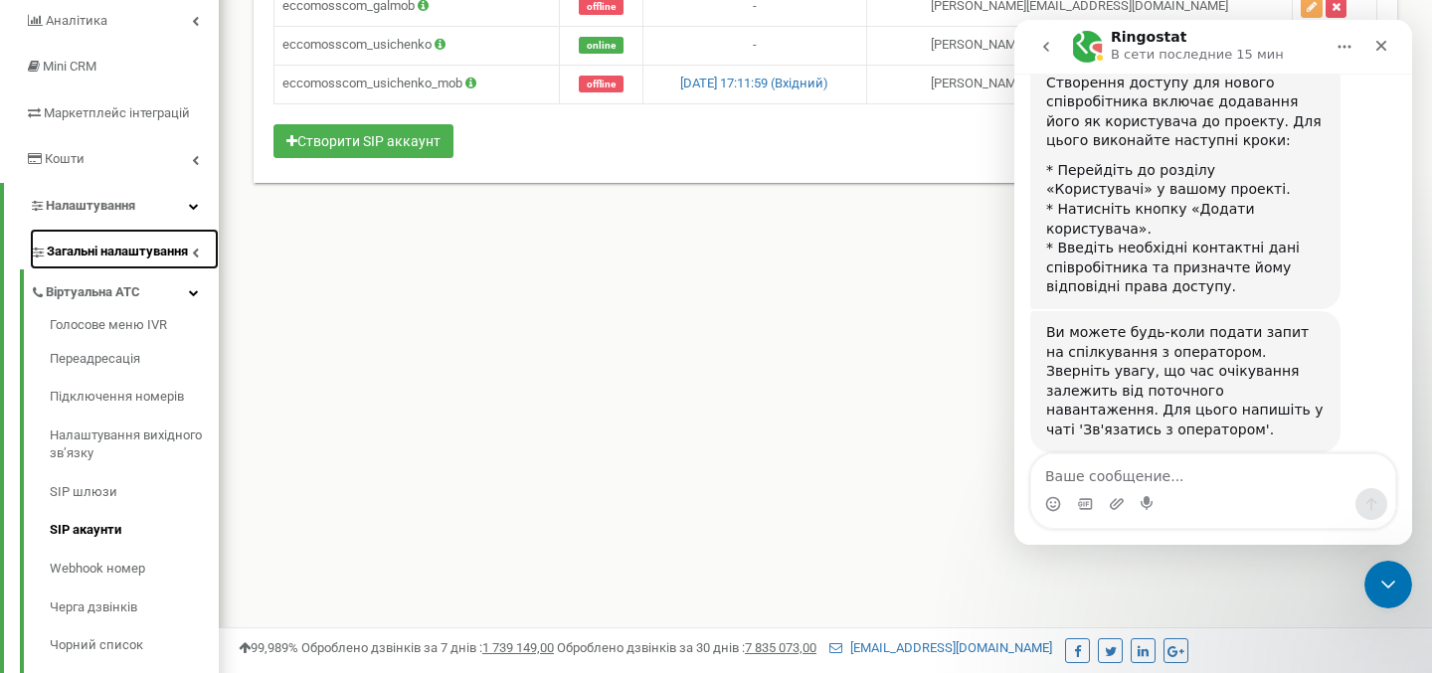
click at [195, 253] on icon at bounding box center [195, 253] width 7 height 10
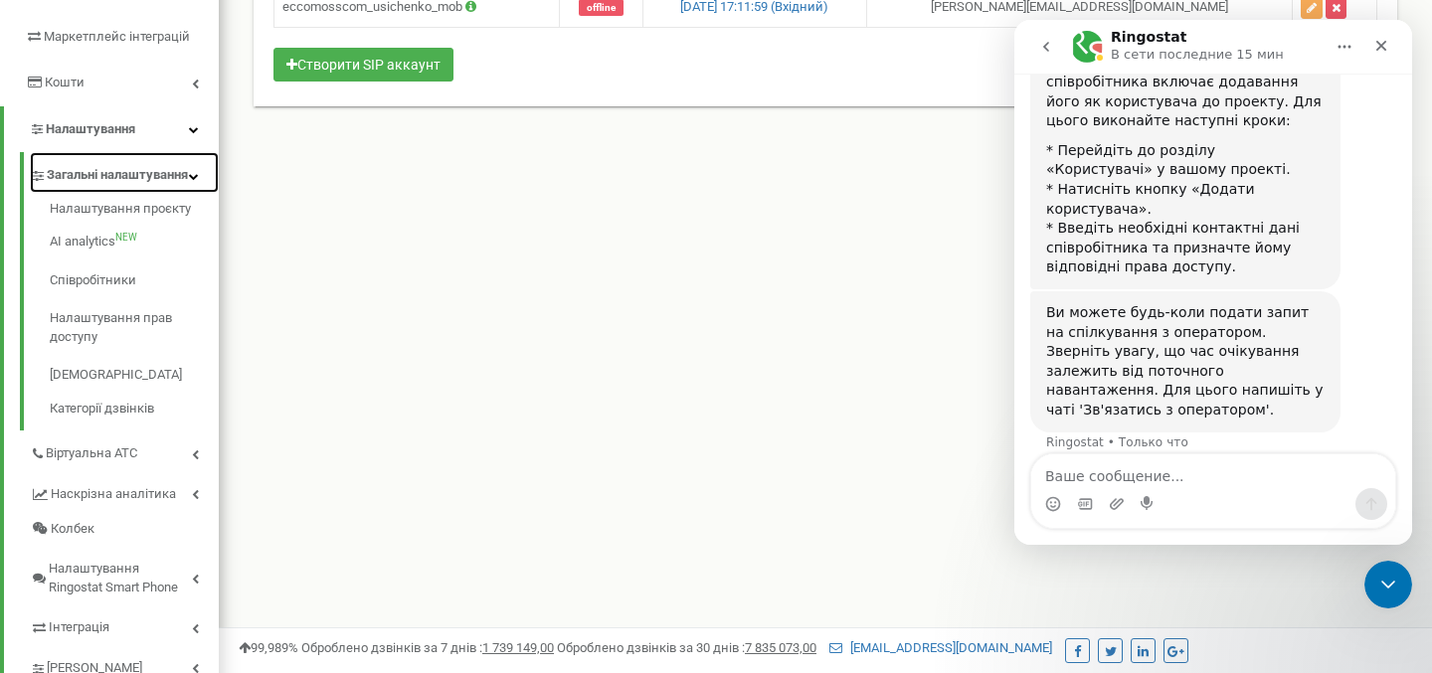
scroll to position [344, 0]
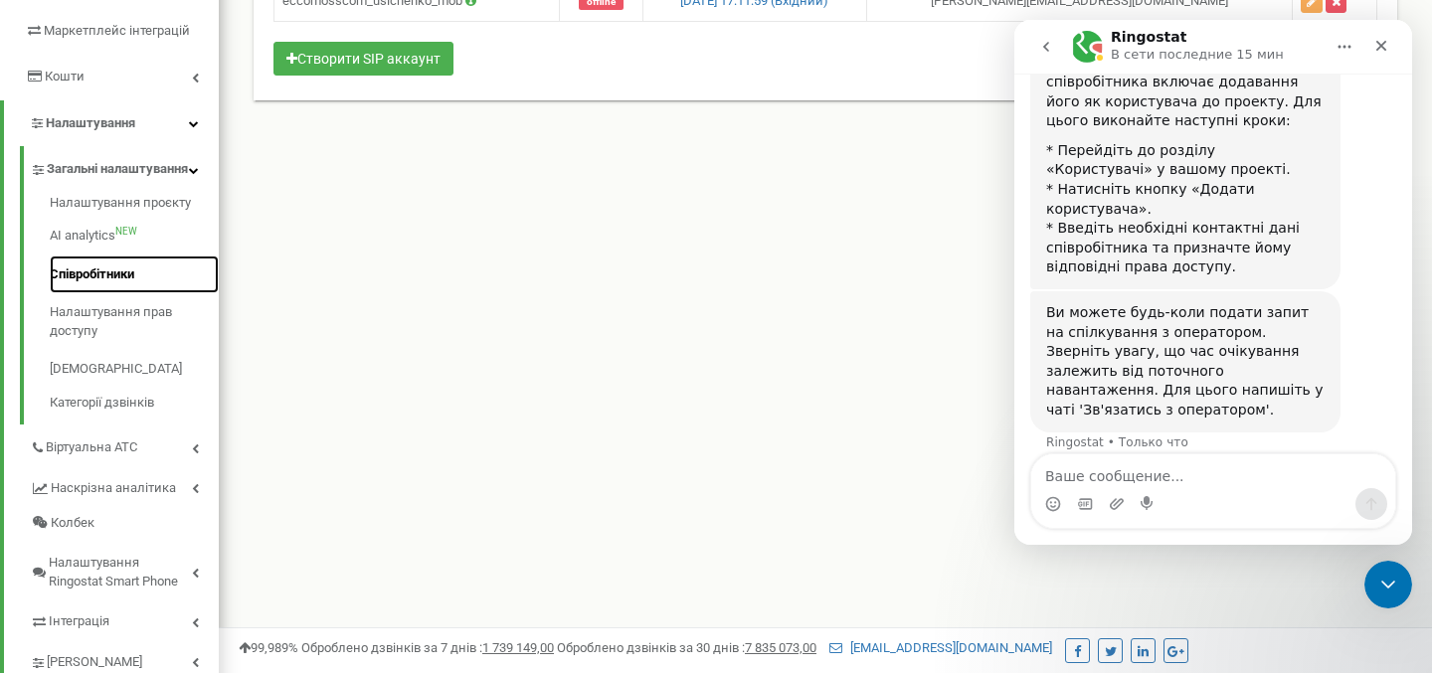
click at [96, 294] on link "Співробітники" at bounding box center [134, 275] width 169 height 39
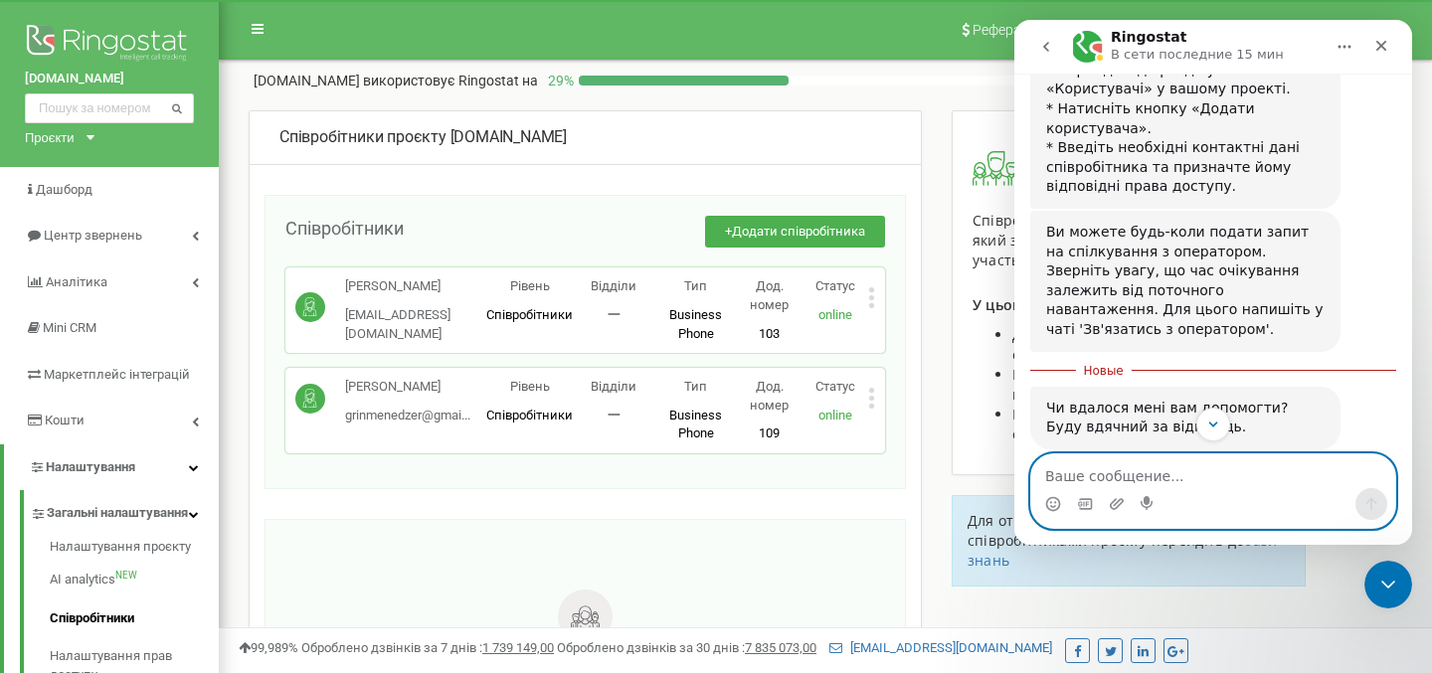
scroll to position [833, 0]
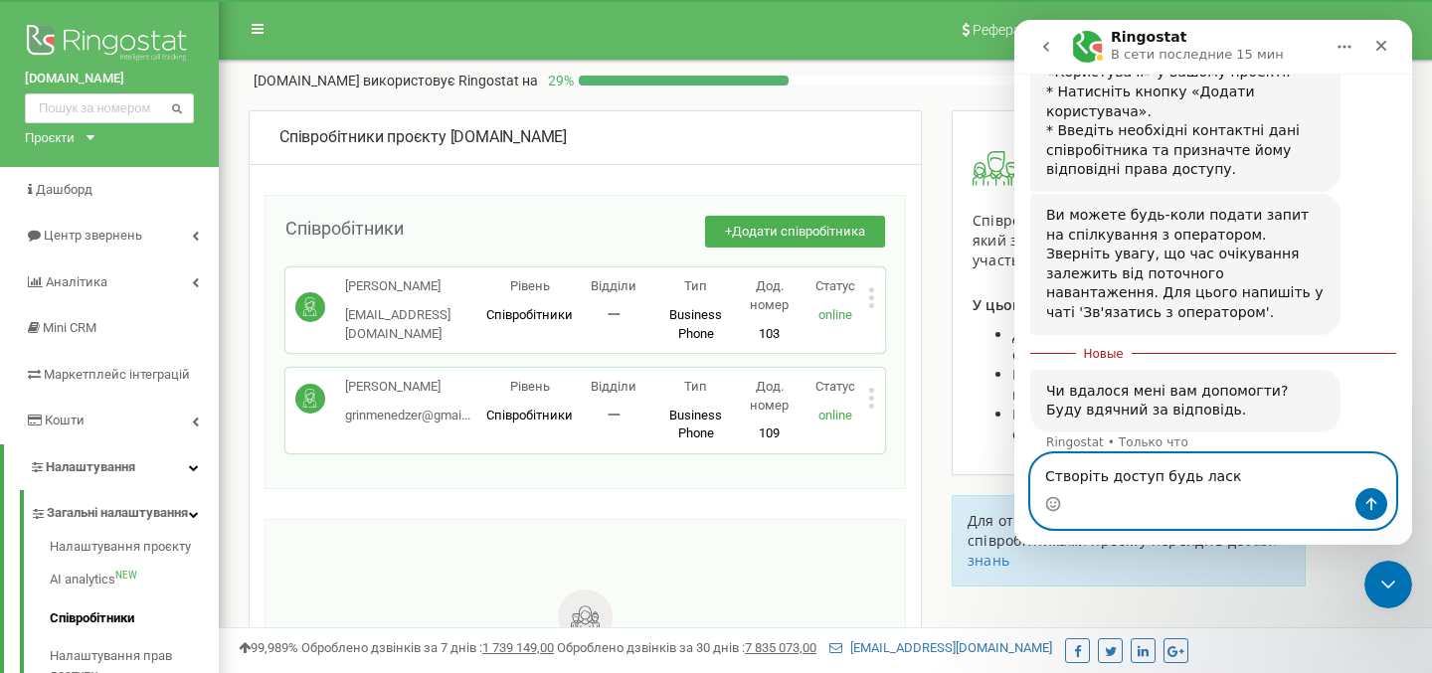
type textarea "Створіть доступ будь ласка"
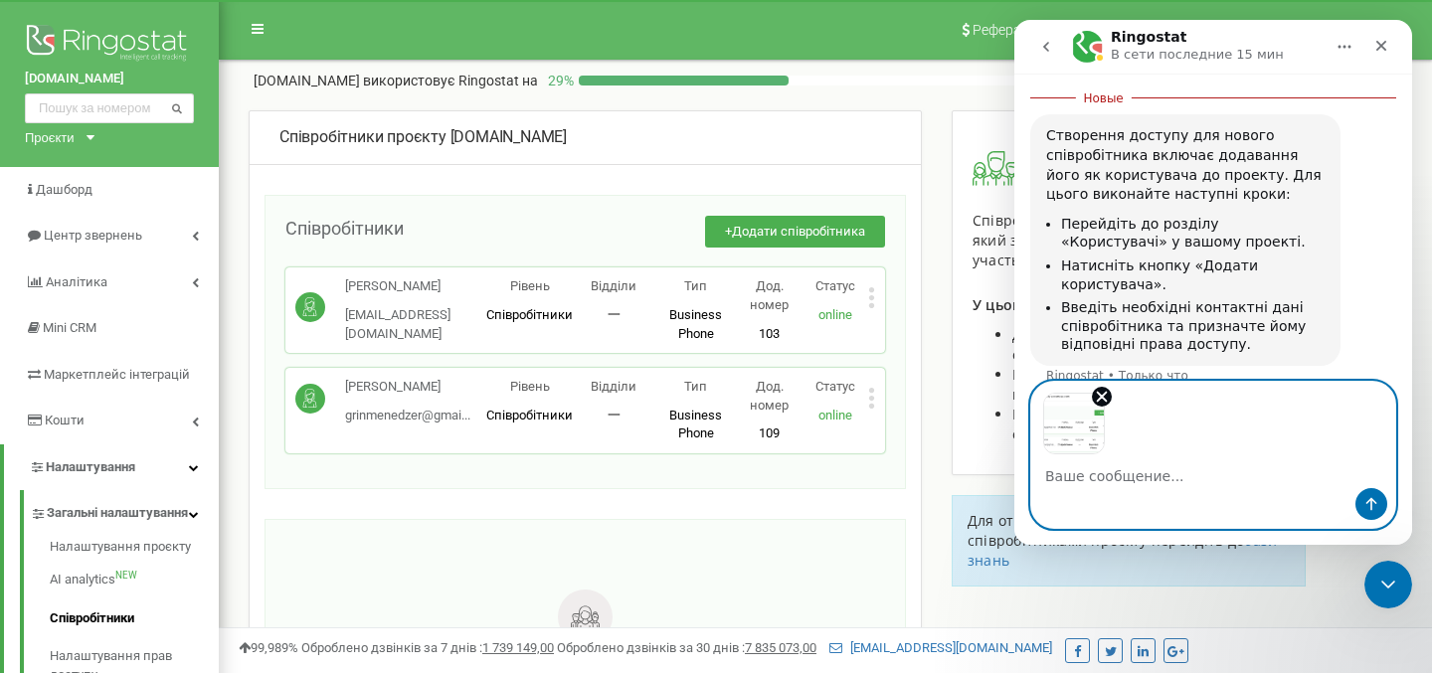
scroll to position [1232, 0]
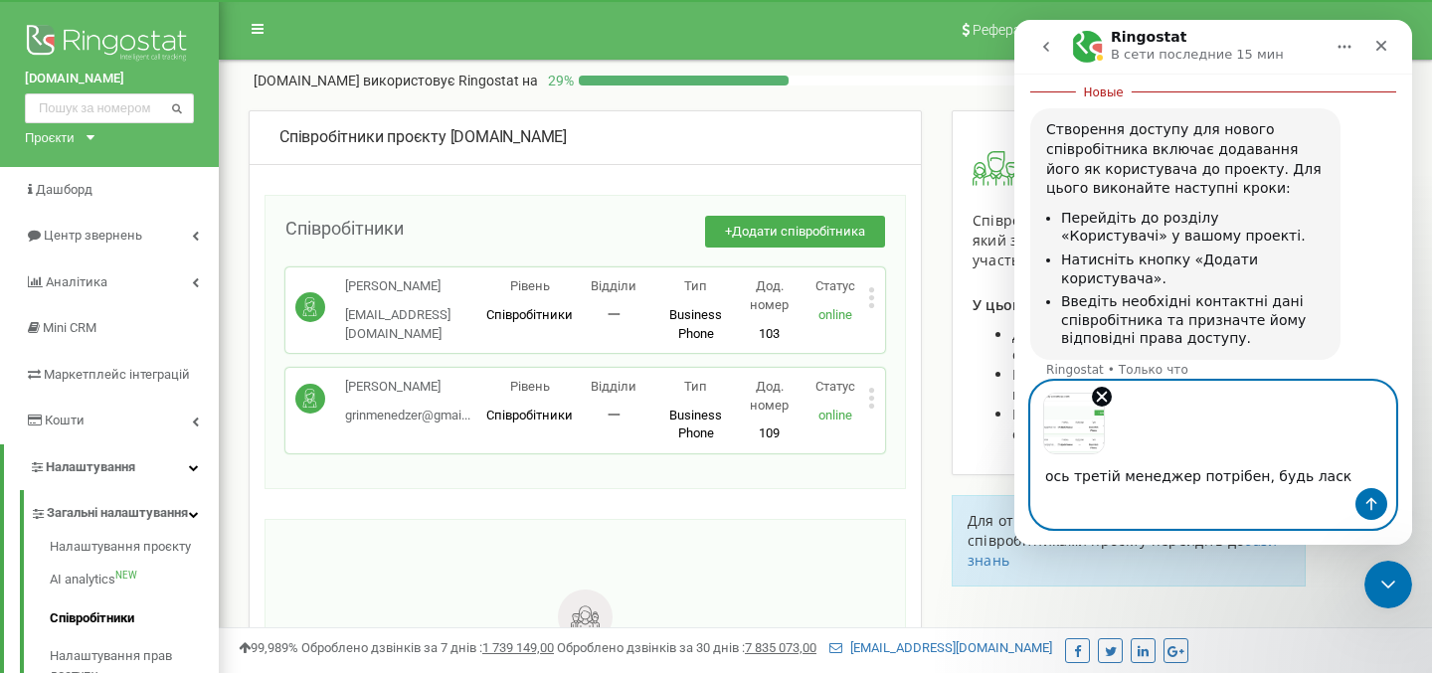
type textarea "ось третій менеджер потрібен, будь ласка"
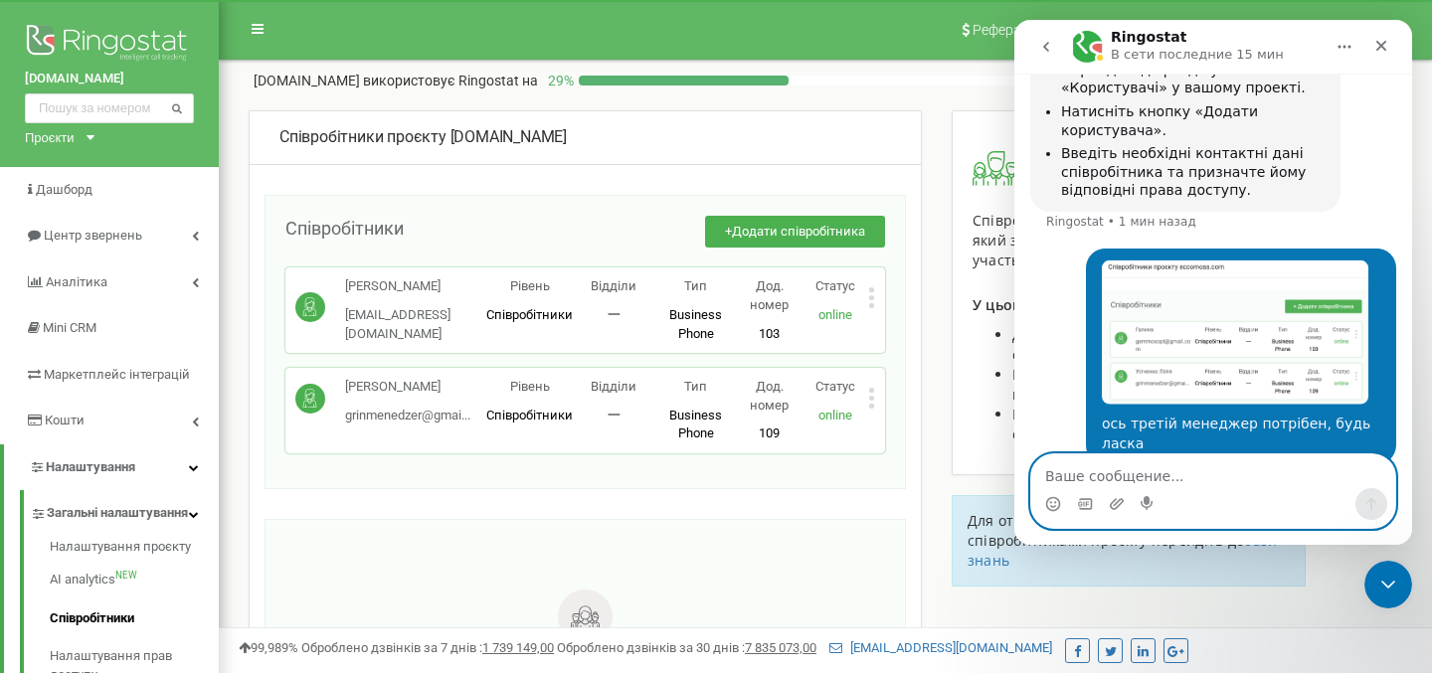
scroll to position [1360, 0]
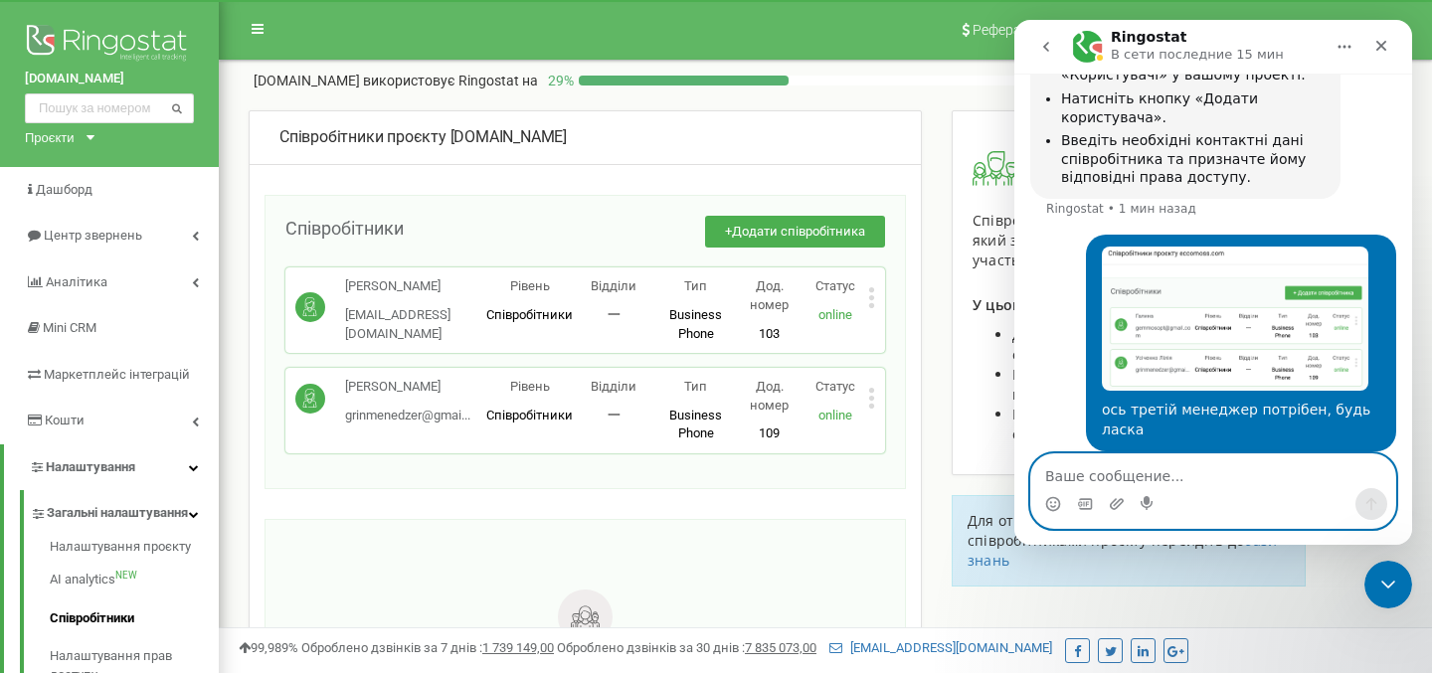
click at [1228, 299] on img "user говорит…" at bounding box center [1235, 319] width 266 height 144
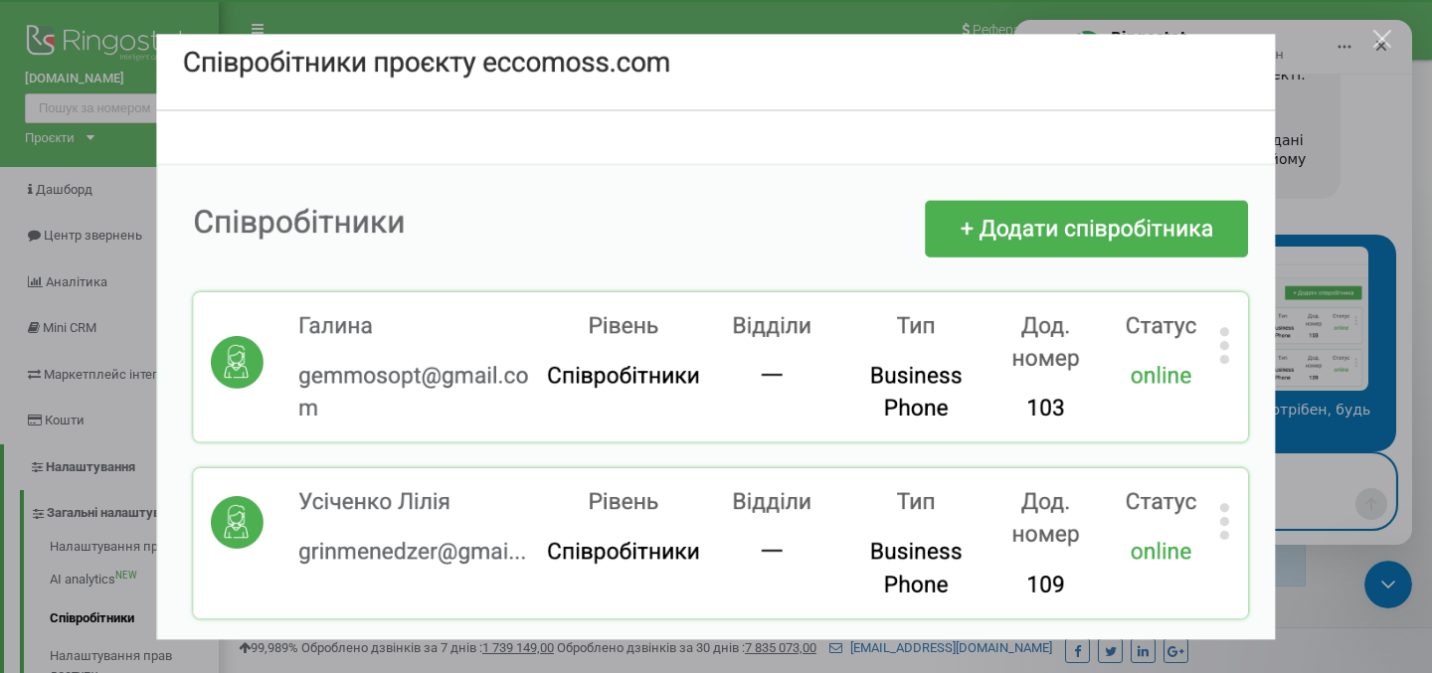
click at [1382, 36] on div "Закрыть" at bounding box center [1382, 39] width 19 height 19
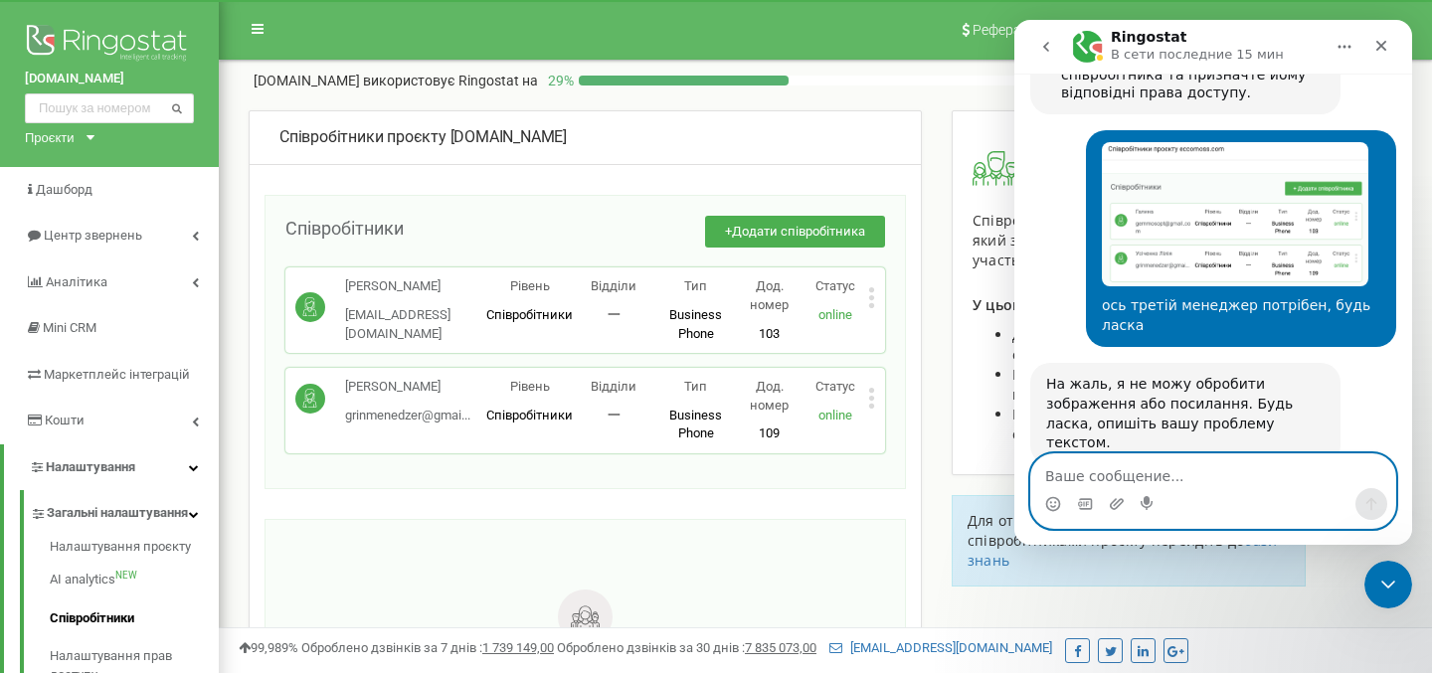
scroll to position [1457, 0]
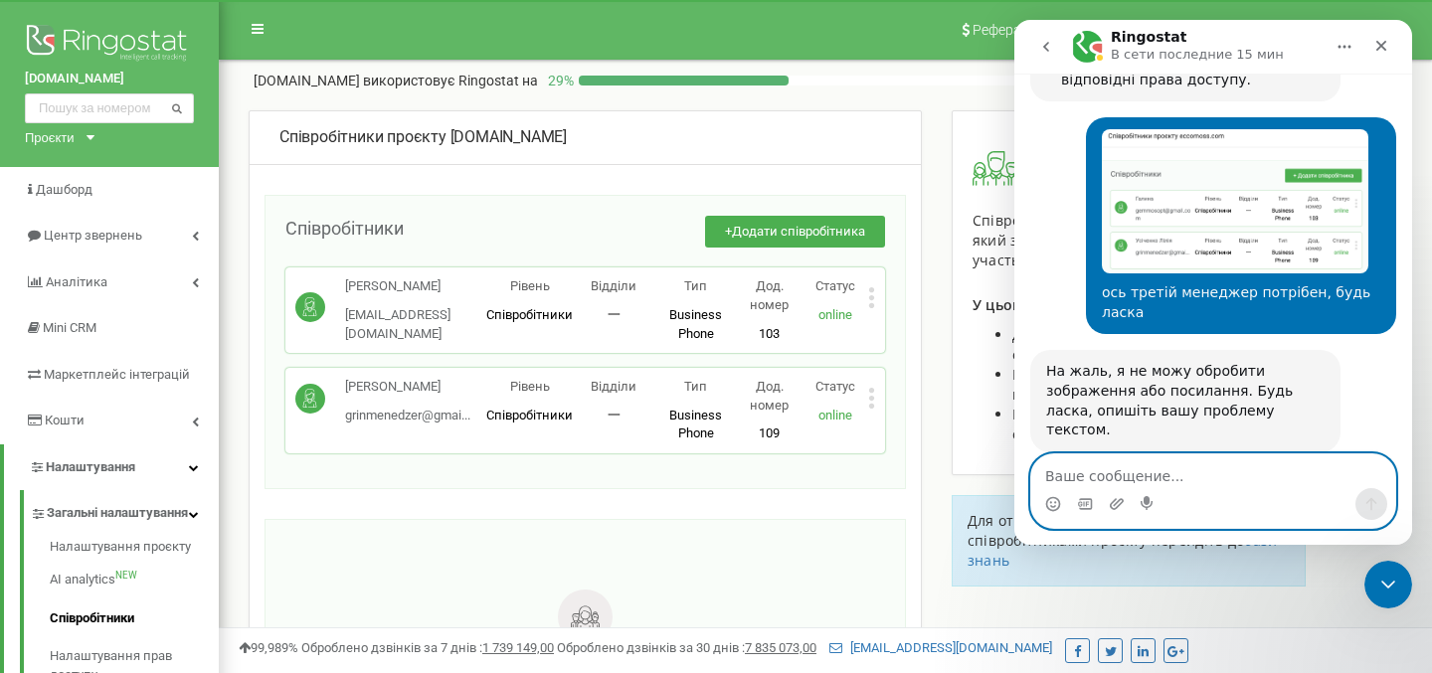
click at [1089, 474] on textarea "Ваше сообщение..." at bounding box center [1213, 471] width 364 height 34
type textarea "Зв'яжіть з оператором"
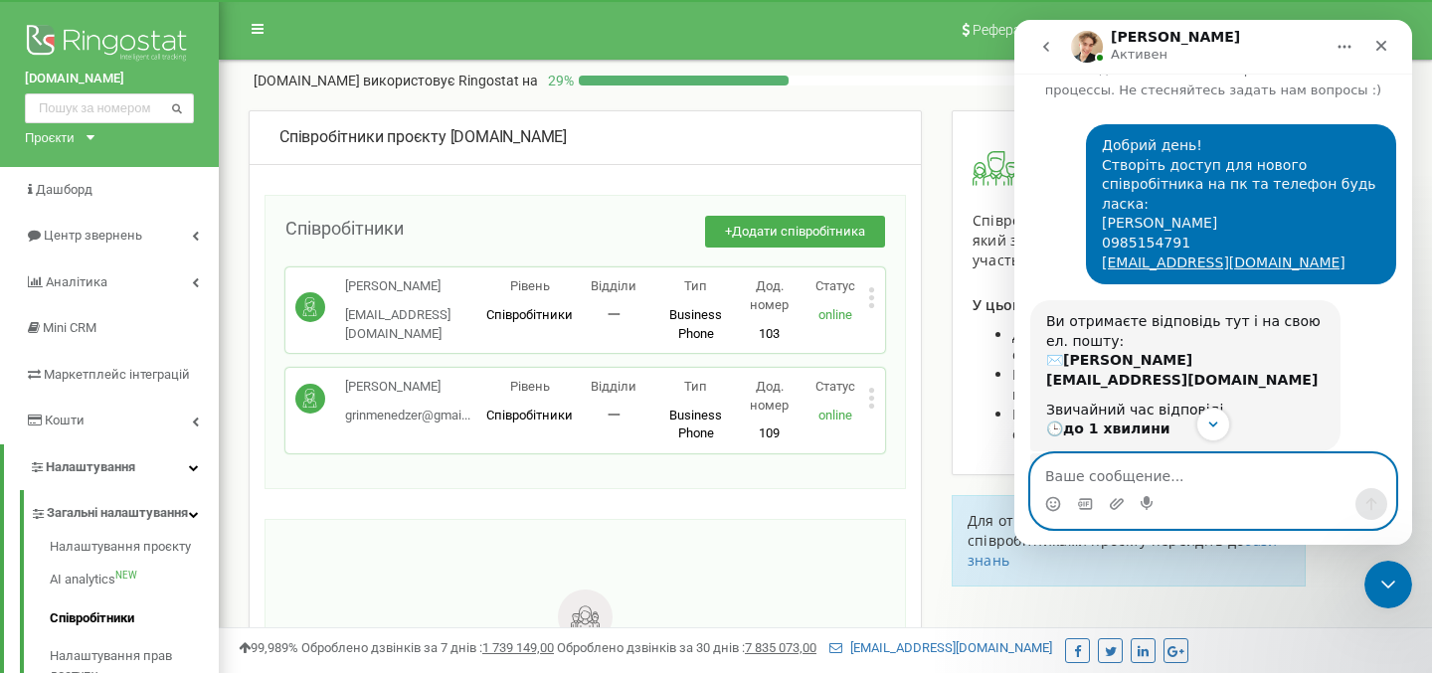
scroll to position [68, 0]
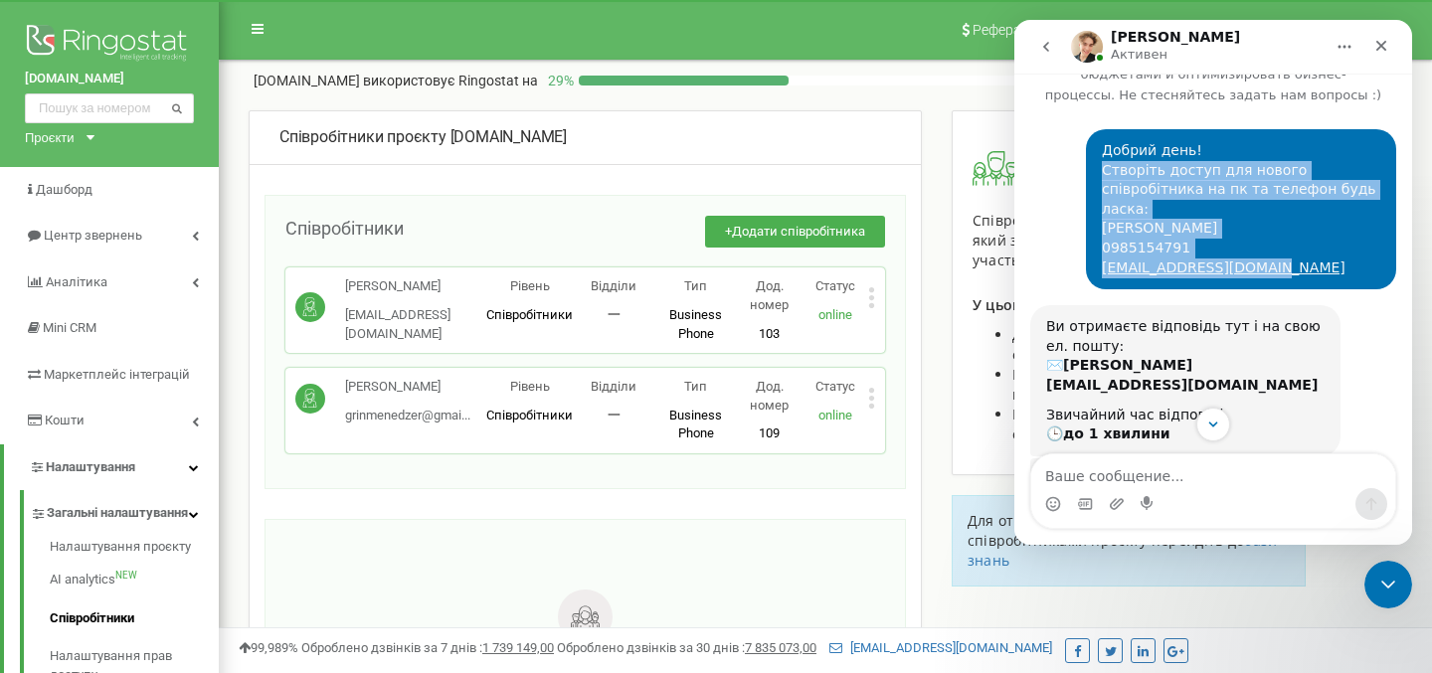
drag, startPoint x: 1104, startPoint y: 169, endPoint x: 1280, endPoint y: 267, distance: 202.5
click at [1280, 267] on div "Добрий день! Створіть доступ для нового співробітника на пк та телефон будь лас…" at bounding box center [1241, 209] width 278 height 136
copy div "Створіть доступ для нового співробітника на пк та телефон будь ласка: [PERSON_N…"
click at [1212, 429] on icon "Scroll to bottom" at bounding box center [1213, 425] width 18 height 18
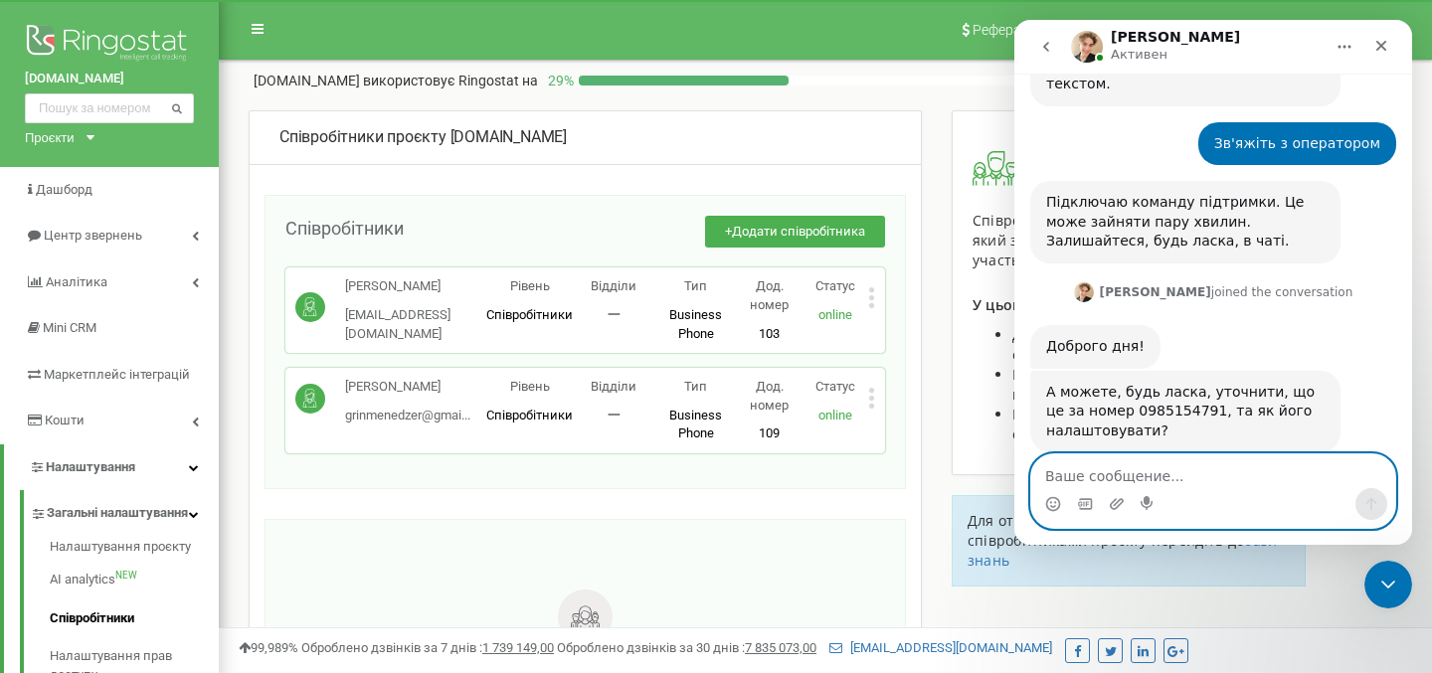
click at [1096, 477] on textarea "Ваше сообщение..." at bounding box center [1213, 471] width 364 height 34
type textarea "це номер нового співробітника"
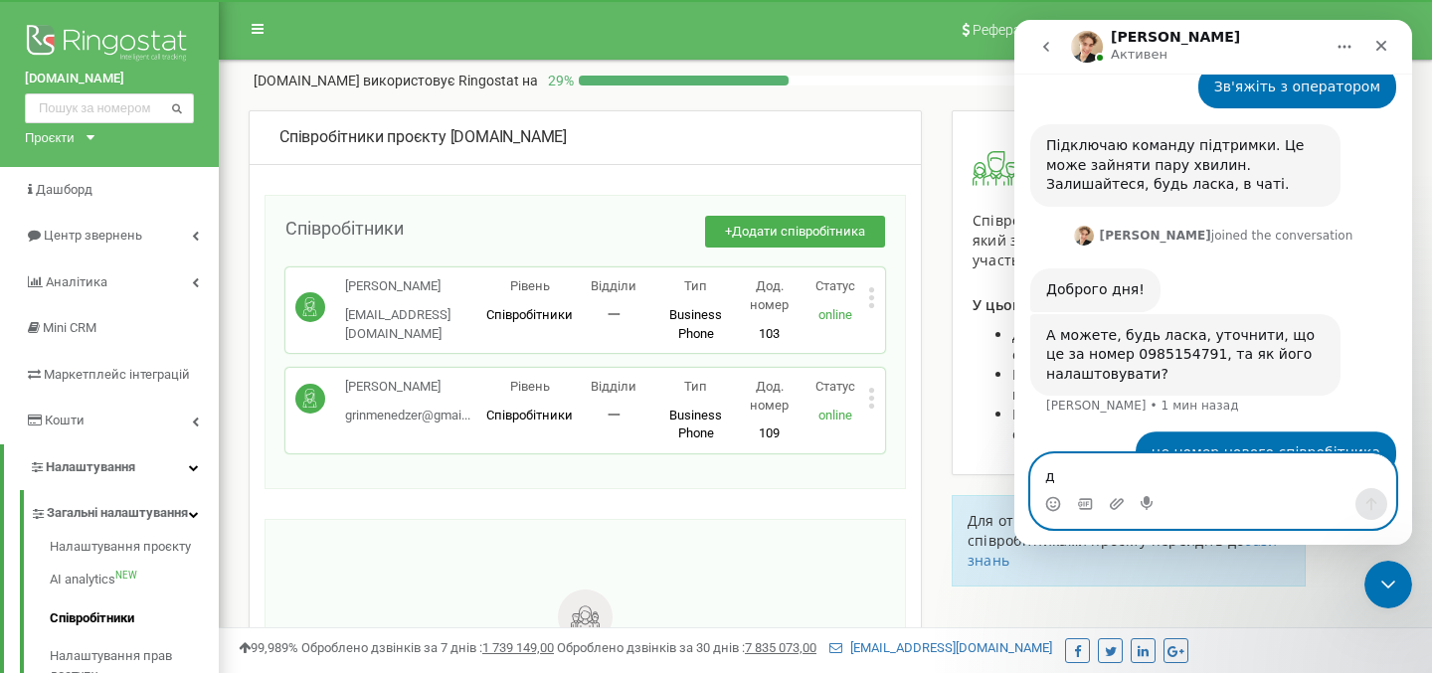
scroll to position [1864, 0]
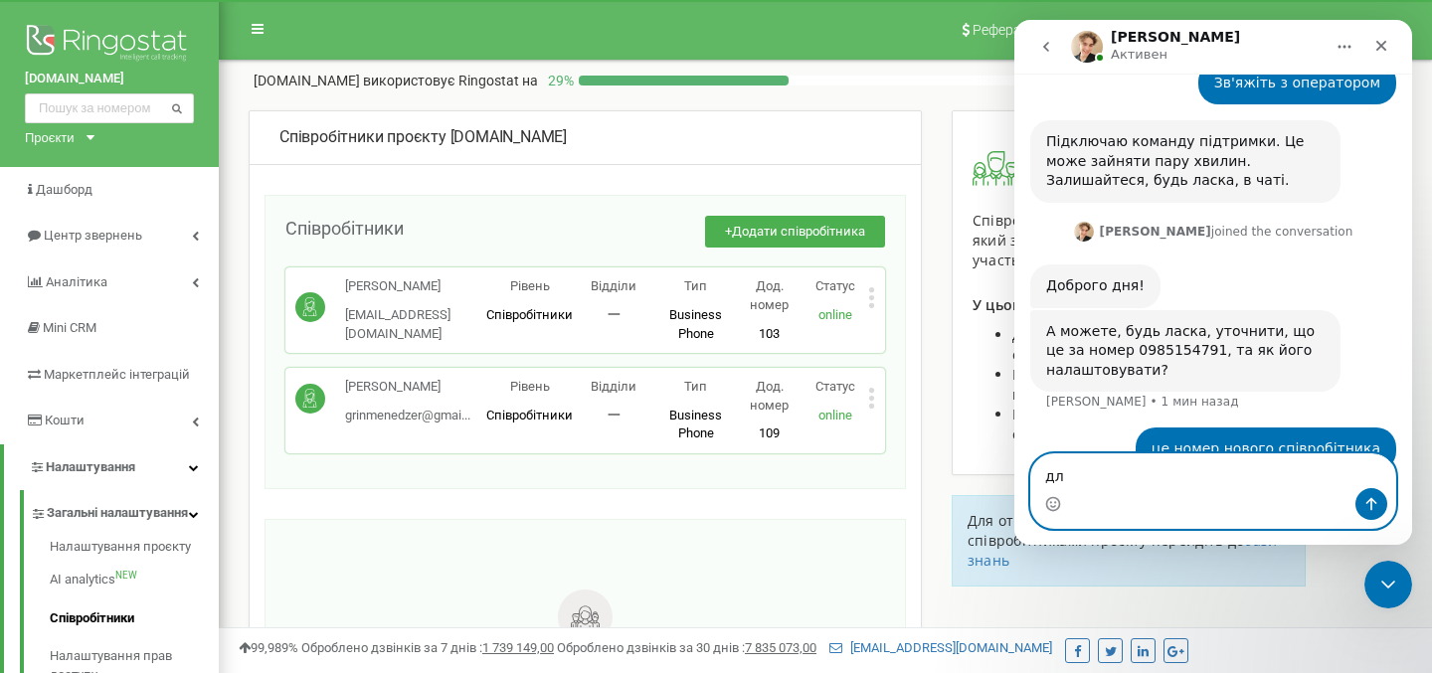
type textarea "д"
type textarea "обобистий"
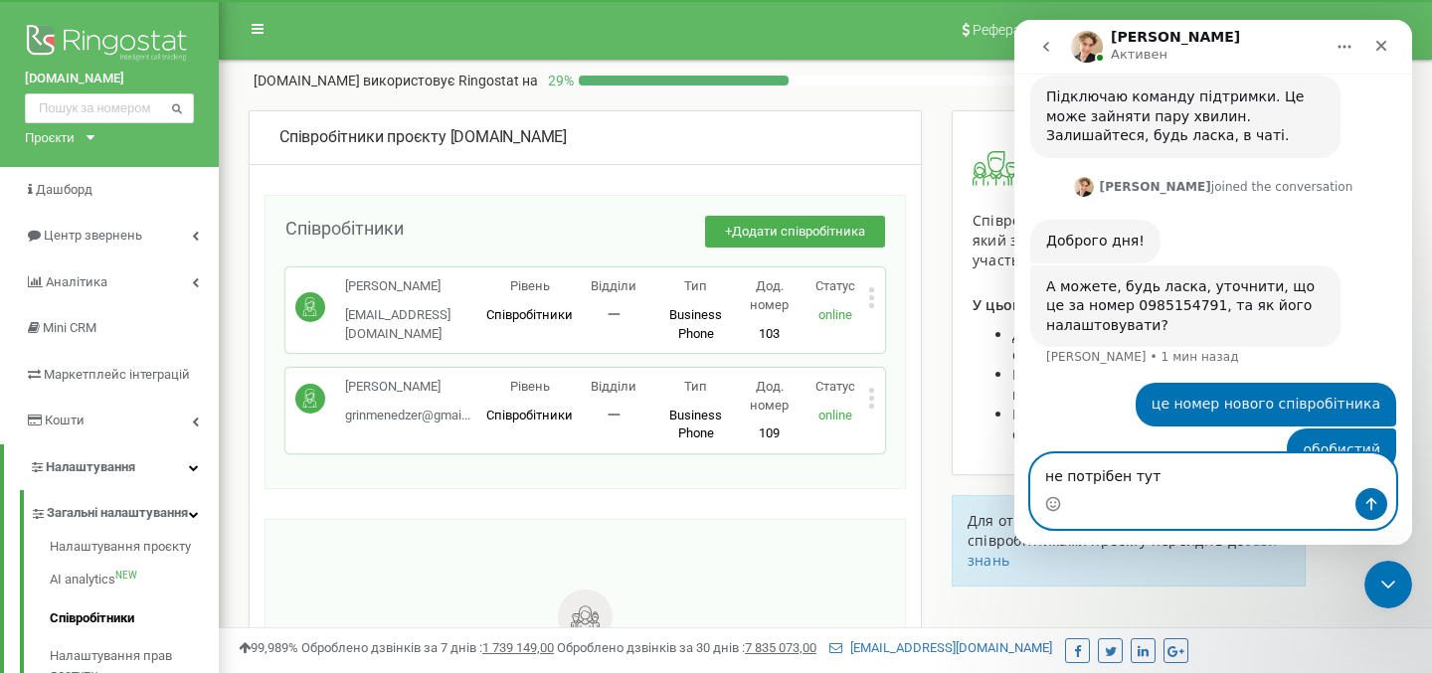
type textarea "не потрібен тут?"
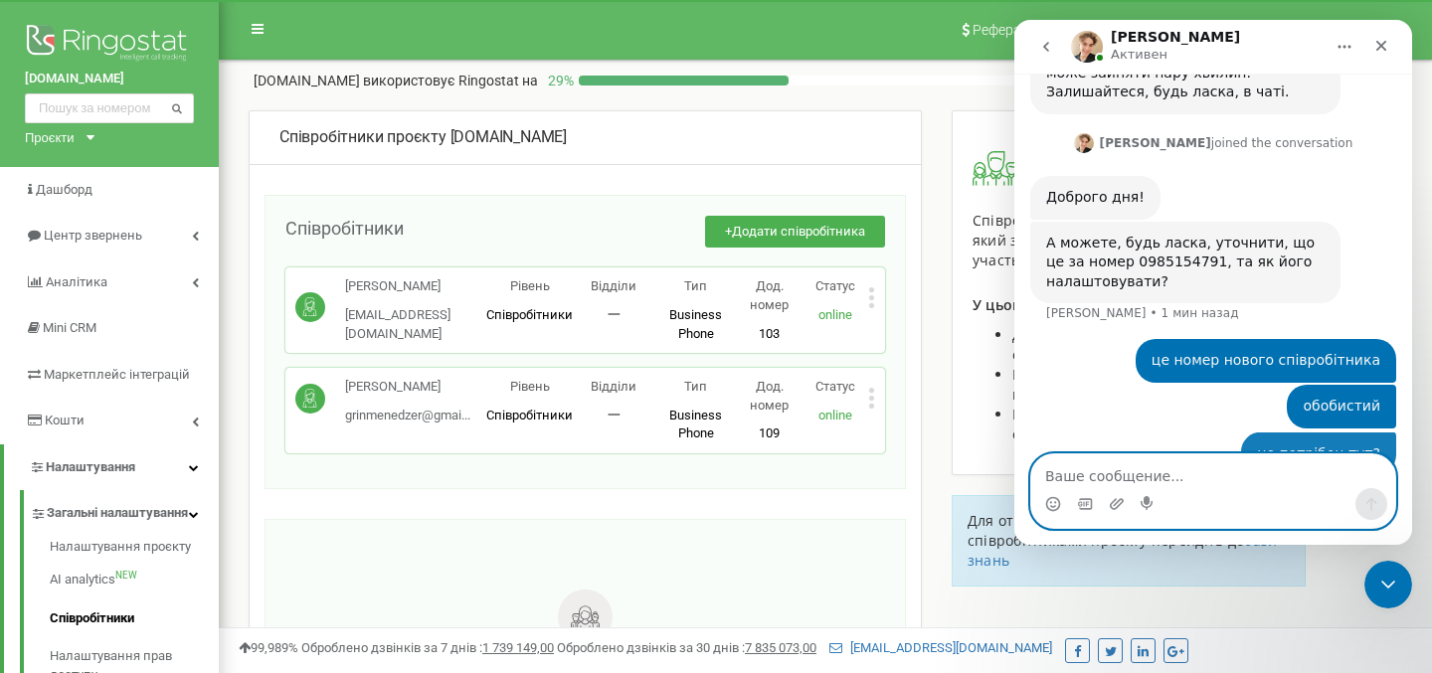
scroll to position [1955, 0]
paste textarea "Створіть доступ для нового співробітника на пк та телефон будь ласка: [PERSON_N…"
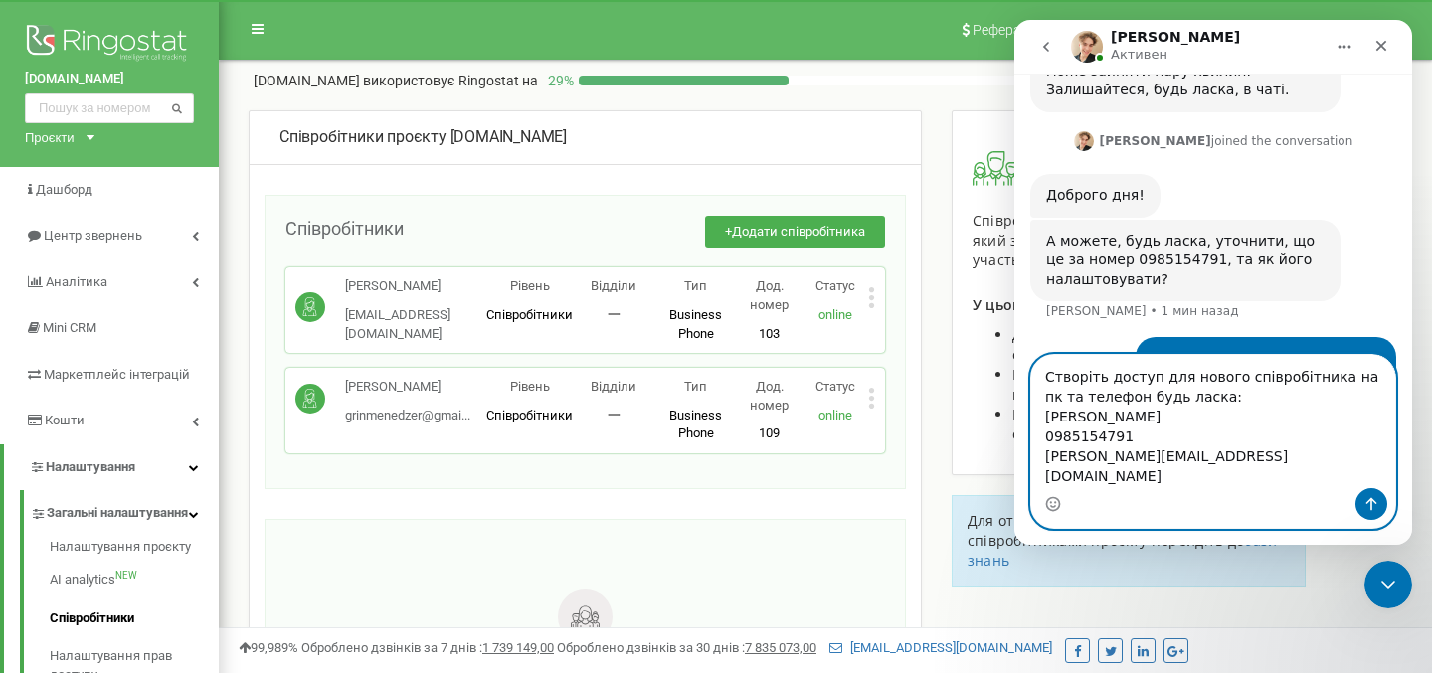
scroll to position [2034, 0]
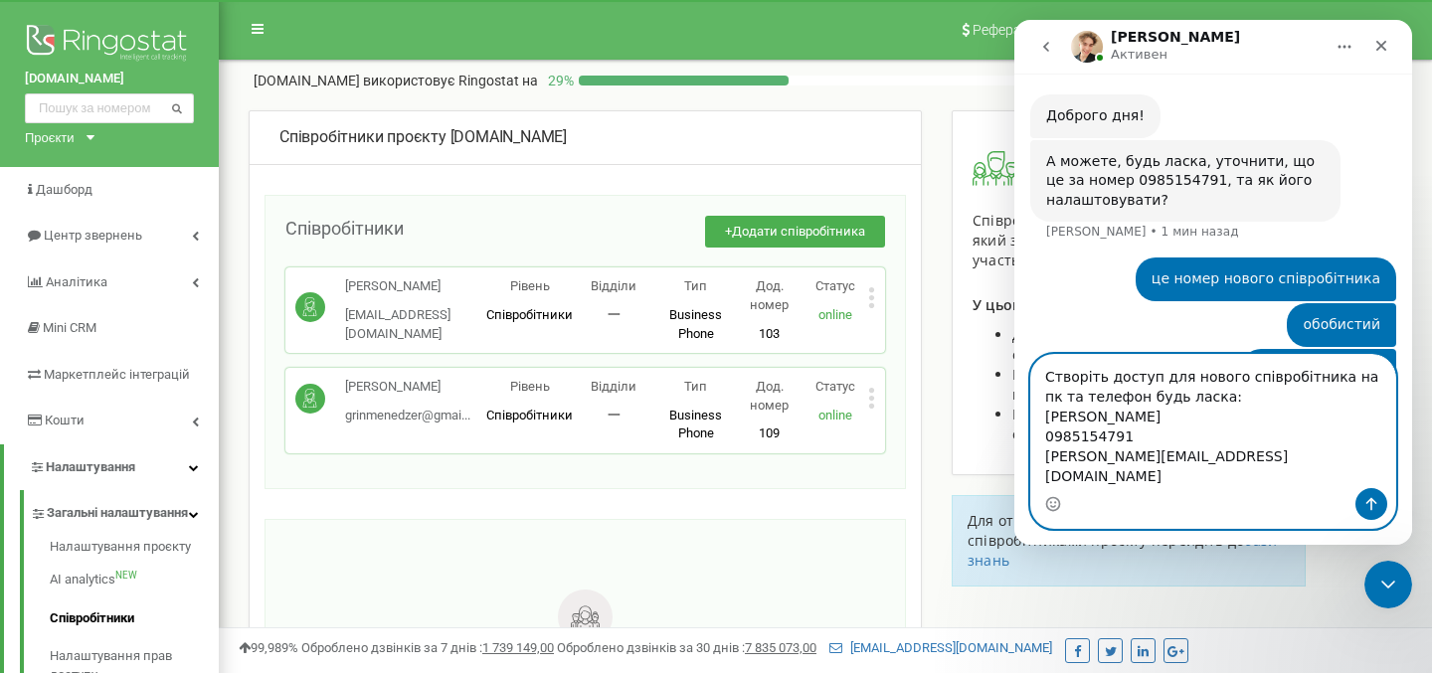
drag, startPoint x: 1048, startPoint y: 396, endPoint x: 1200, endPoint y: 412, distance: 152.9
click at [1200, 412] on textarea "Створіть доступ для нового співробітника на пк та телефон будь ласка: [PERSON_N…" at bounding box center [1213, 421] width 364 height 133
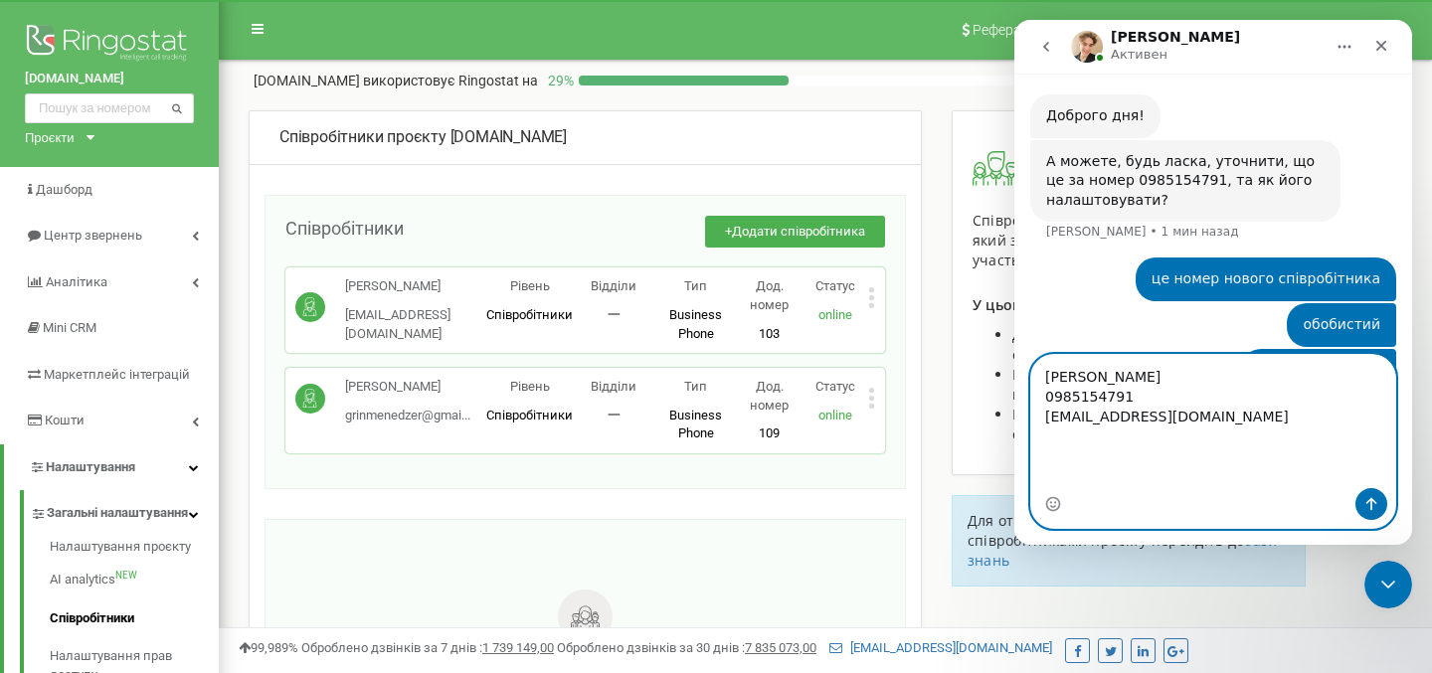
scroll to position [2014, 0]
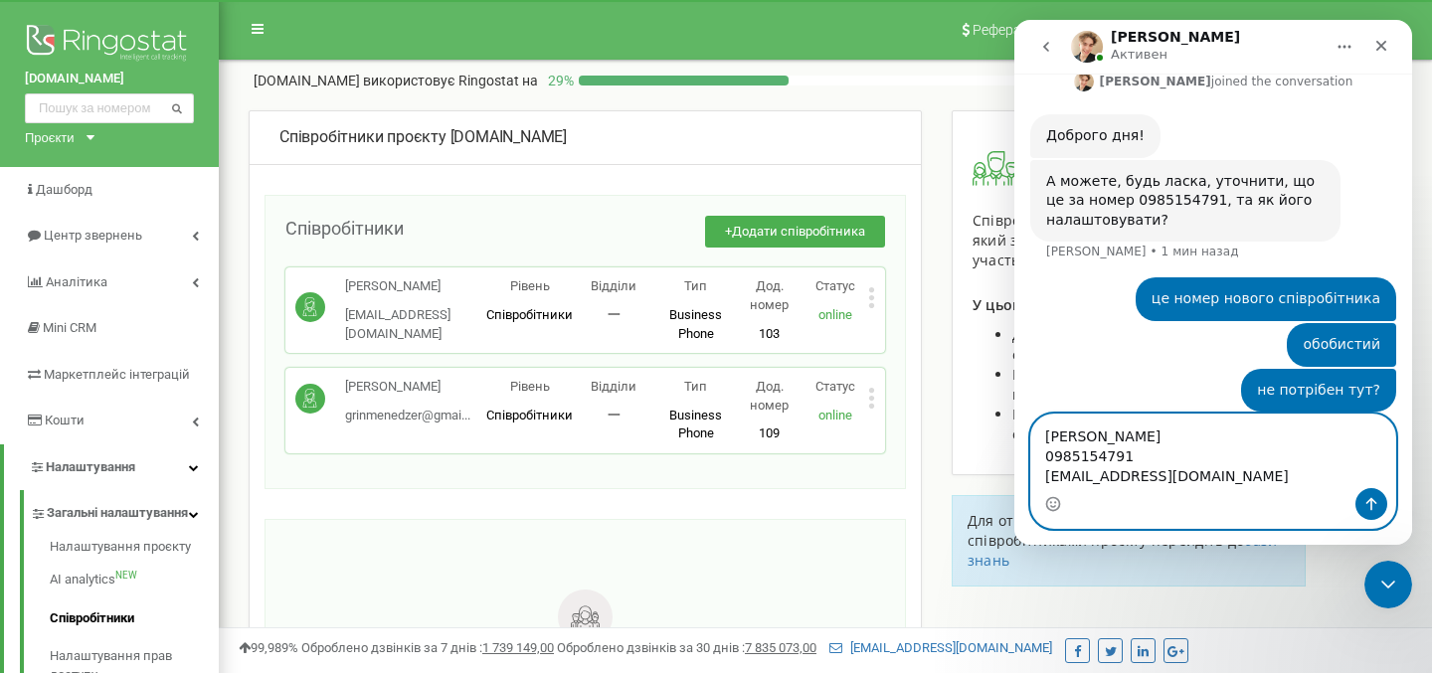
click at [1046, 435] on textarea "[PERSON_NAME] 0985154791 [EMAIL_ADDRESS][DOMAIN_NAME]" at bounding box center [1213, 452] width 364 height 74
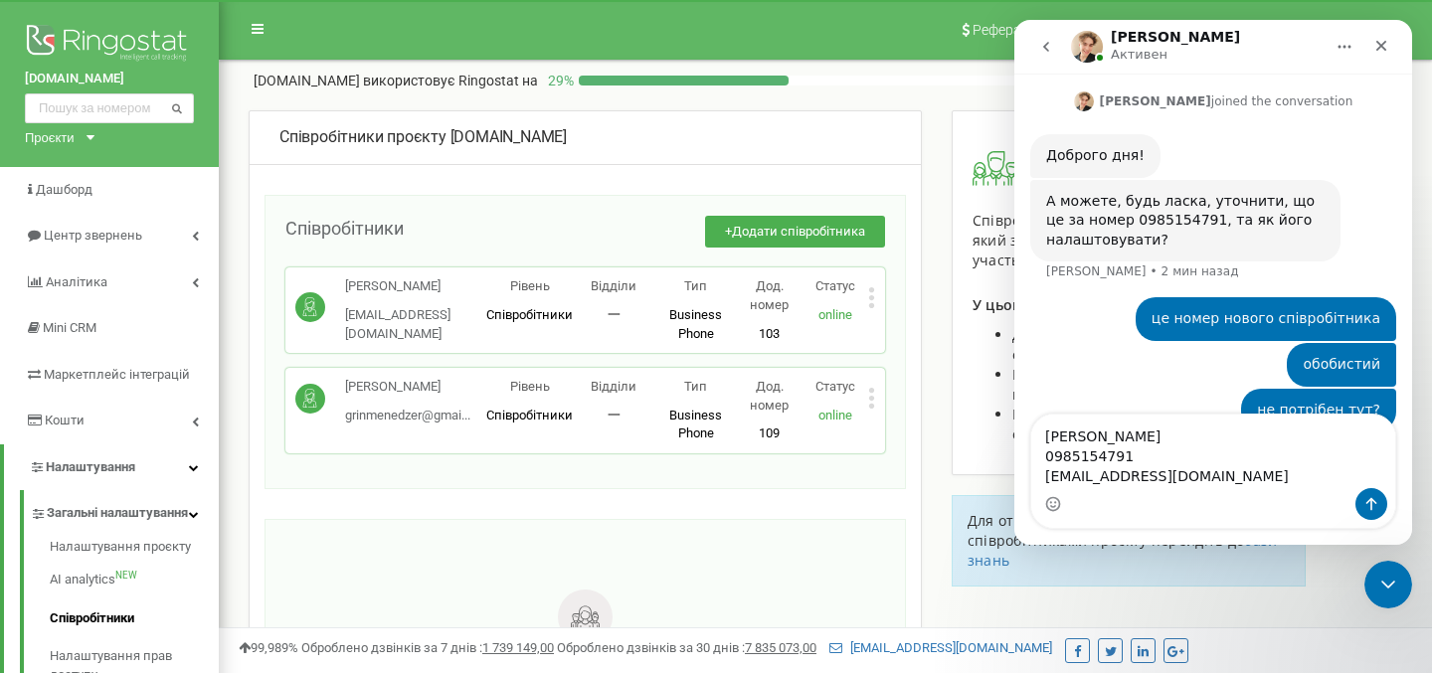
click at [875, 398] on div "[PERSON_NAME]... [EMAIL_ADDRESS][DOMAIN_NAME] Рівень Співробітники Відділи 一 Ти…" at bounding box center [584, 410] width 599 height 85
click at [872, 402] on icon at bounding box center [871, 398] width 7 height 21
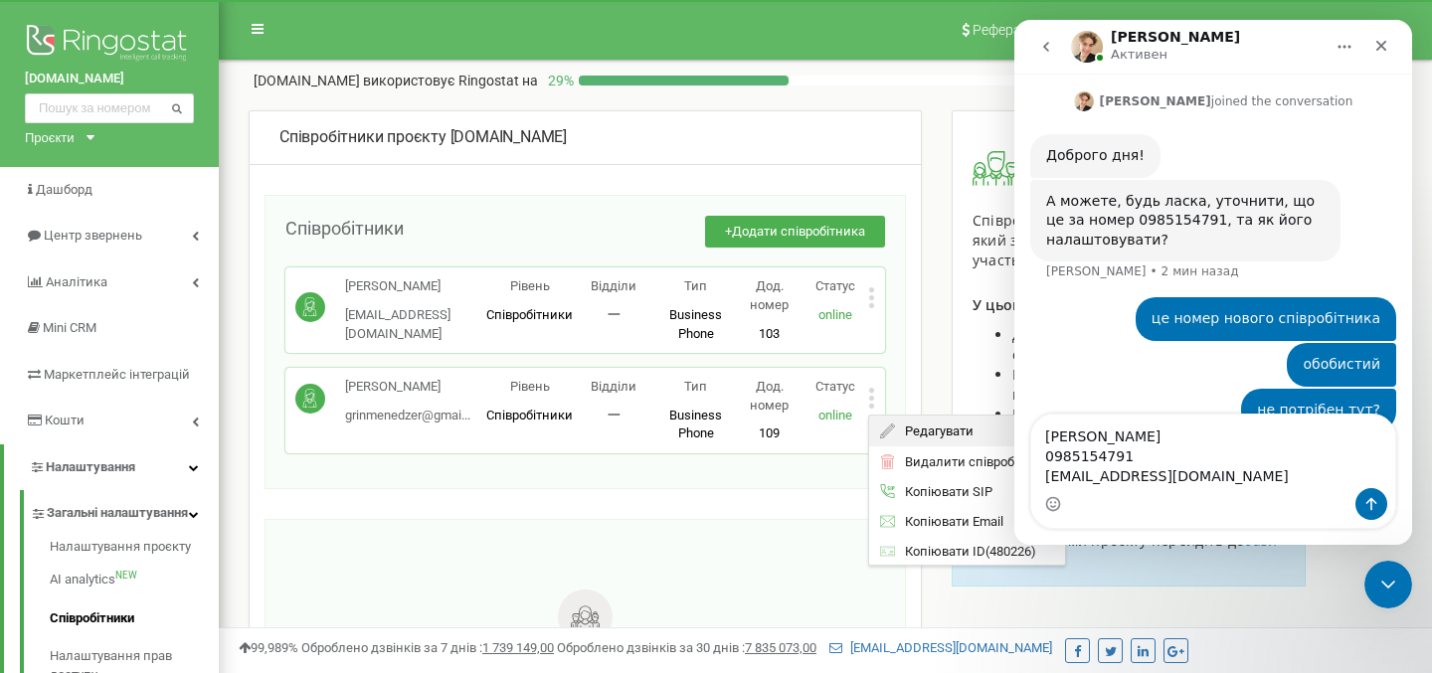
click at [898, 428] on span "Редагувати" at bounding box center [934, 431] width 79 height 13
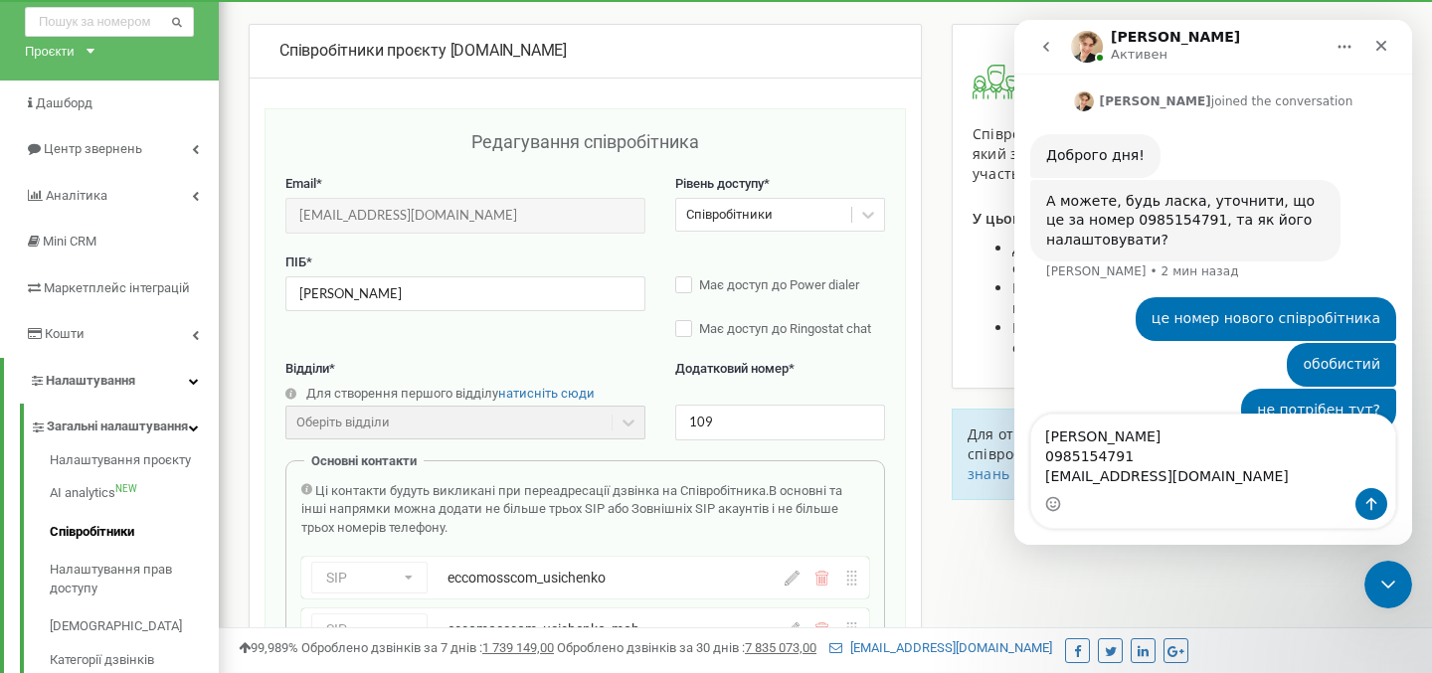
scroll to position [0, 0]
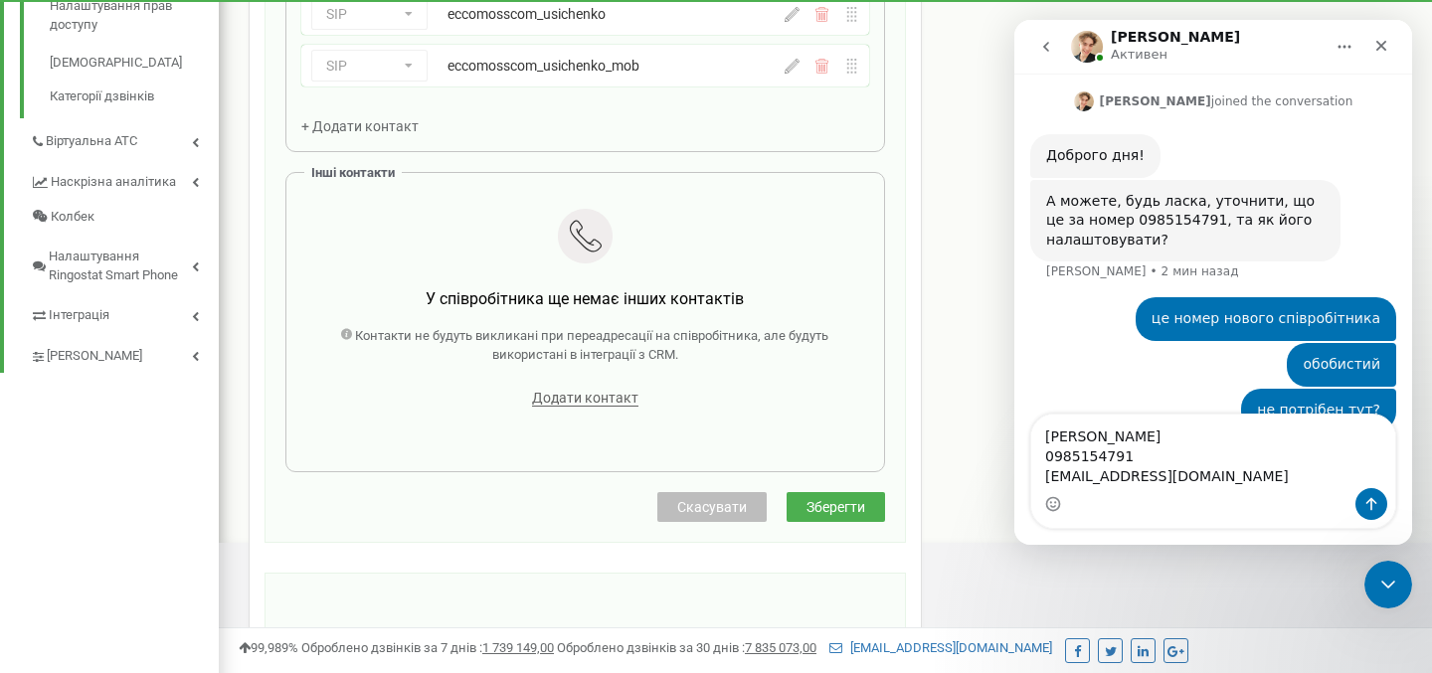
click at [812, 506] on span "Зберегти" at bounding box center [835, 507] width 59 height 16
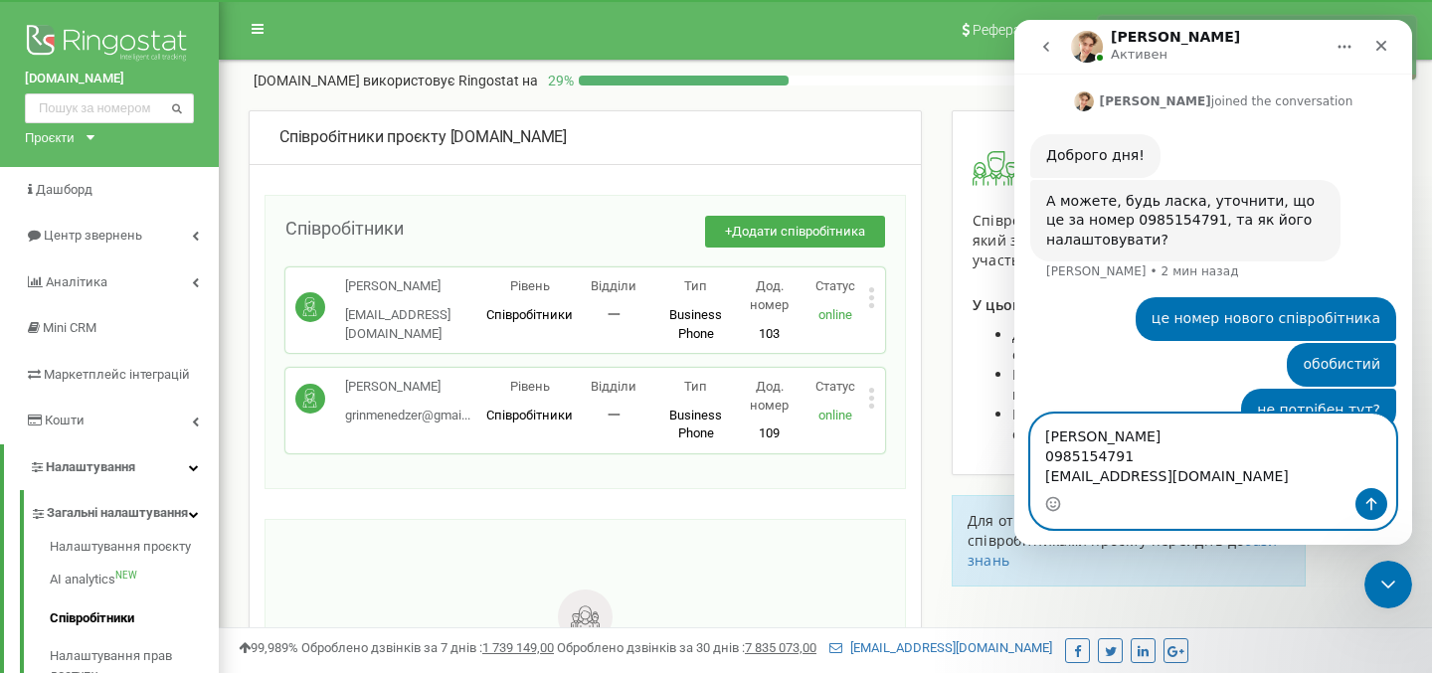
drag, startPoint x: 1132, startPoint y: 454, endPoint x: 1034, endPoint y: 455, distance: 98.4
click at [1034, 455] on textarea "Гаращенко Богдан Андрійович 0985154791 grinmenedzer@gmail.com" at bounding box center [1213, 452] width 364 height 74
type textarea "Гаращенко Богдан Андрійович grinmenedzer@gmail.com"
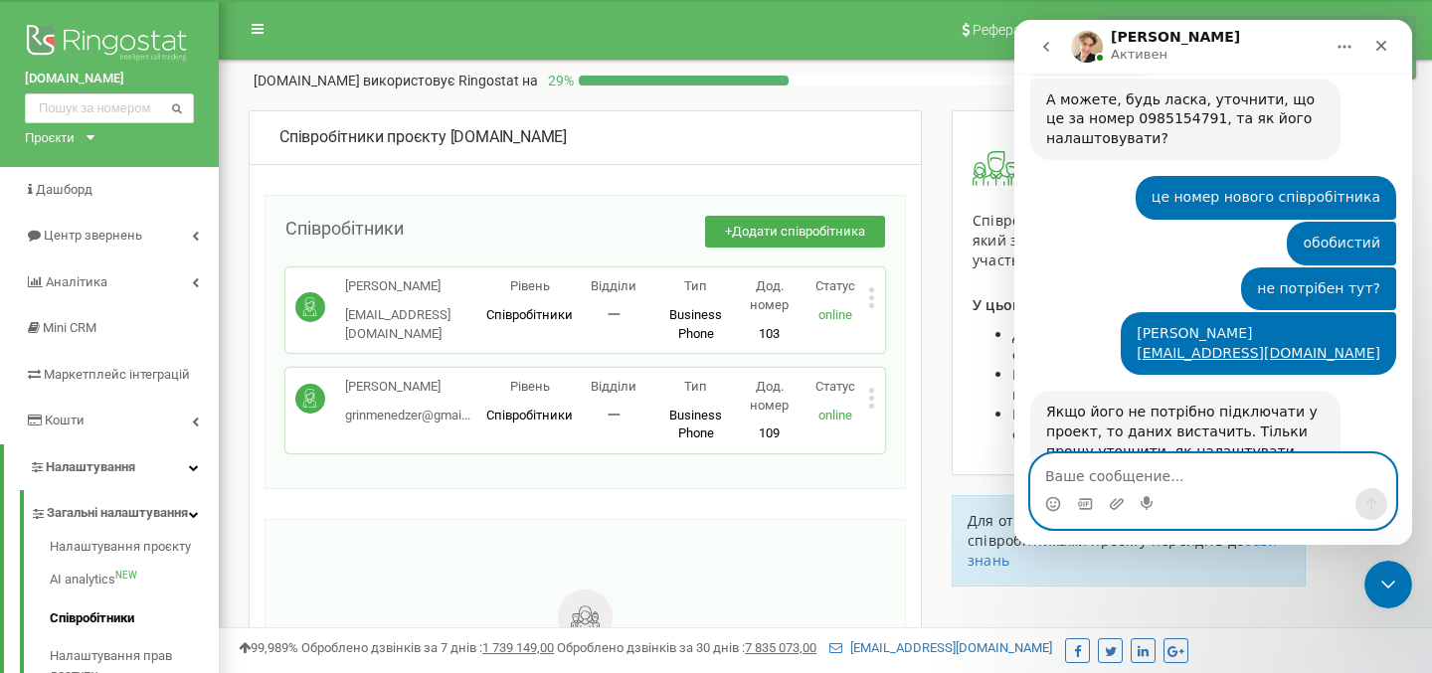
scroll to position [2156, 0]
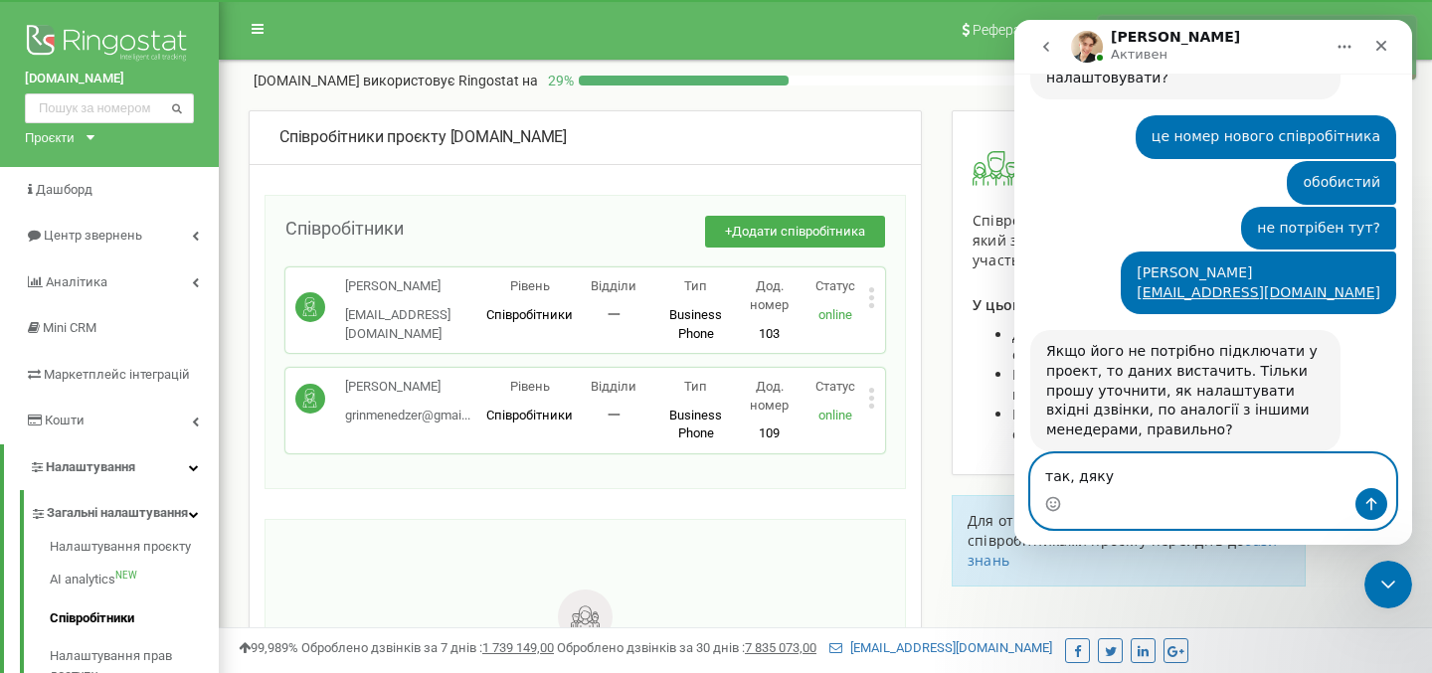
type textarea "так, дякую"
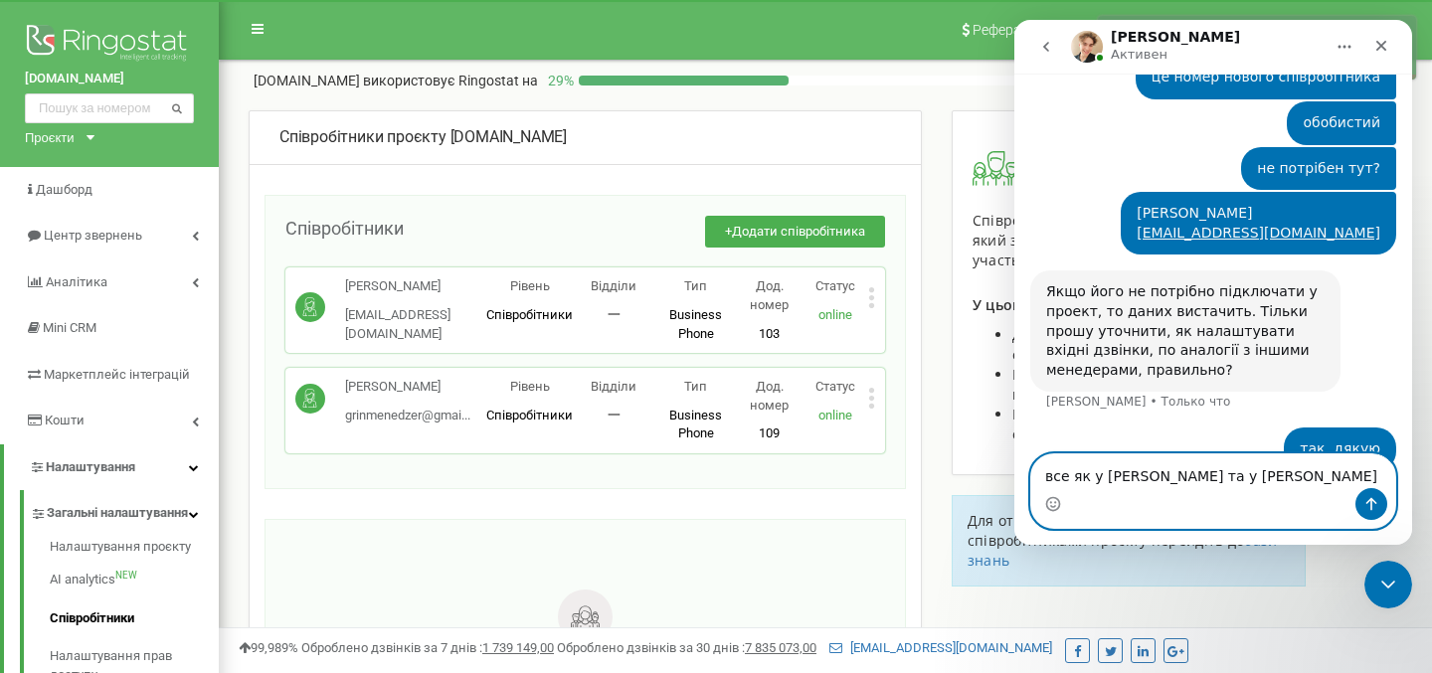
type textarea "все як у [PERSON_NAME] та у [PERSON_NAME]"
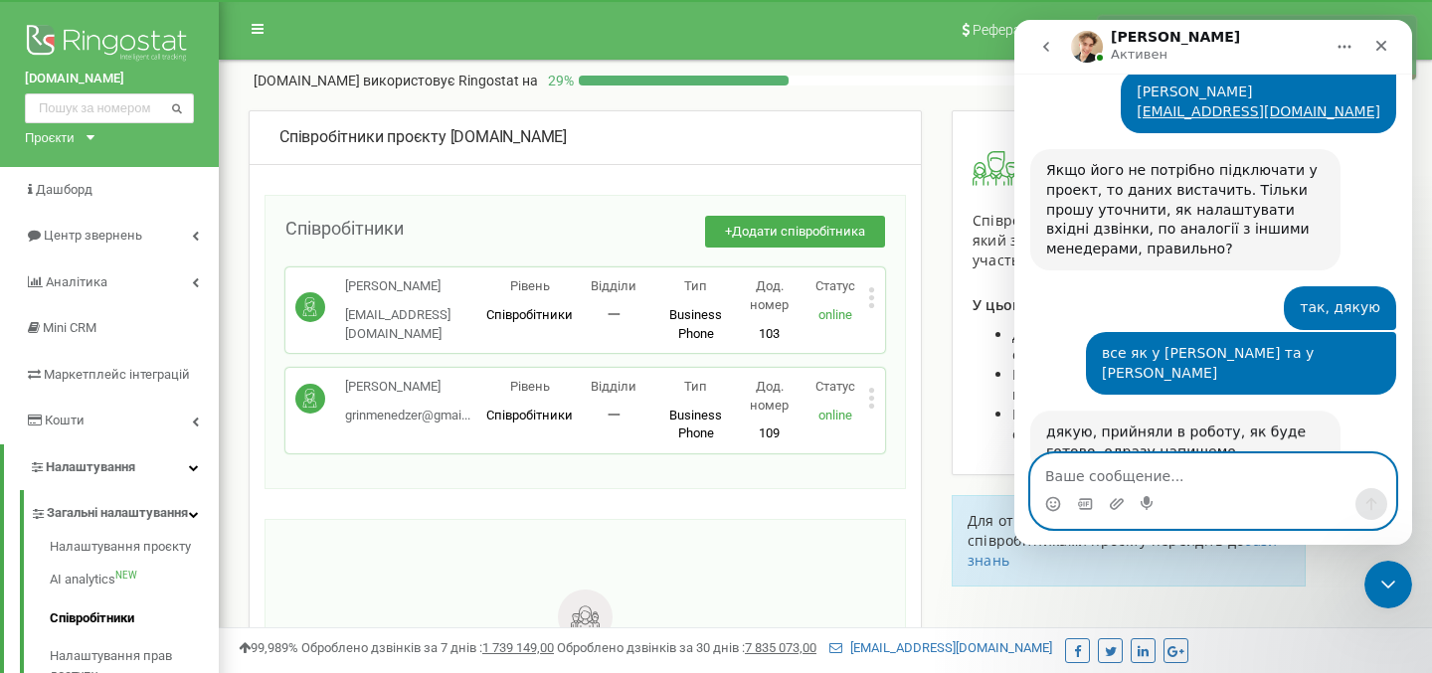
scroll to position [2339, 0]
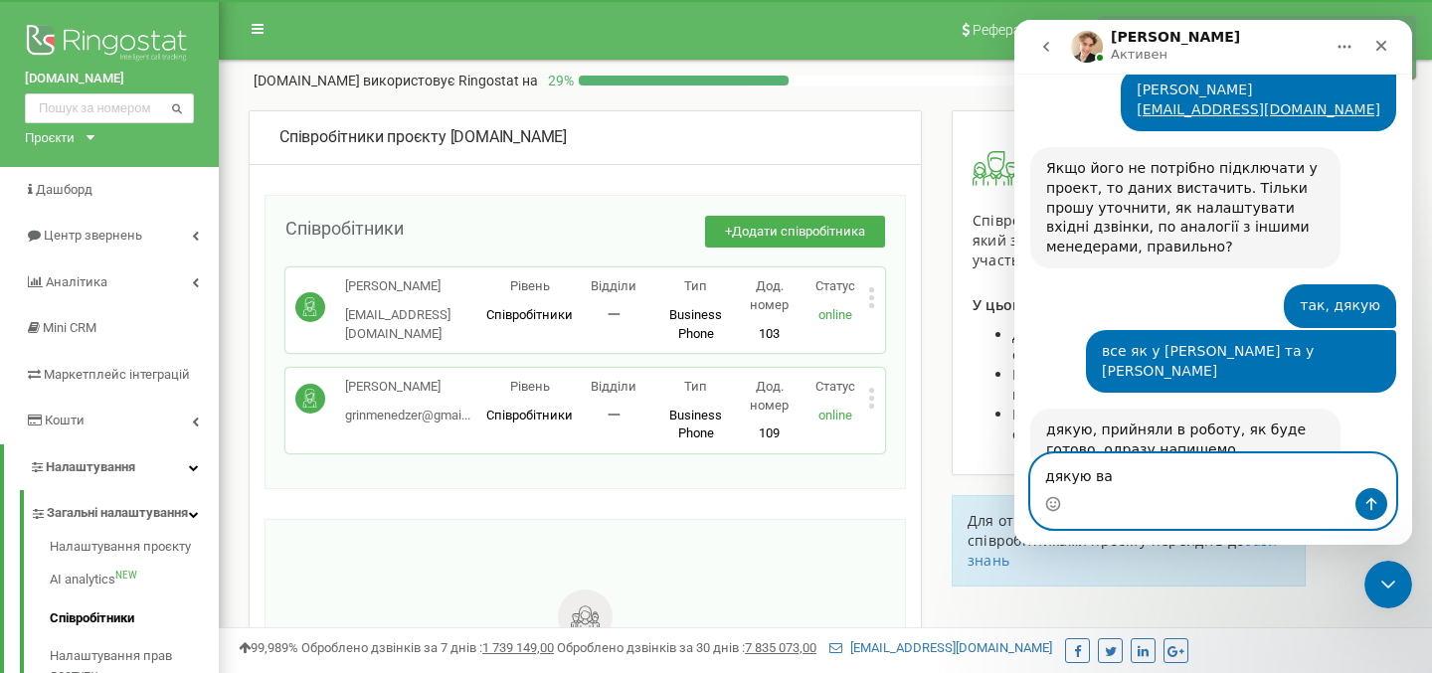
type textarea "дякую вам"
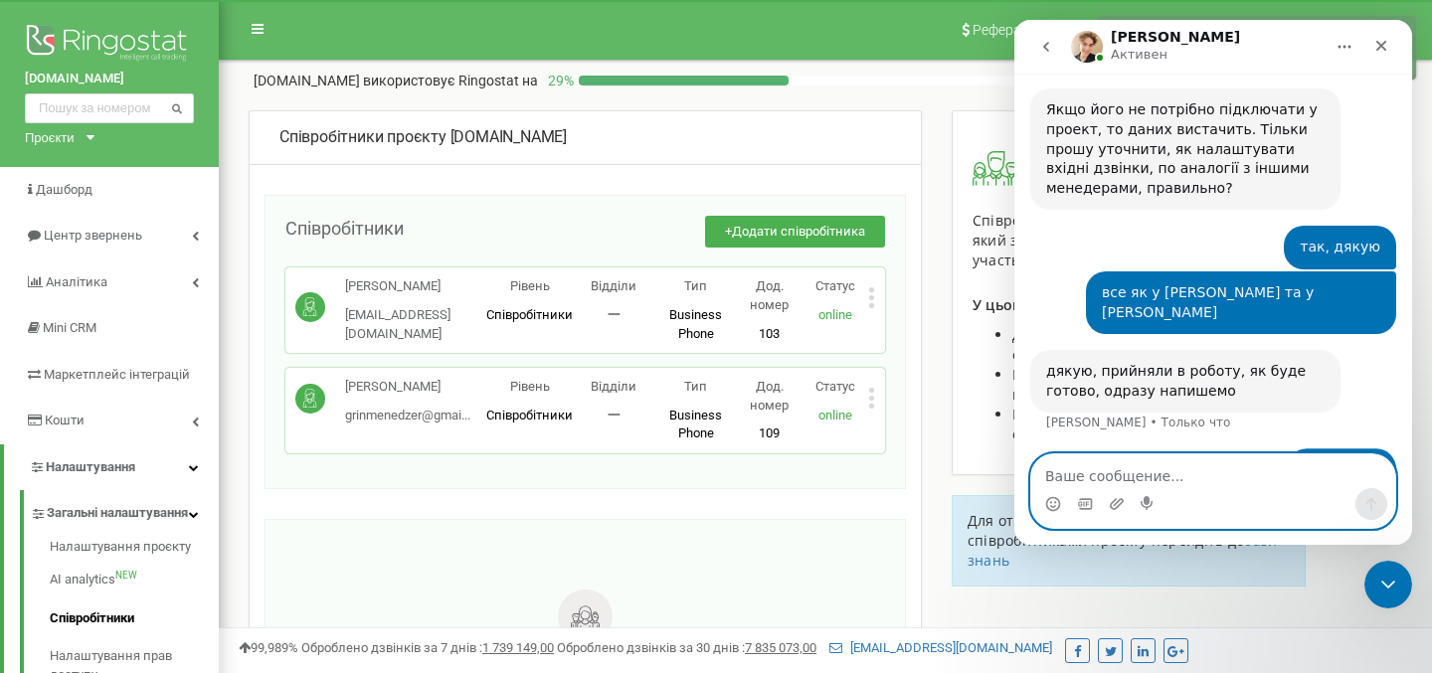
scroll to position [2399, 0]
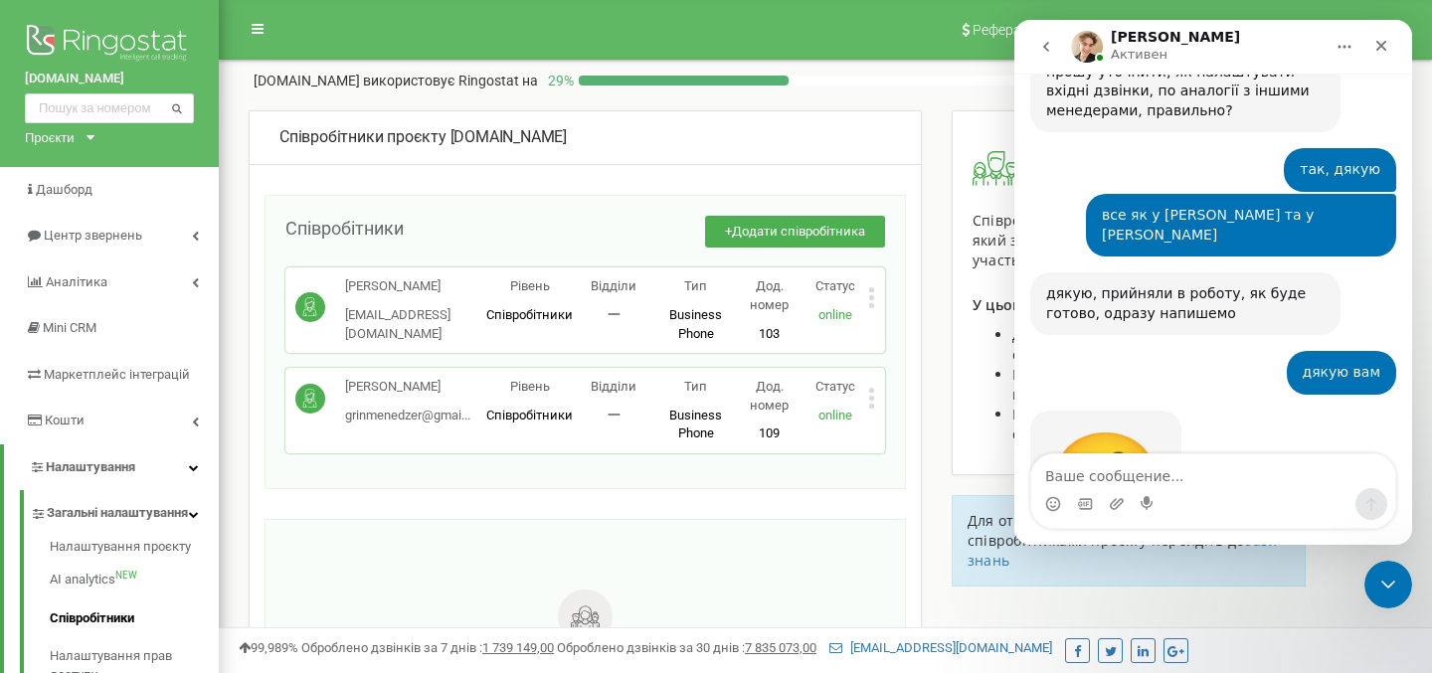
scroll to position [2546, 0]
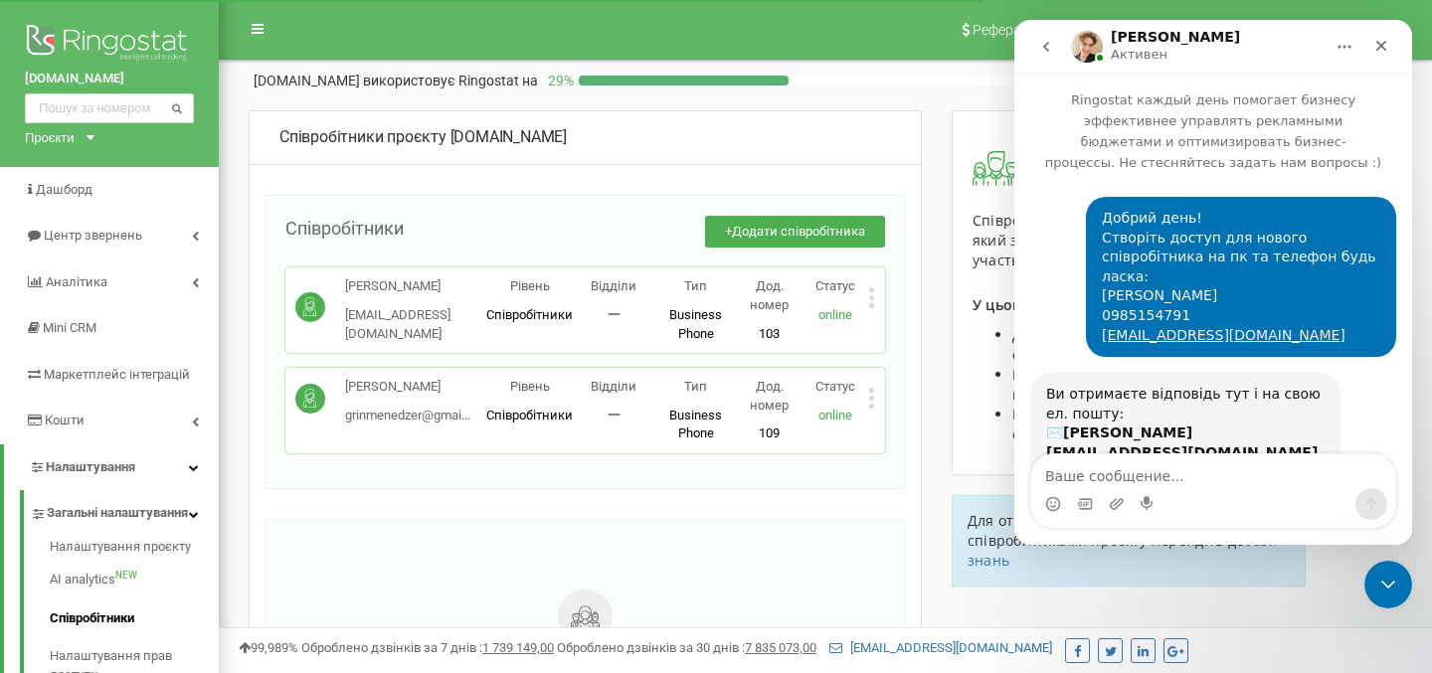
scroll to position [2546, 0]
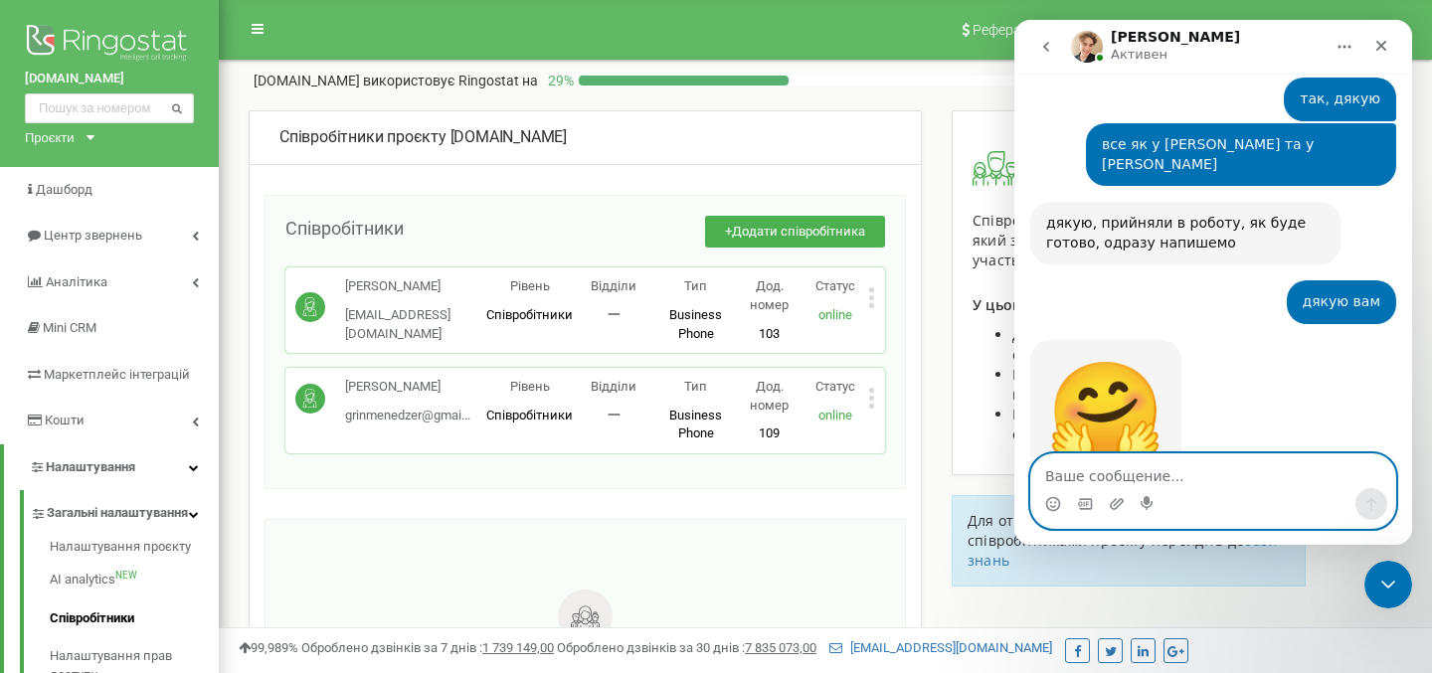
scroll to position [2669, 0]
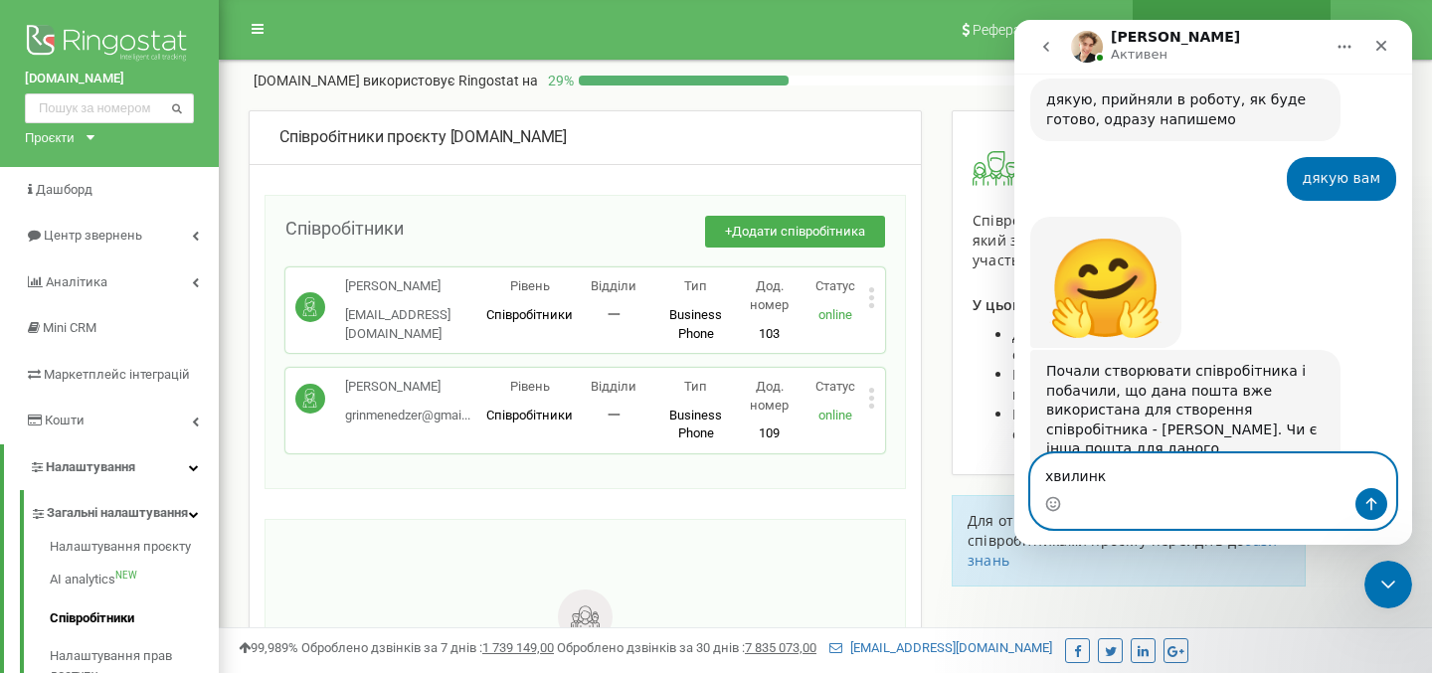
type textarea "хвилинку"
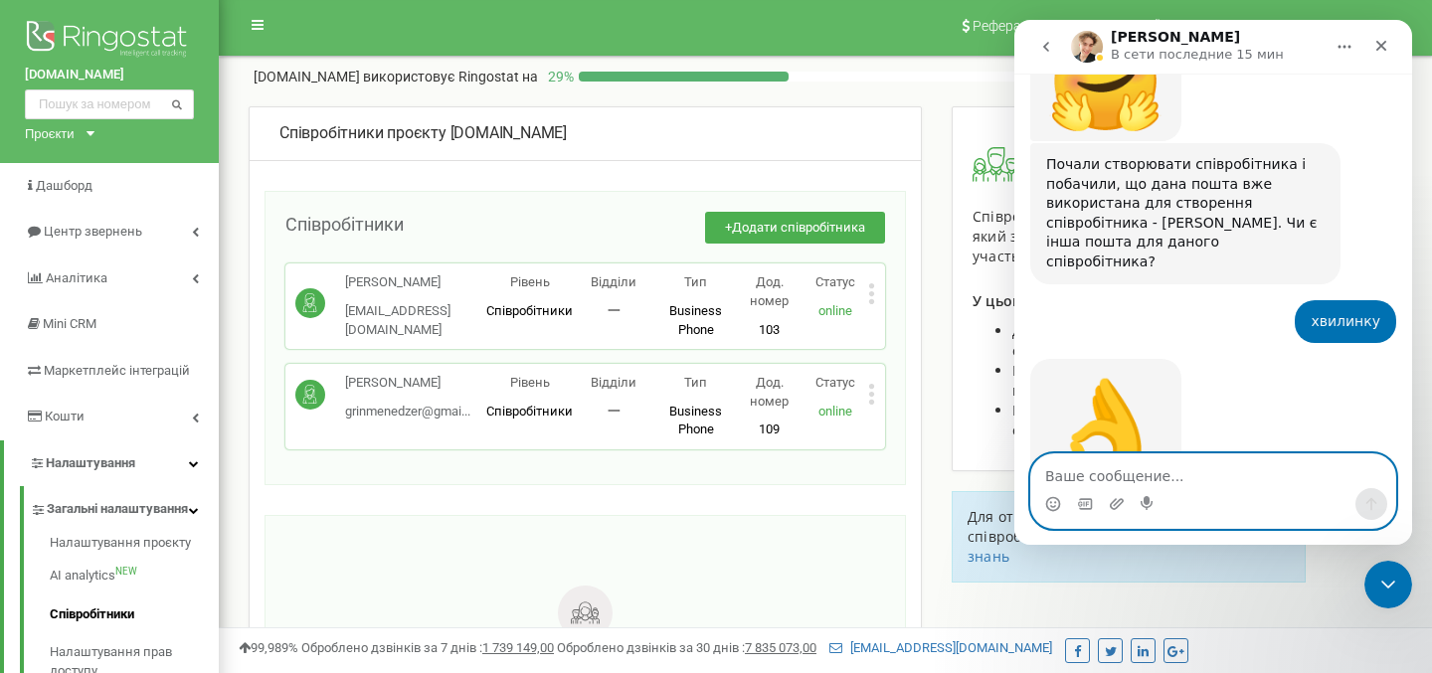
scroll to position [0, 0]
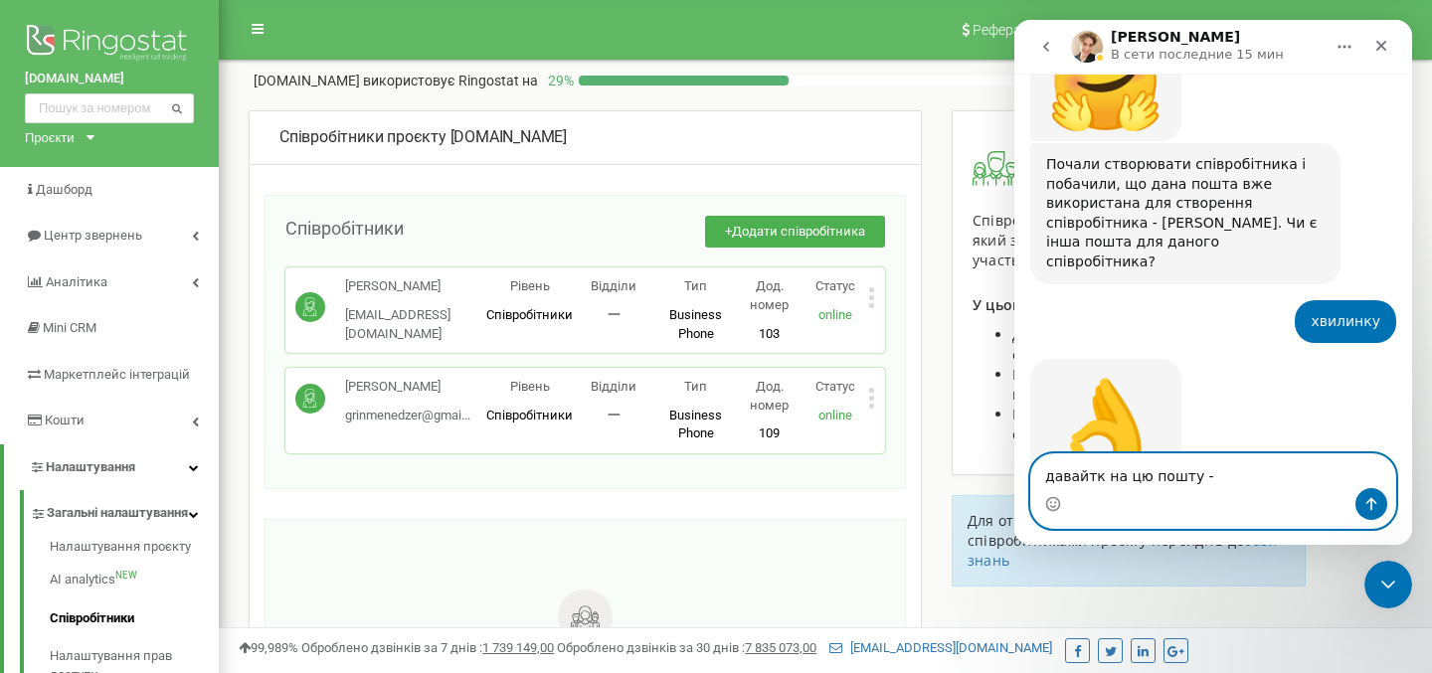
paste textarea "[PERSON_NAME][EMAIL_ADDRESS][PERSON_NAME][DOMAIN_NAME]"
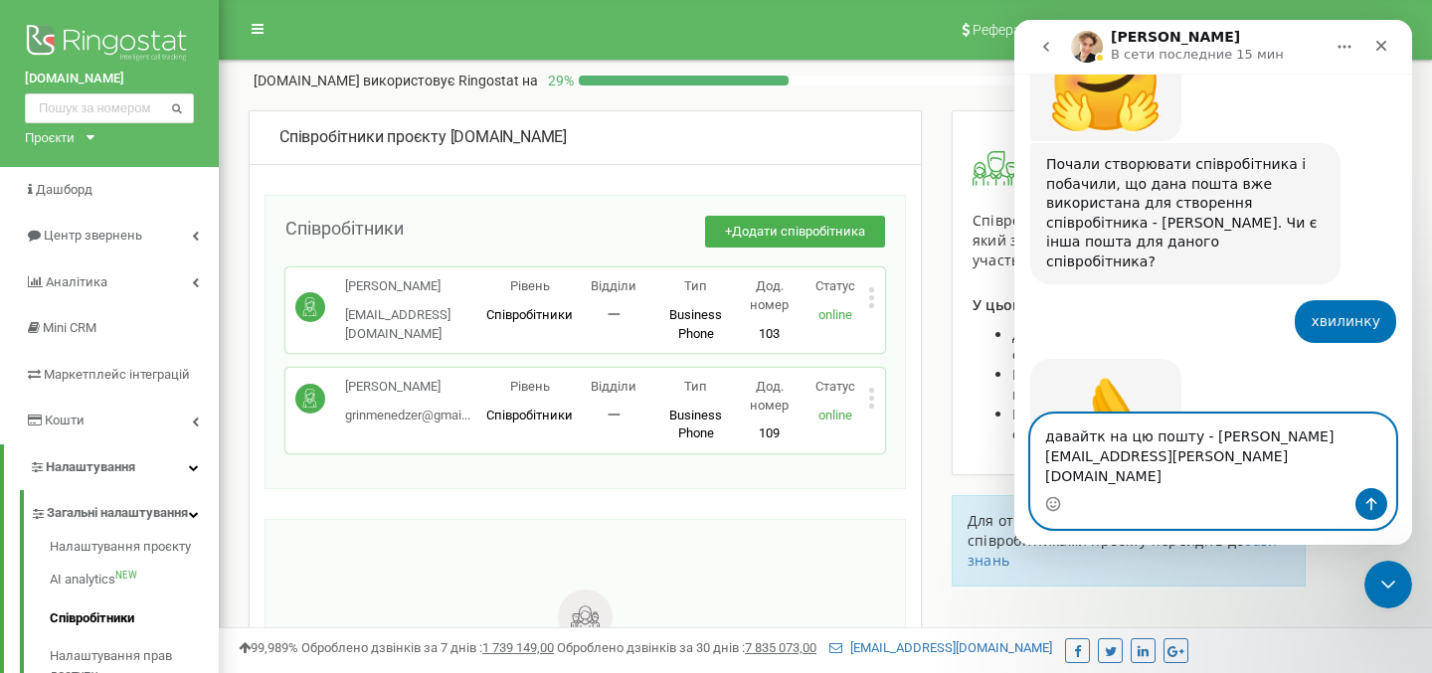
scroll to position [2896, 0]
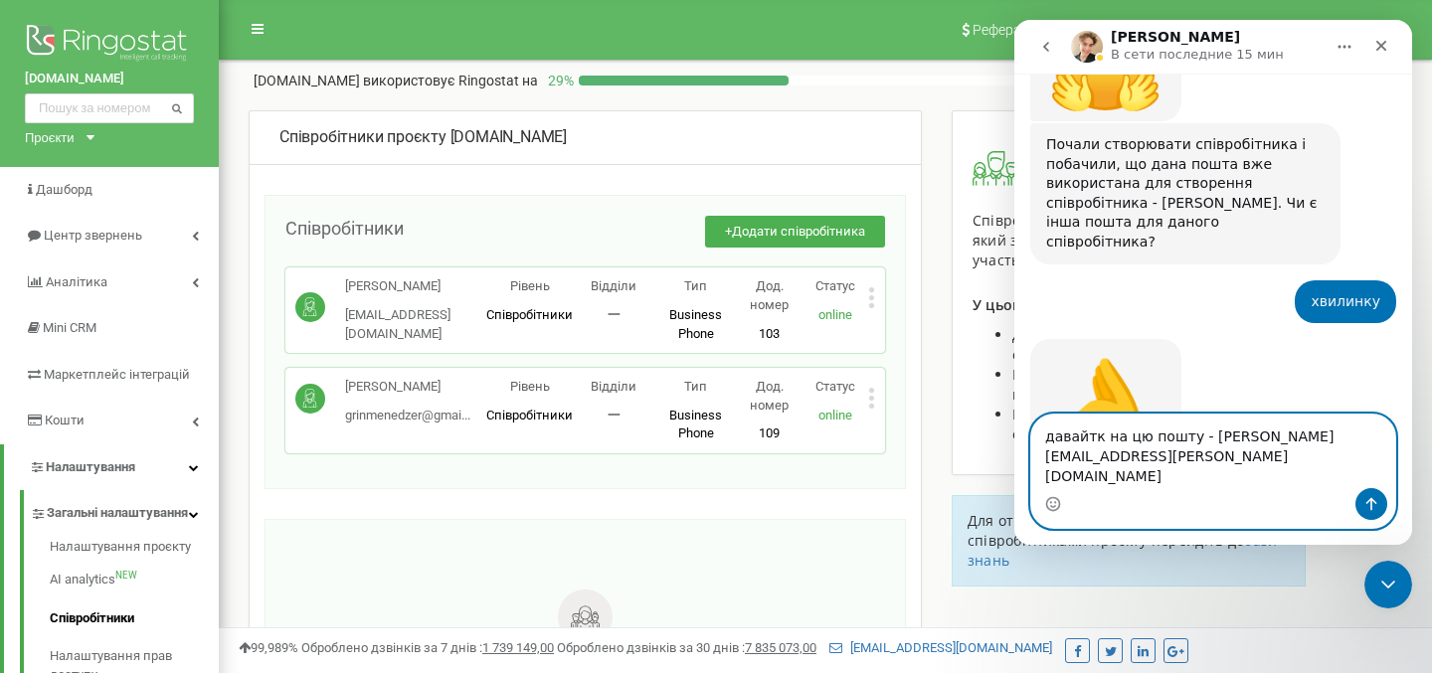
click at [1099, 456] on textarea "давайтк на цю пошту - bogdan.garaschenko.andreevich@gmail.com" at bounding box center [1213, 452] width 364 height 74
type textarea "давайте на цю пошту - bogdan.garaschenko.andreevich@gmail.com"
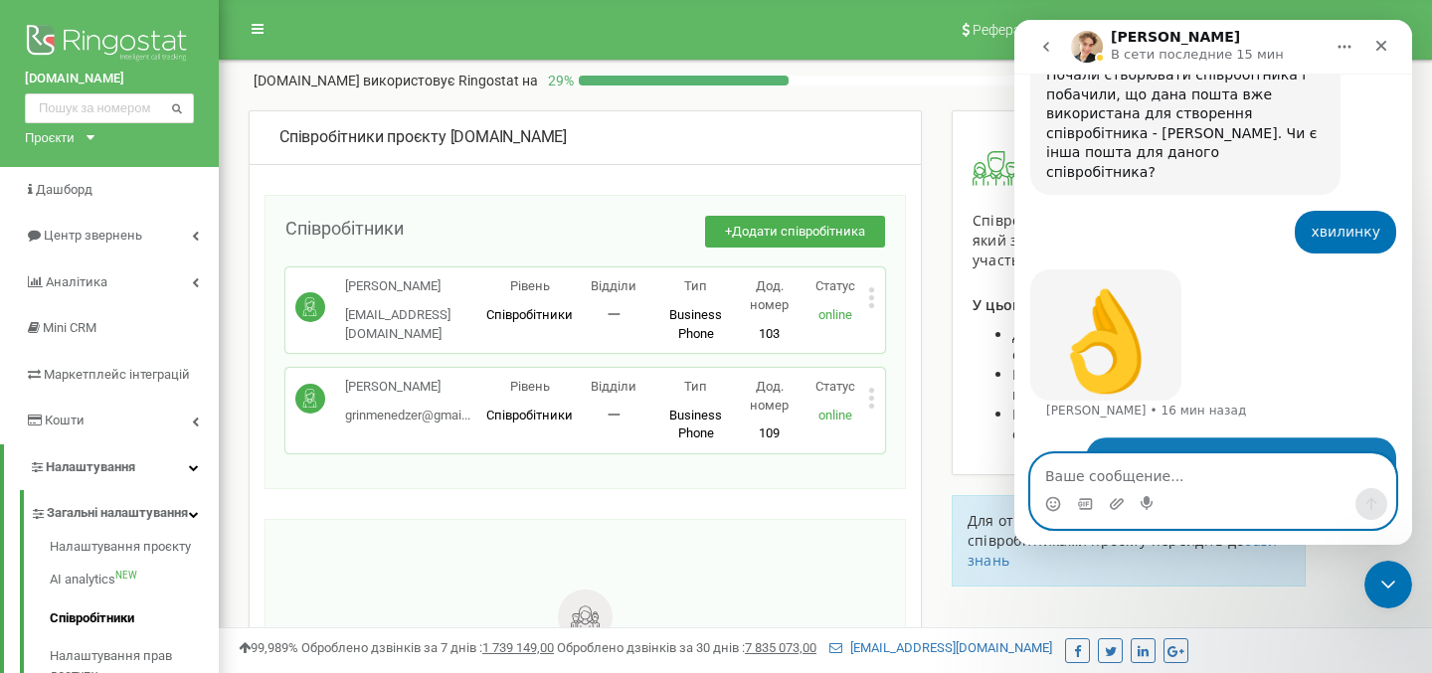
scroll to position [2974, 0]
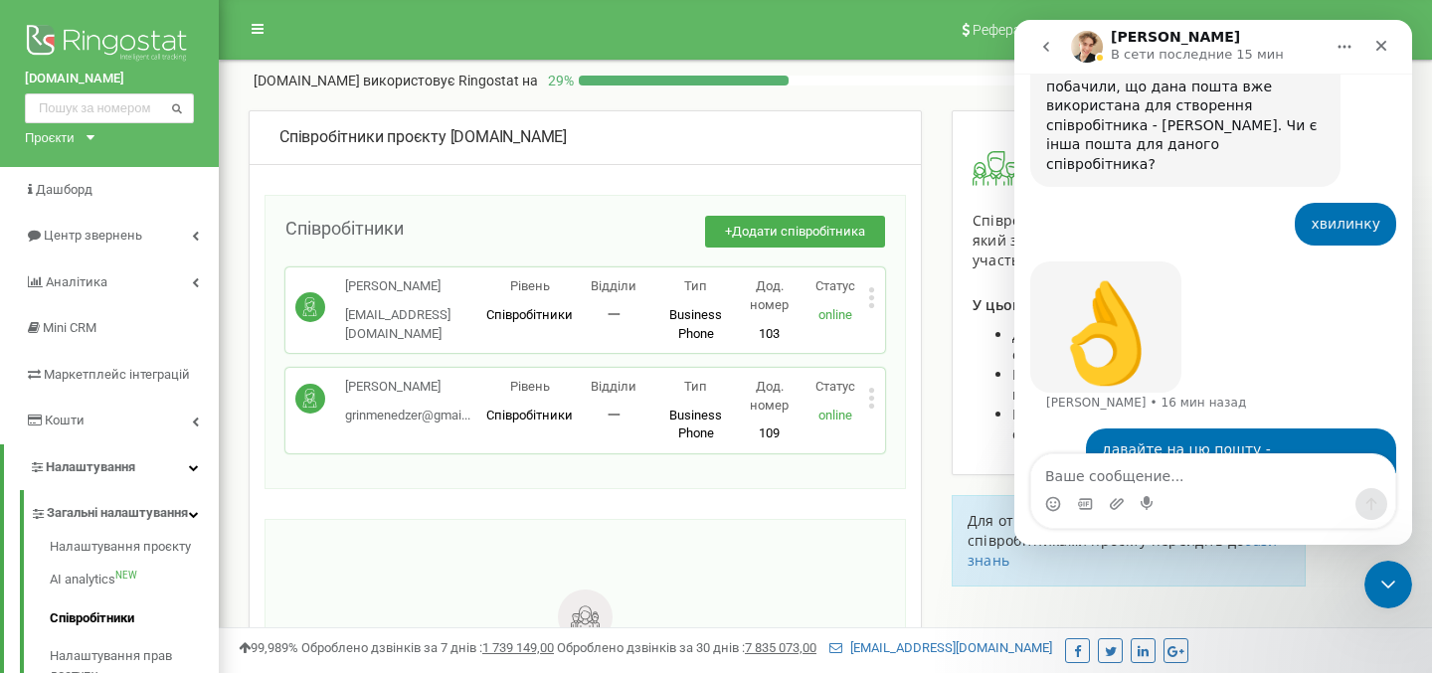
click at [758, 494] on div "Співробітники проєкту eccomoss.com Співробітники + Додати співробітника Галина …" at bounding box center [585, 473] width 673 height 727
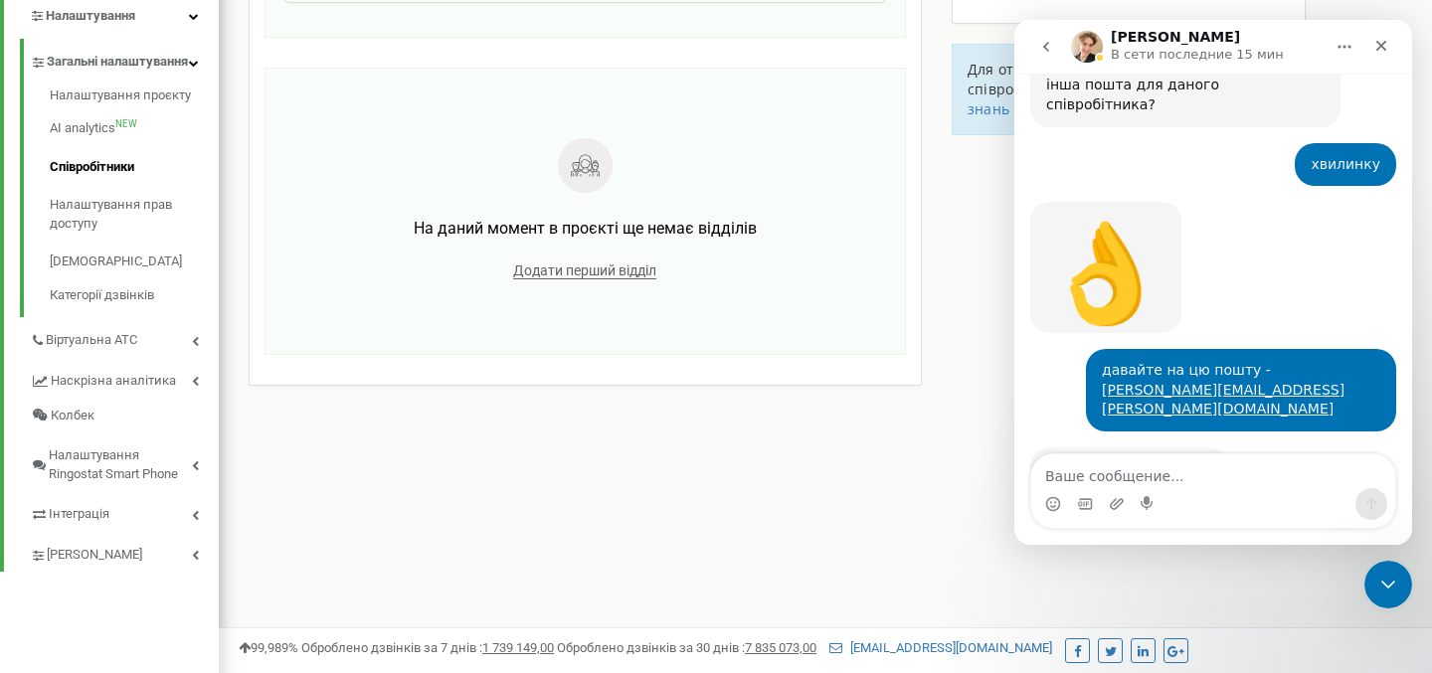
scroll to position [520, 0]
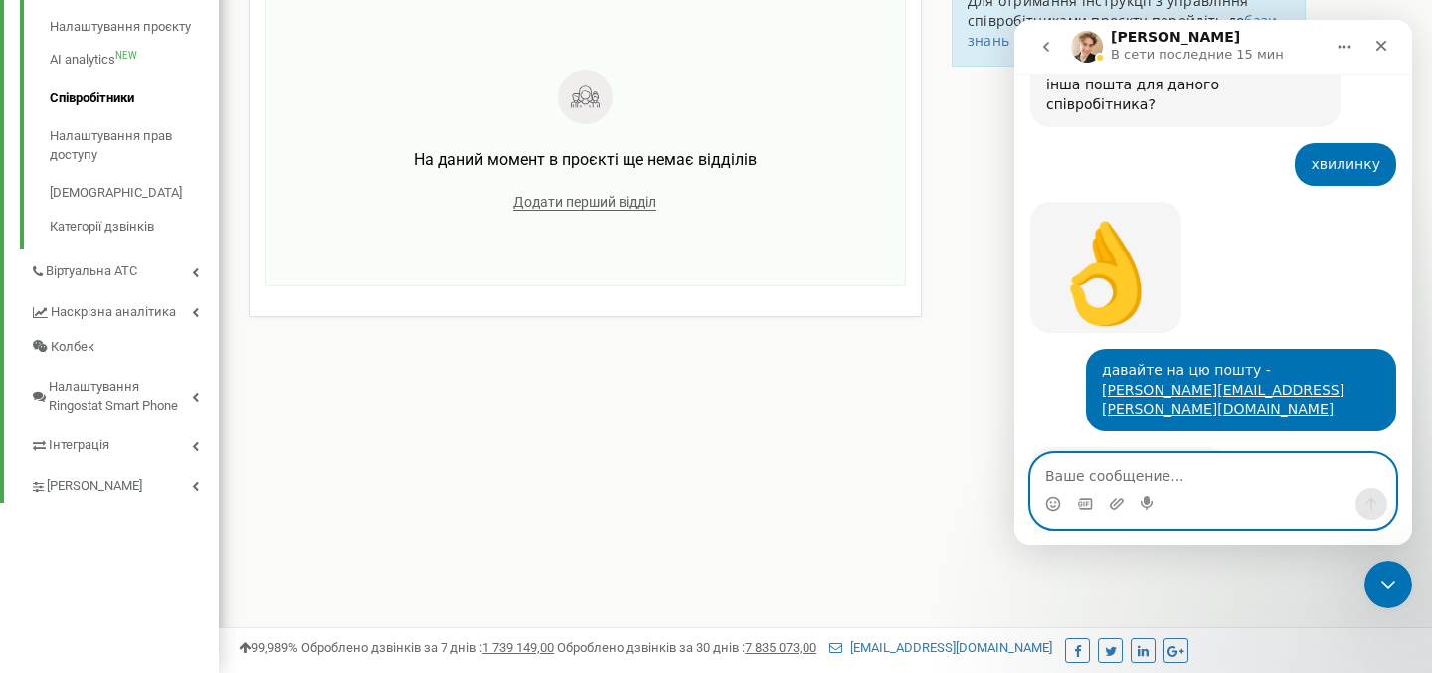
click at [1082, 478] on textarea "Ваше сообщение..." at bounding box center [1213, 471] width 364 height 34
type textarea "супер"
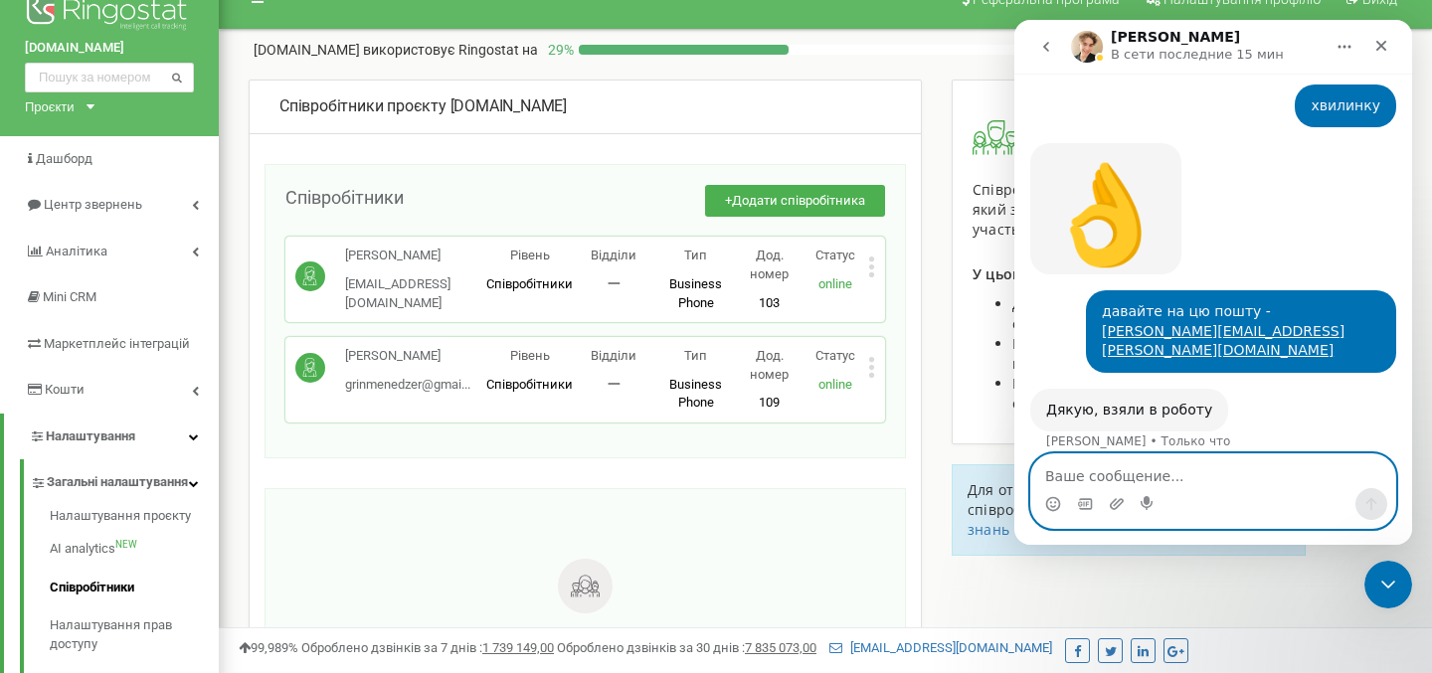
scroll to position [0, 0]
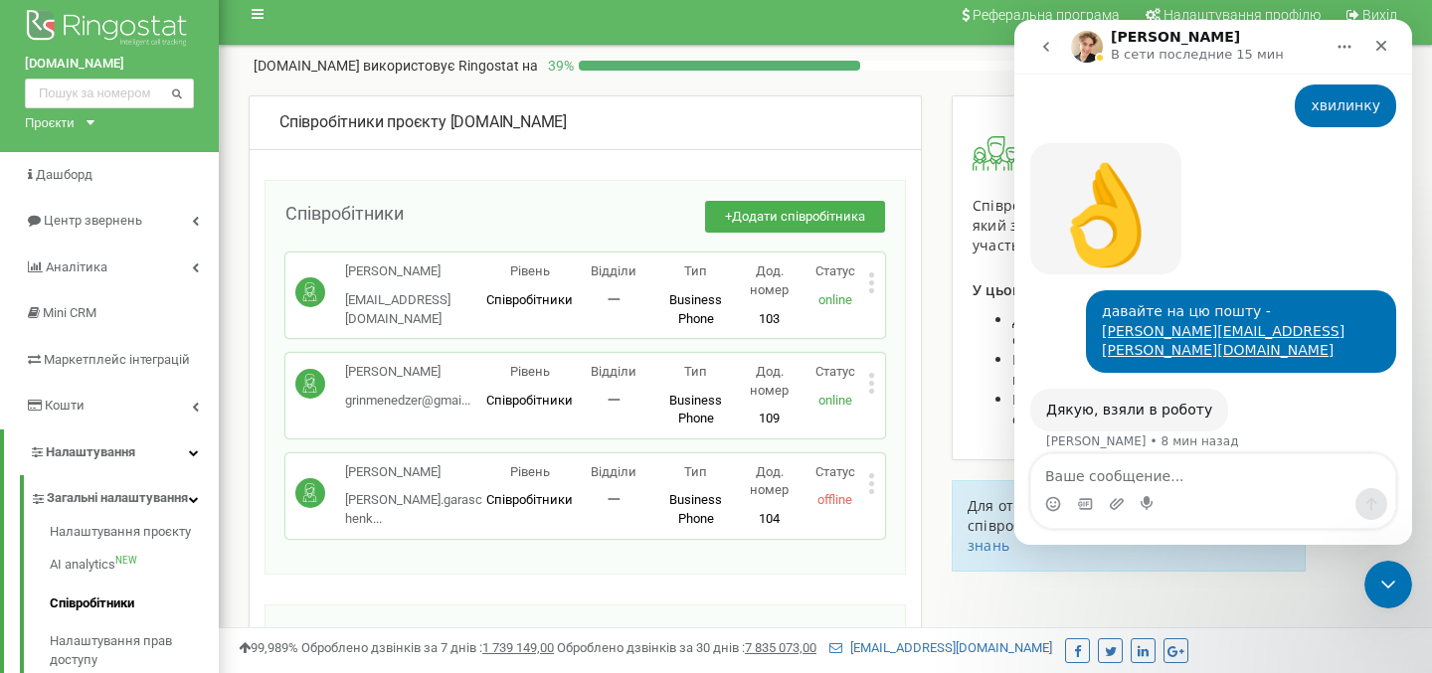
scroll to position [18, 0]
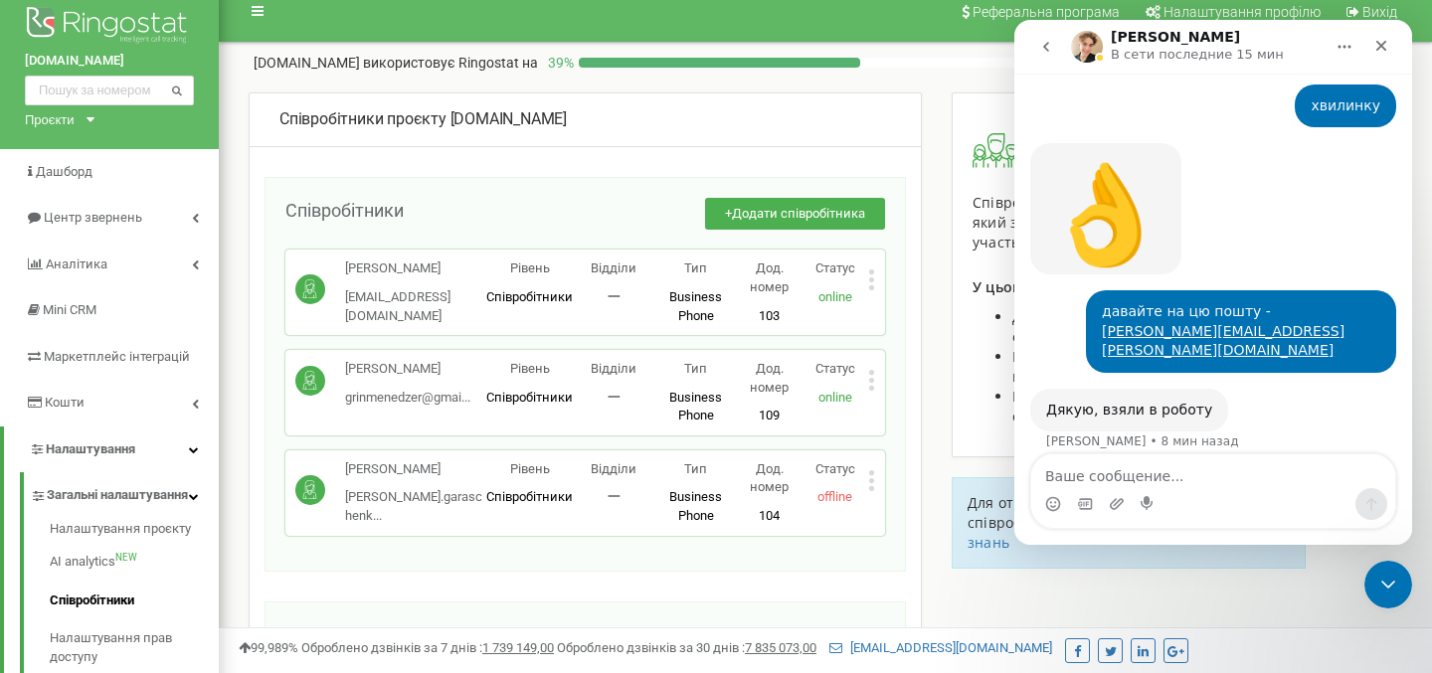
click at [1117, 467] on div "супер • 7 мин назад" at bounding box center [1213, 501] width 366 height 68
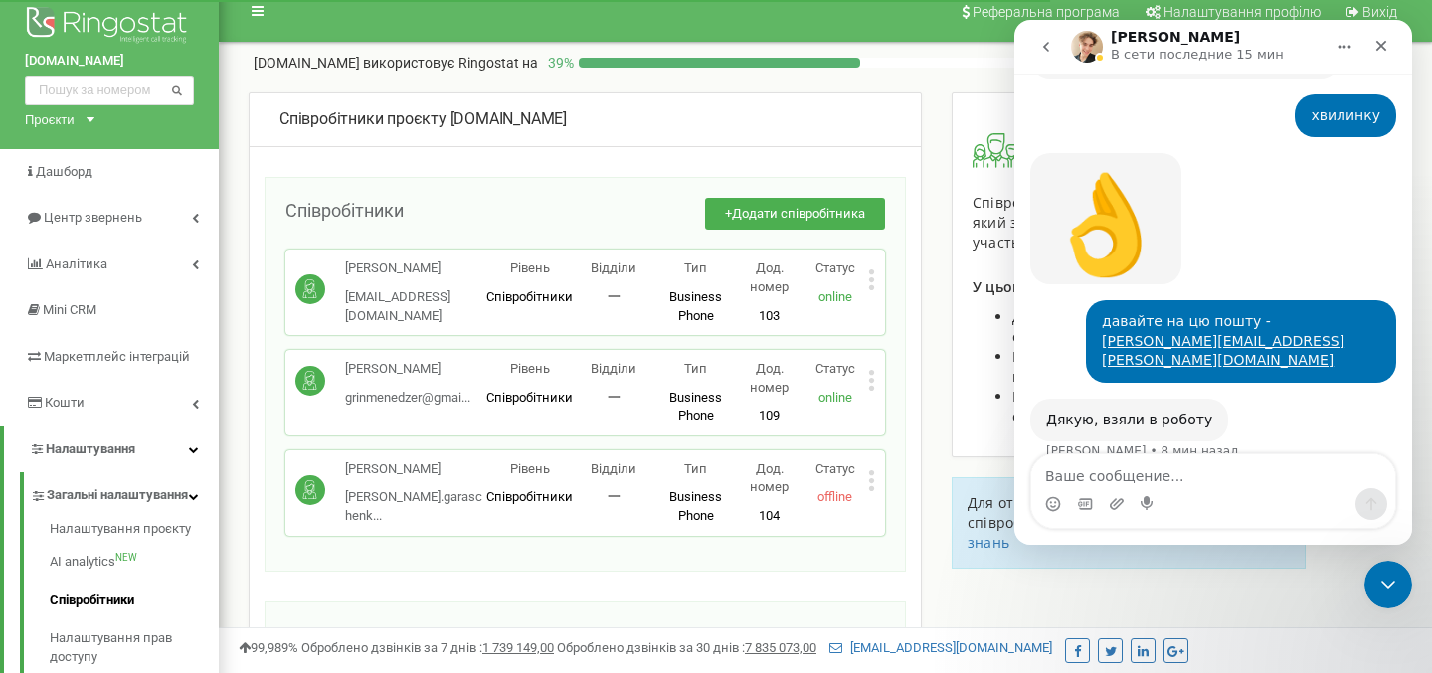
scroll to position [3092, 0]
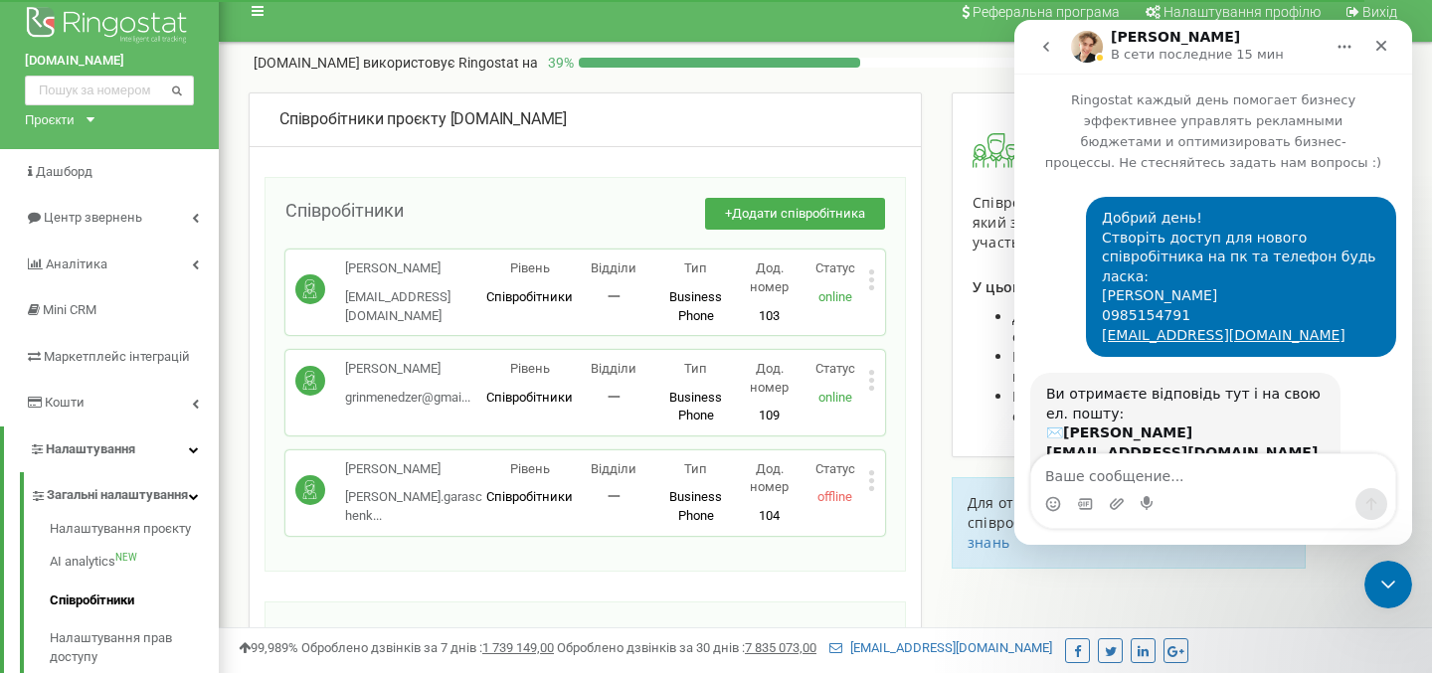
scroll to position [3092, 0]
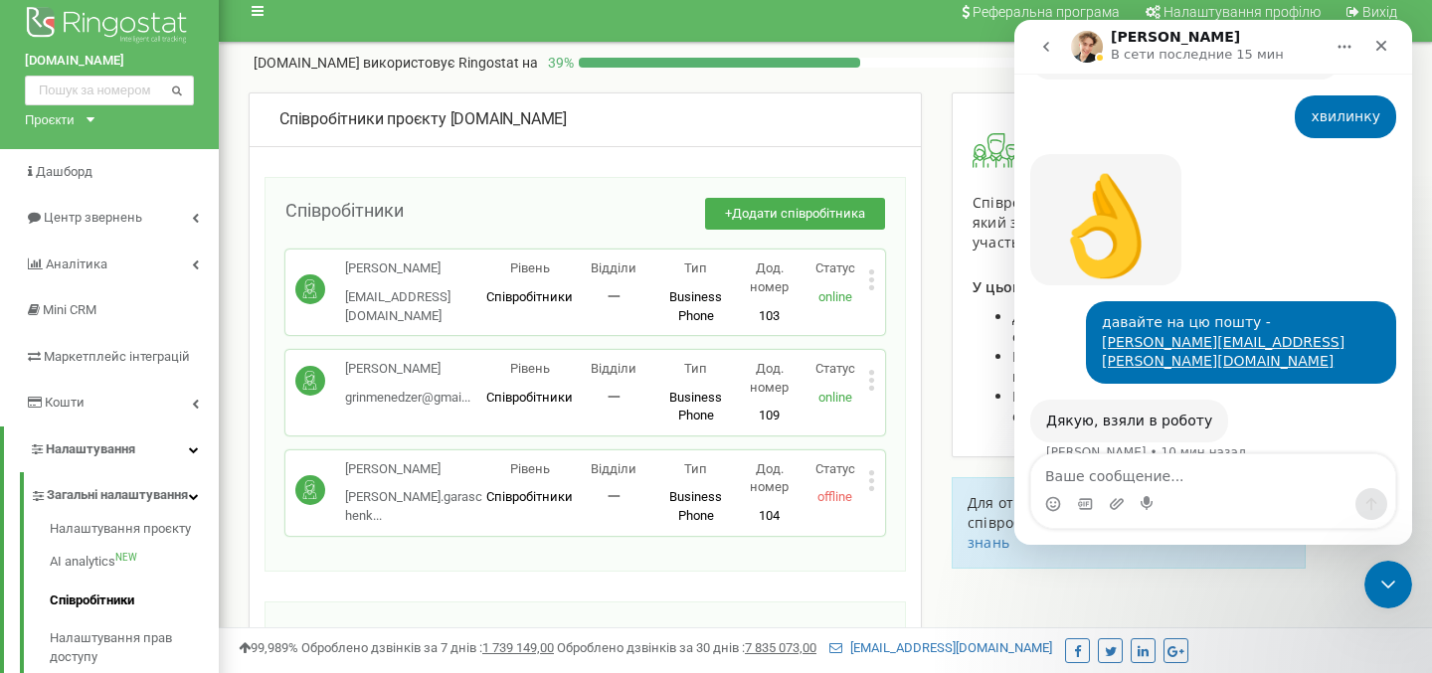
scroll to position [3092, 0]
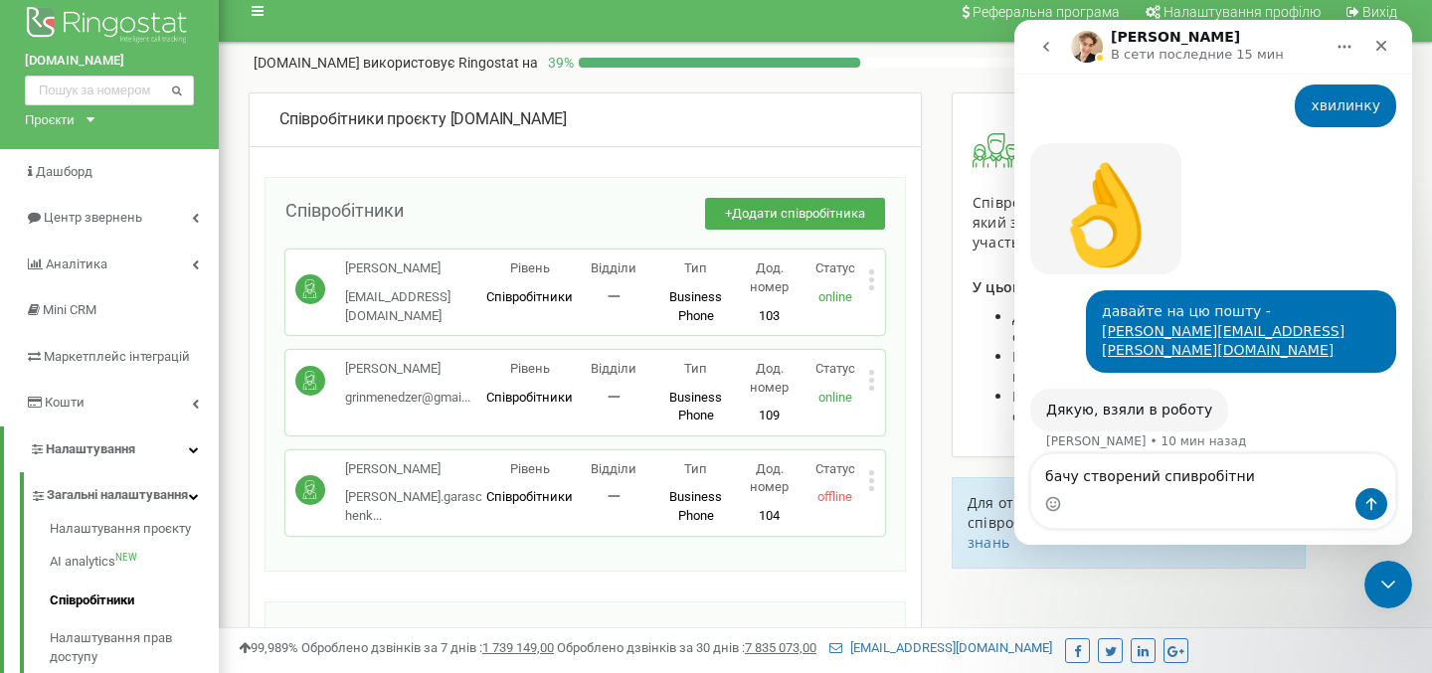
type textarea "бачу створений спивробітник"
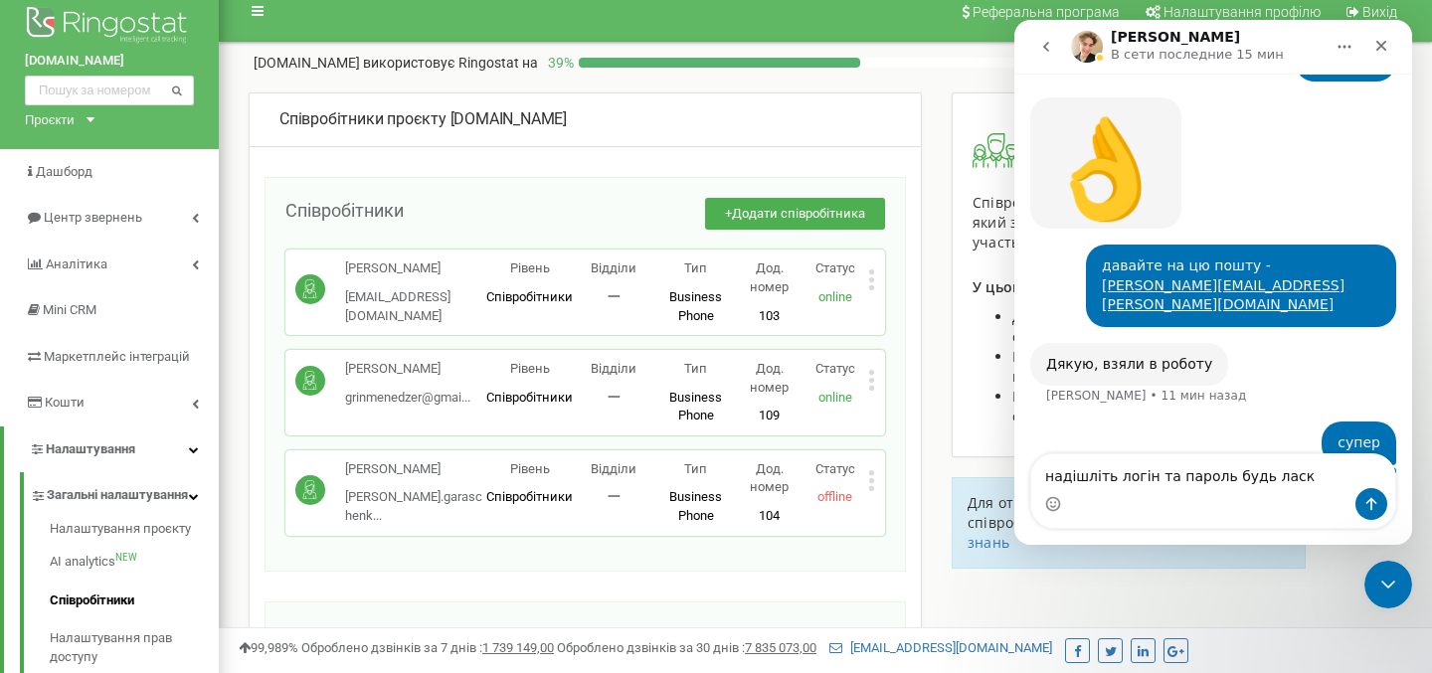
type textarea "надішліть логін та пароль будь ласка"
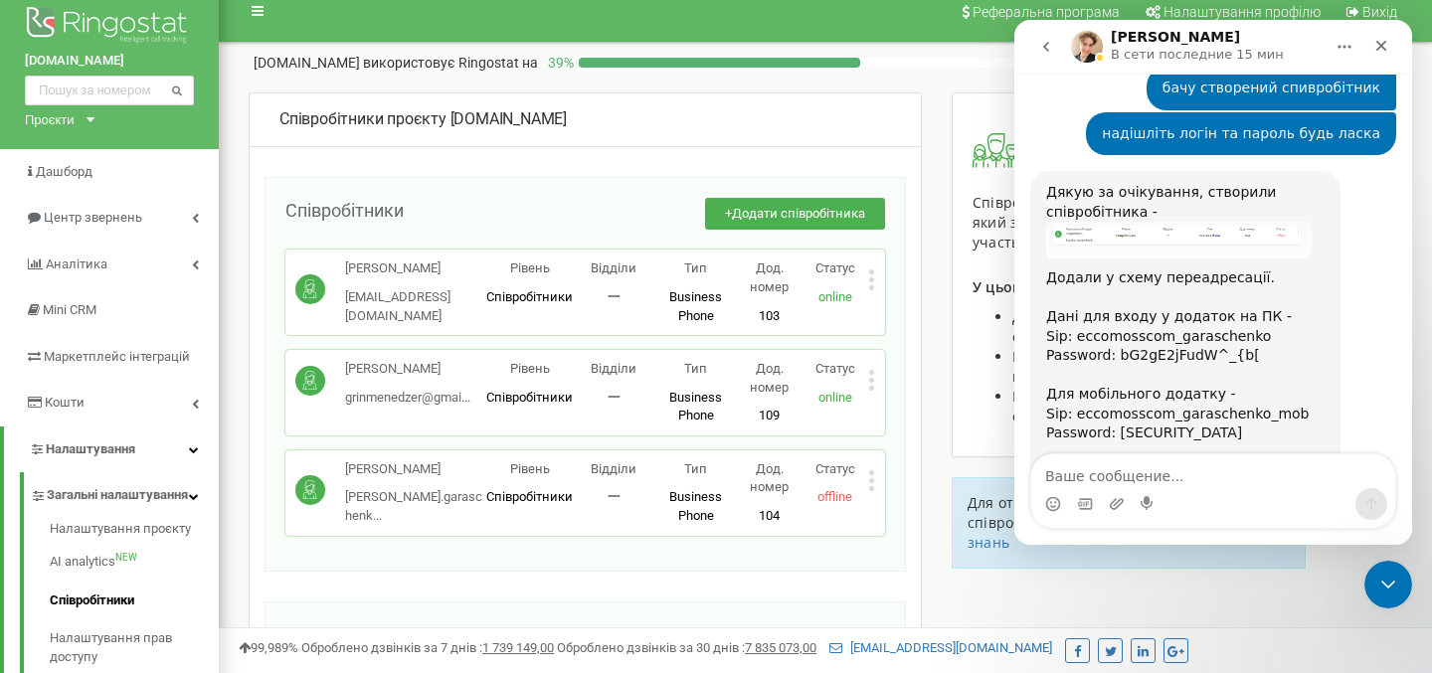
scroll to position [3541, 0]
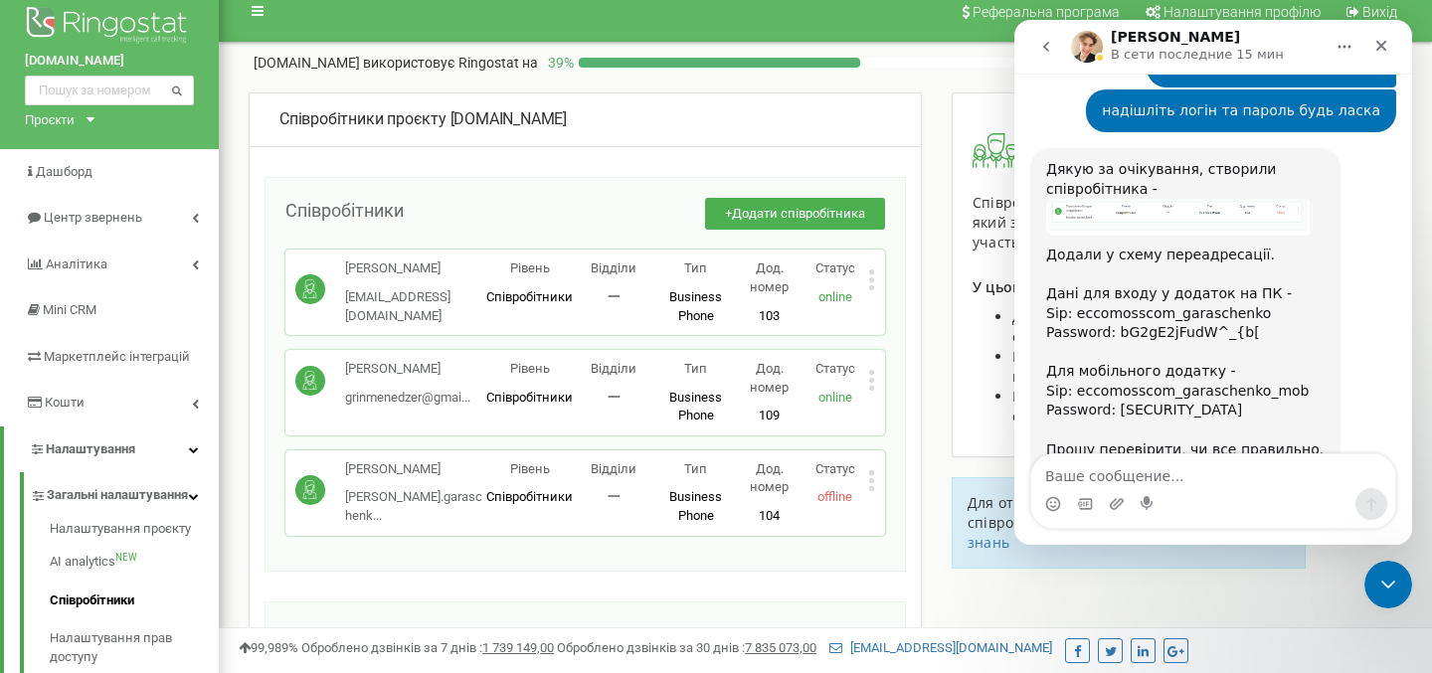
click at [1210, 199] on img "Volodymyr говорит…" at bounding box center [1179, 217] width 266 height 36
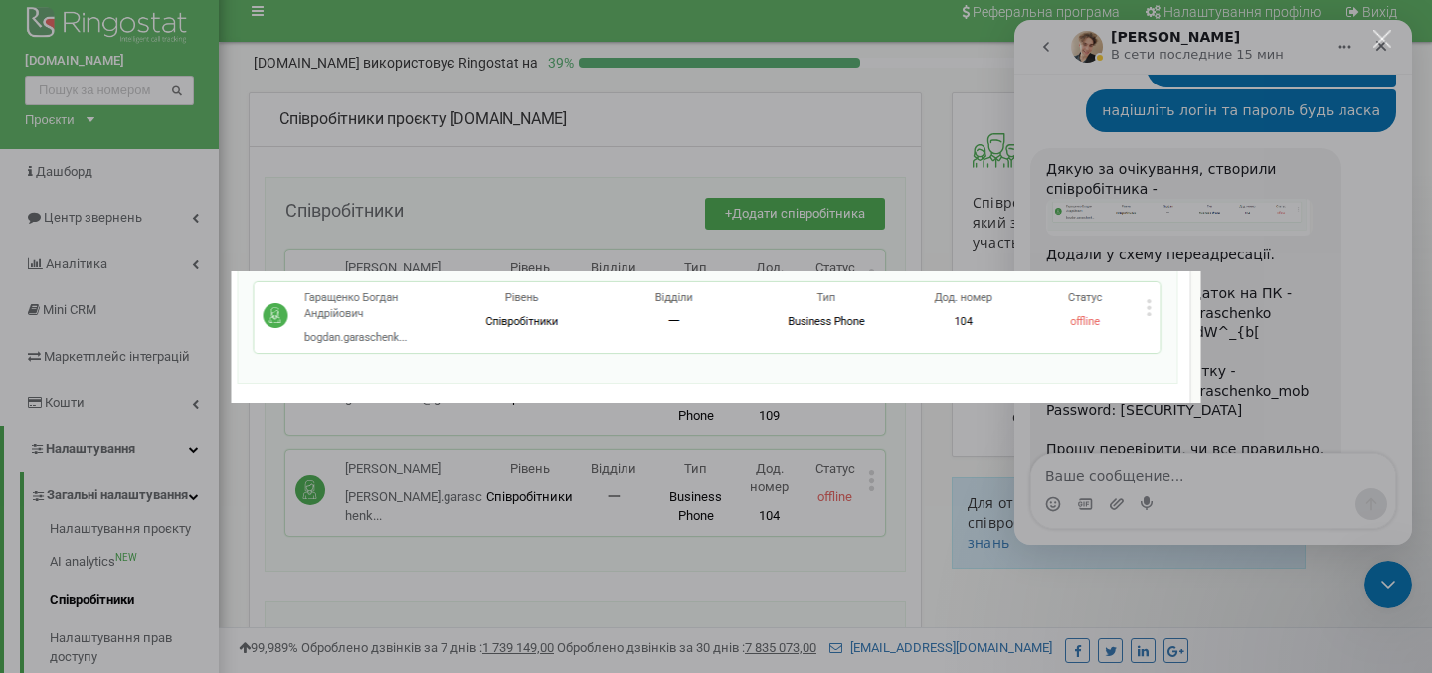
click at [1197, 239] on div "Мессенджер Intercom" at bounding box center [716, 336] width 1432 height 673
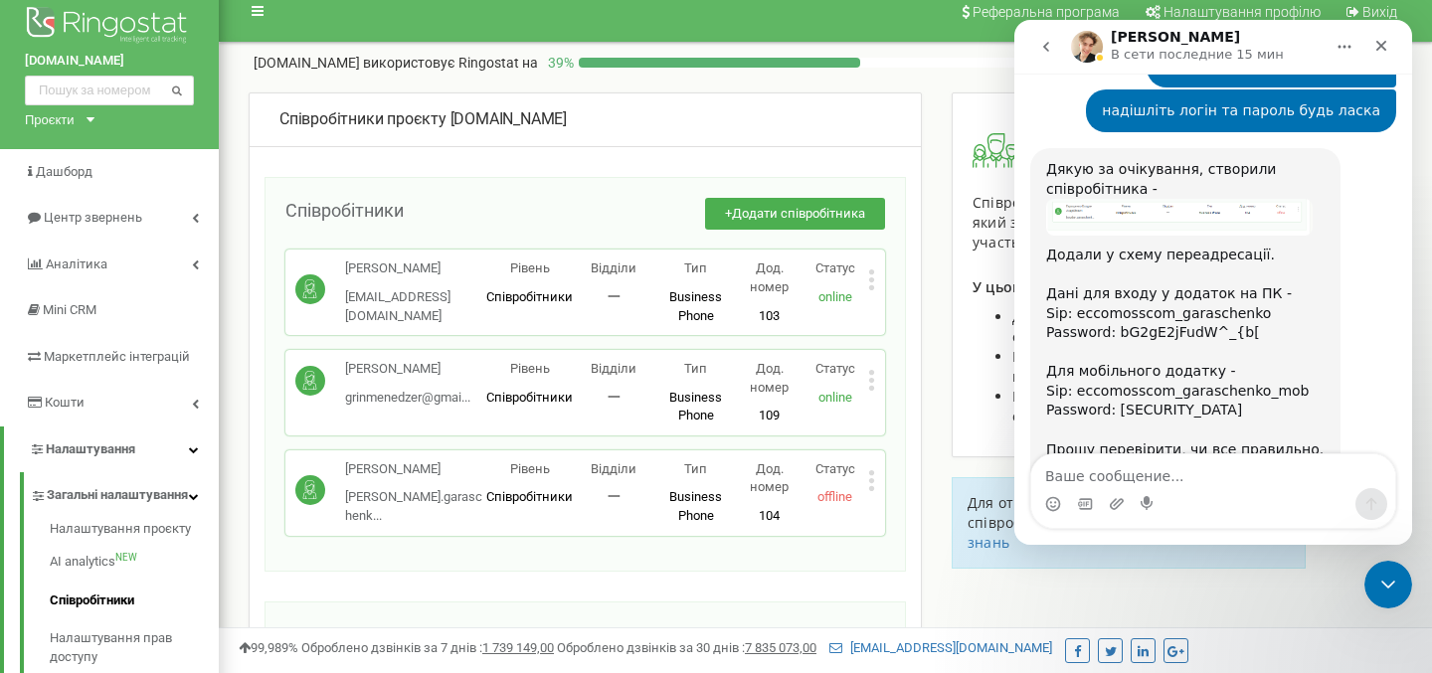
drag, startPoint x: 1049, startPoint y: 214, endPoint x: 1246, endPoint y: 338, distance: 232.8
click at [1246, 338] on div "Дякую за очікування, створили співробітника - Додали у схему переадресації. Дан…" at bounding box center [1185, 319] width 278 height 319
copy div "Дані для входу у додаток на ПК - Sip: eccomosscom_garaschenko Password: bG2gE2j…"
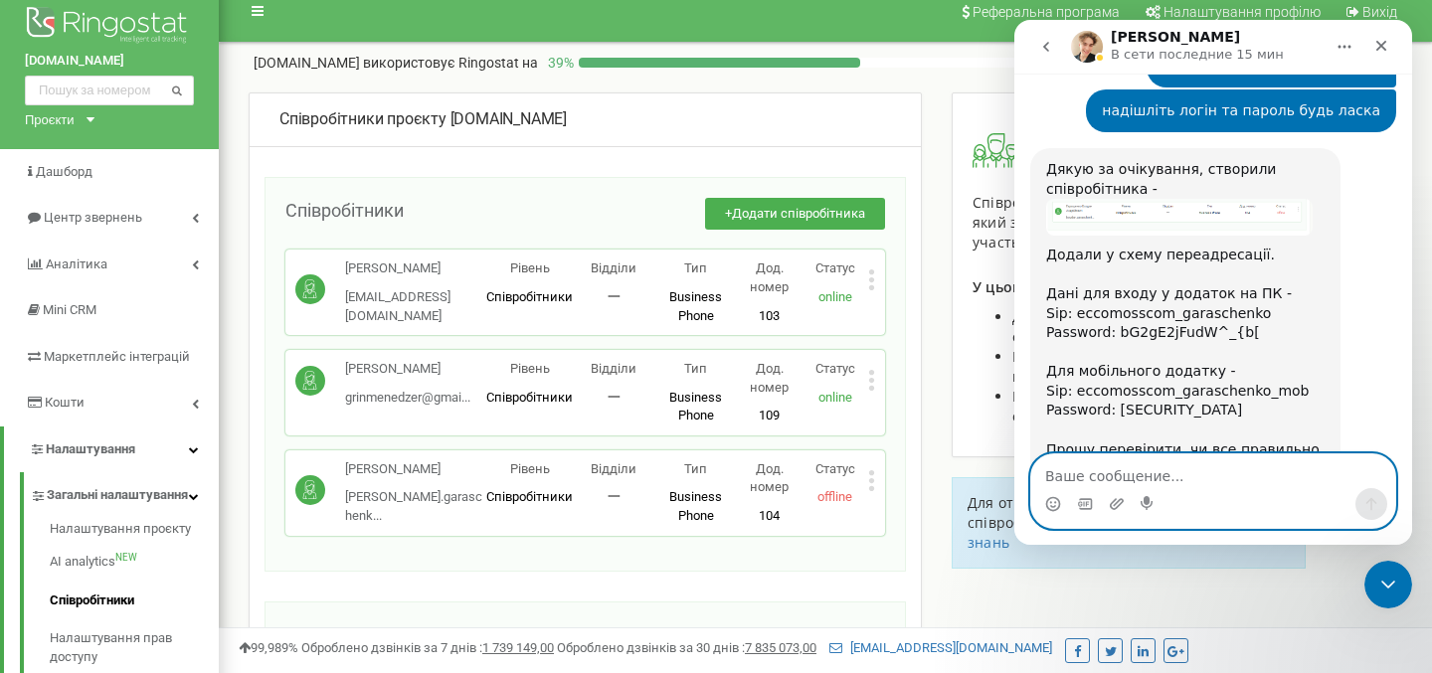
click at [1096, 473] on textarea "Ваше сообщение..." at bounding box center [1213, 471] width 364 height 34
type textarea "дякую вам"
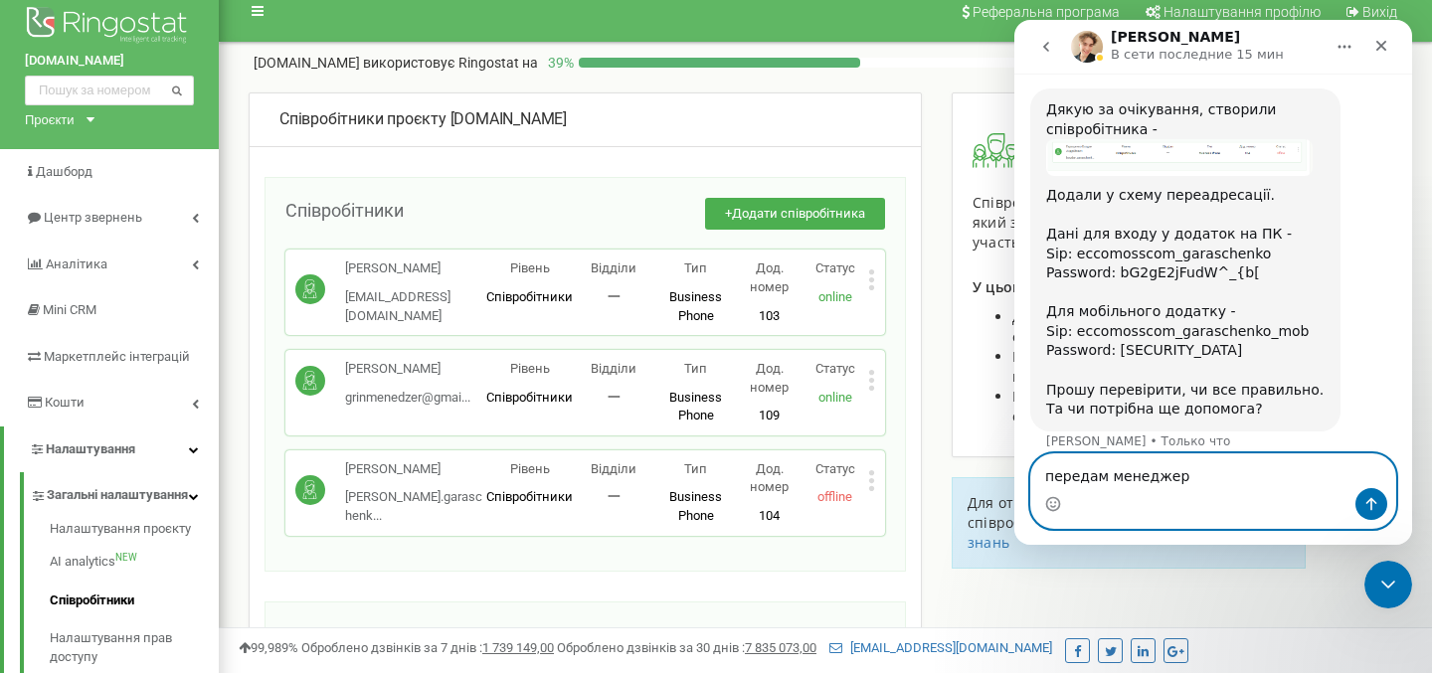
type textarea "передам менеджеру"
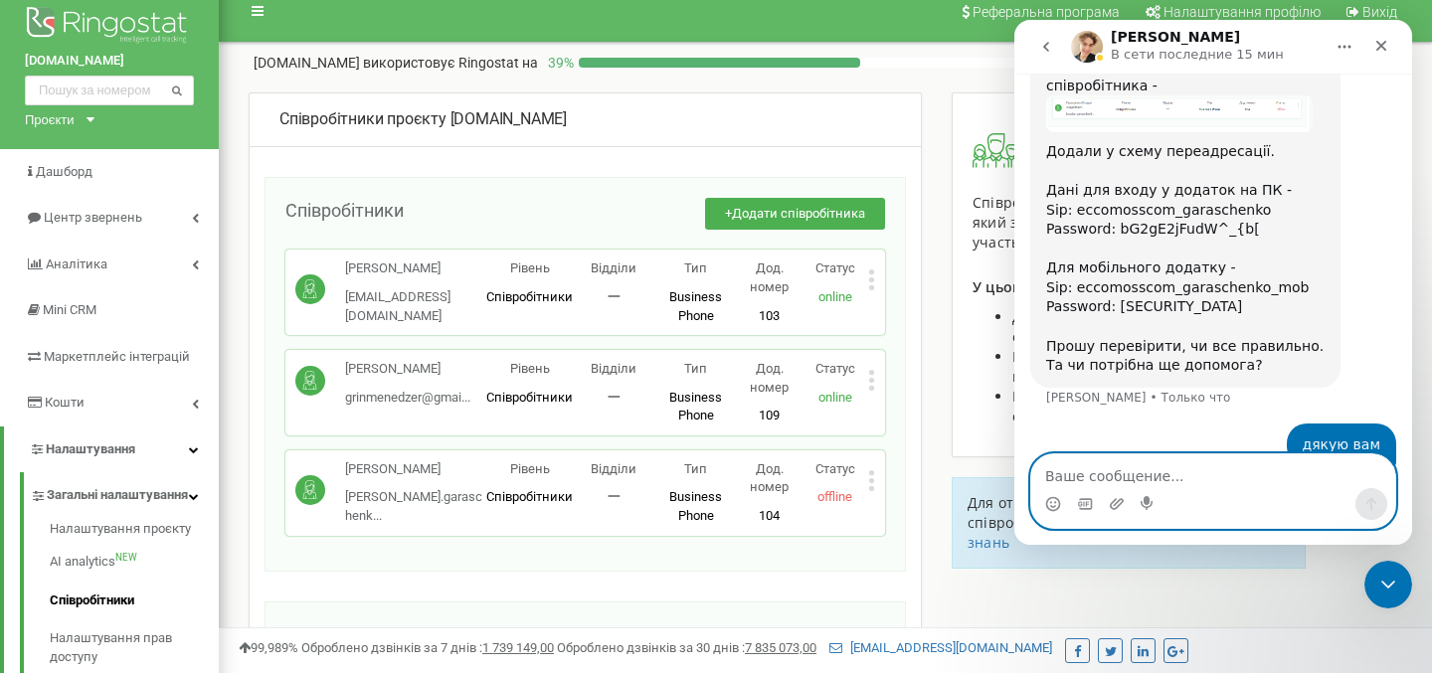
scroll to position [3646, 0]
type textarea "гарного дня!"
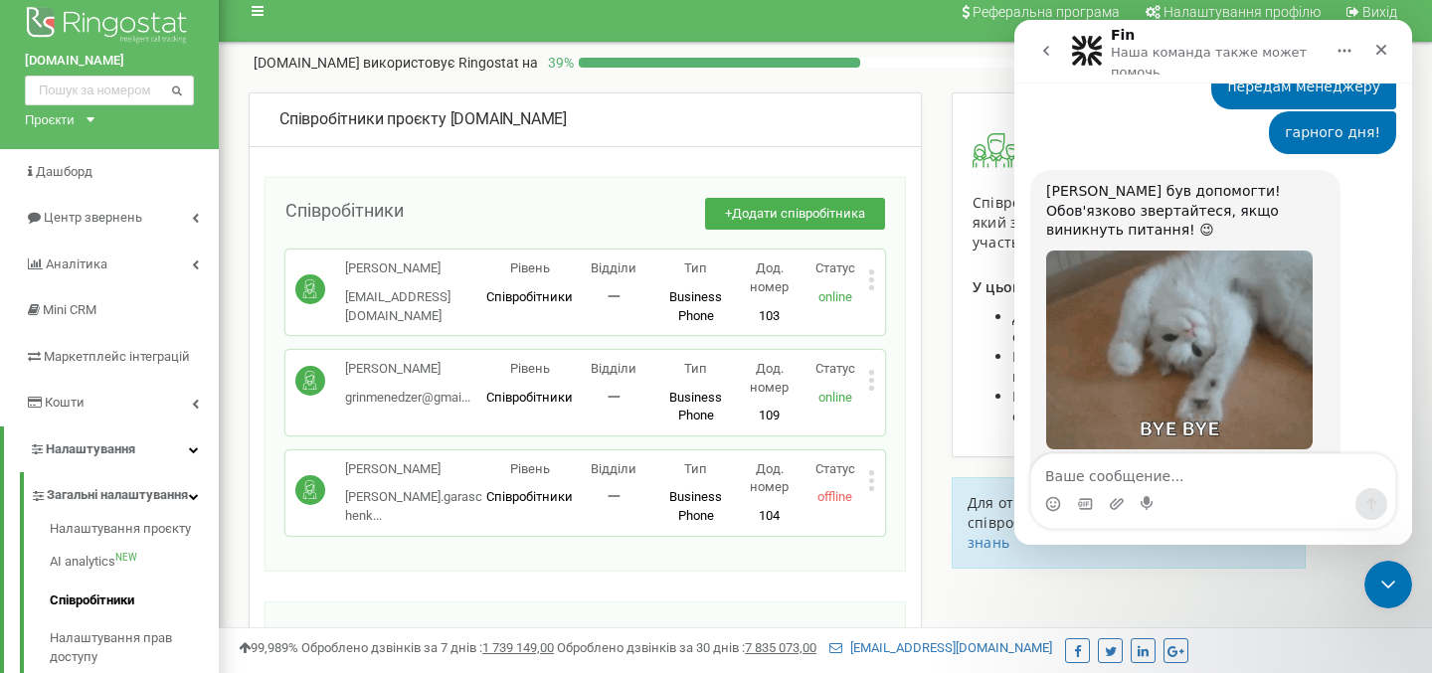
scroll to position [4215, 0]
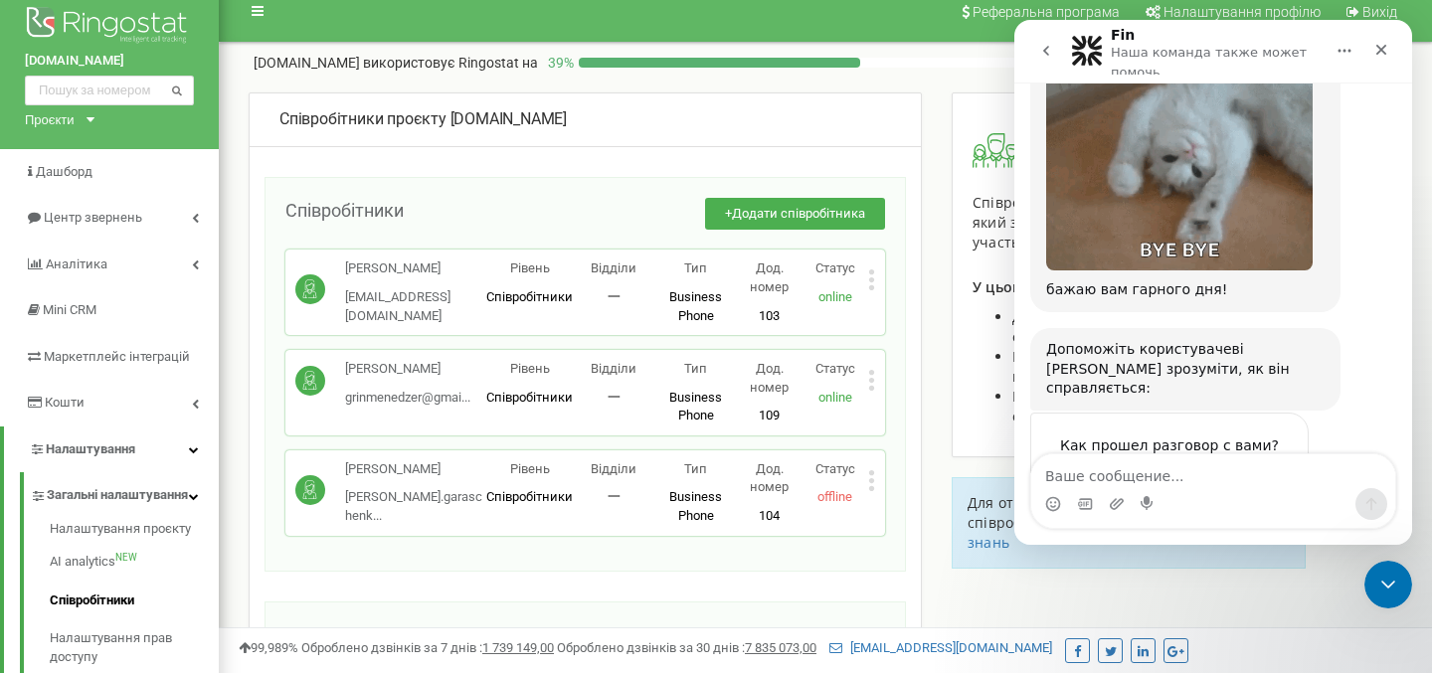
click at [1263, 467] on span "Великолепно" at bounding box center [1263, 485] width 36 height 36
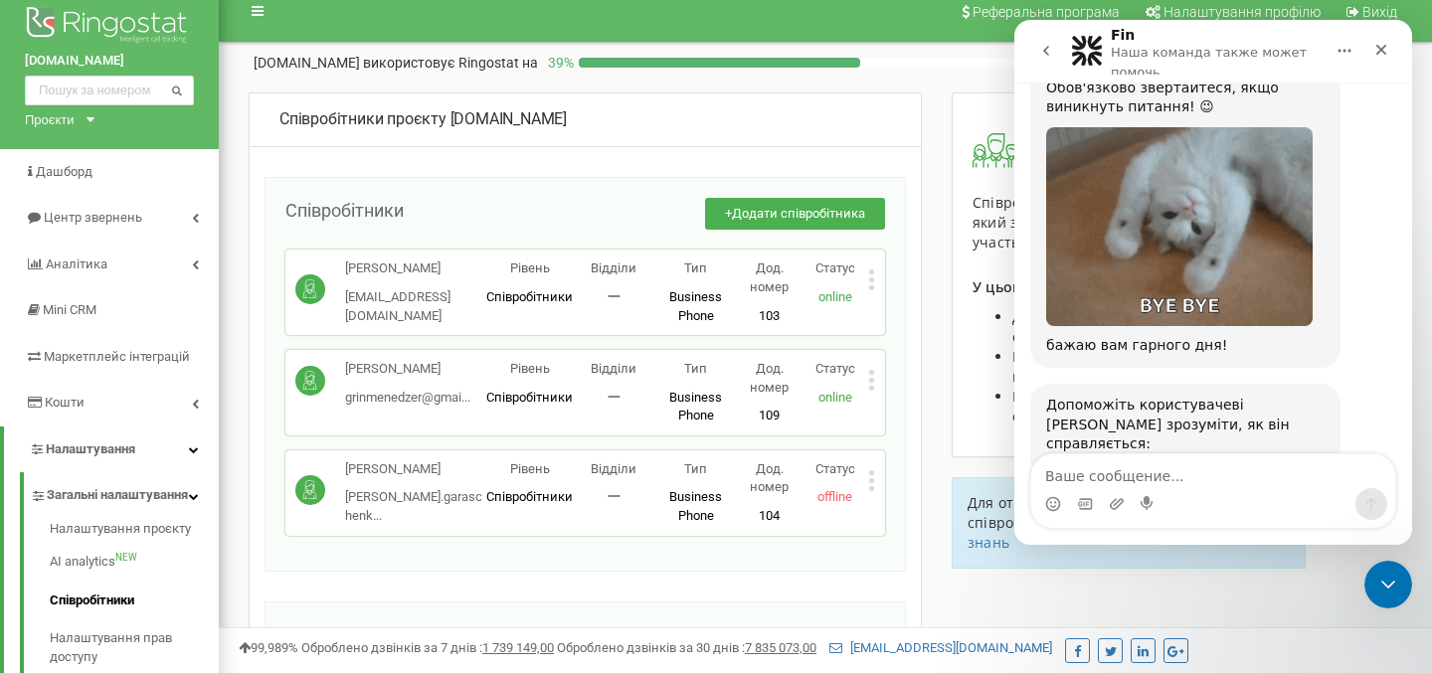
scroll to position [4269, 0]
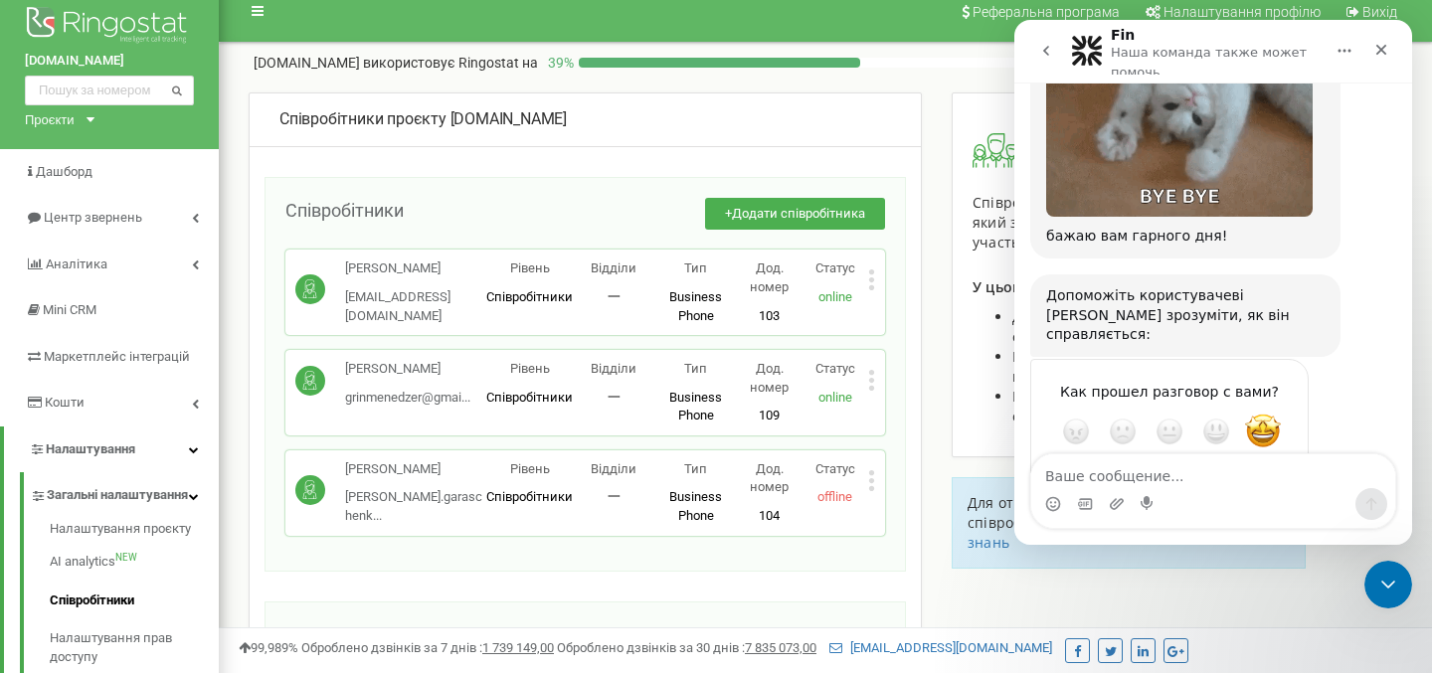
click at [1349, 398] on div "Как прошел разговор с вами? Ужасно Плохо OK Отлично Великолепно" at bounding box center [1213, 456] width 366 height 195
click at [1266, 414] on span "Великолепно" at bounding box center [1263, 432] width 36 height 36
click at [1380, 47] on icon "Закрыть" at bounding box center [1381, 50] width 16 height 16
